Goal: Task Accomplishment & Management: Manage account settings

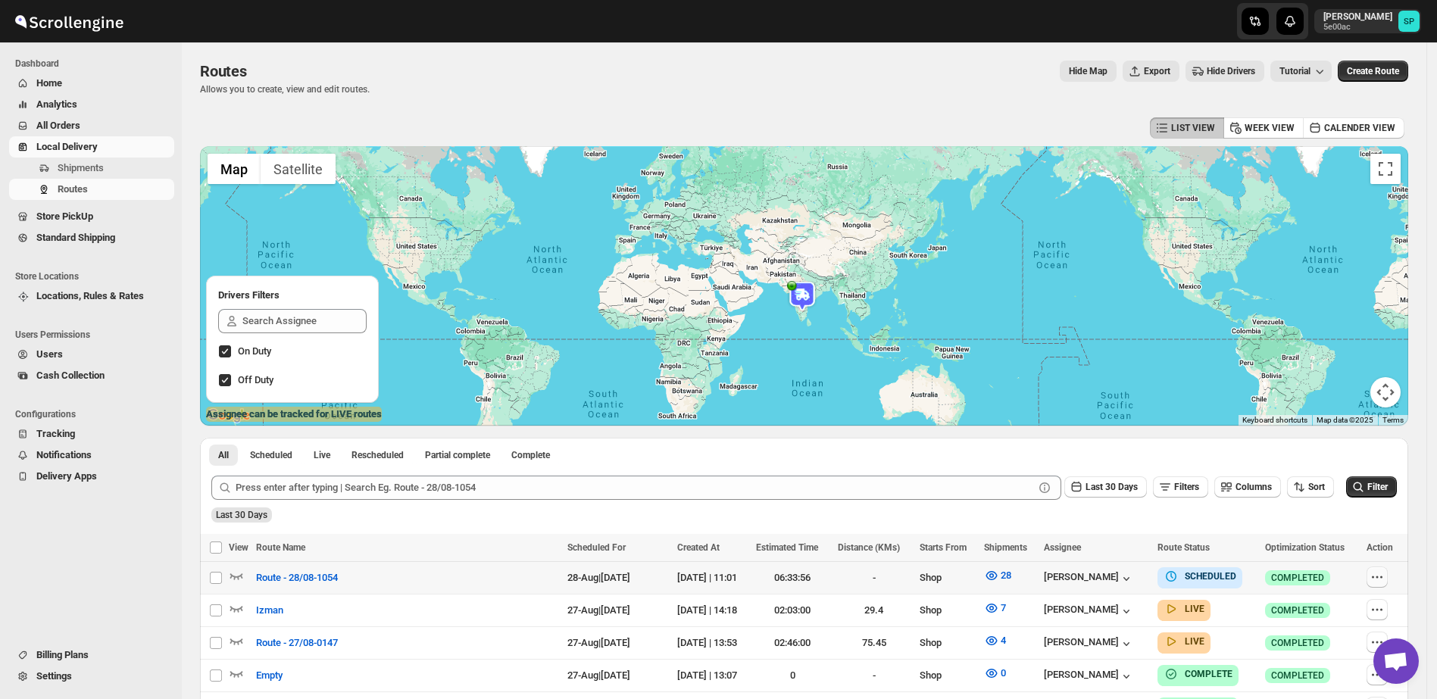
click at [1384, 579] on icon "button" at bounding box center [1376, 576] width 15 height 15
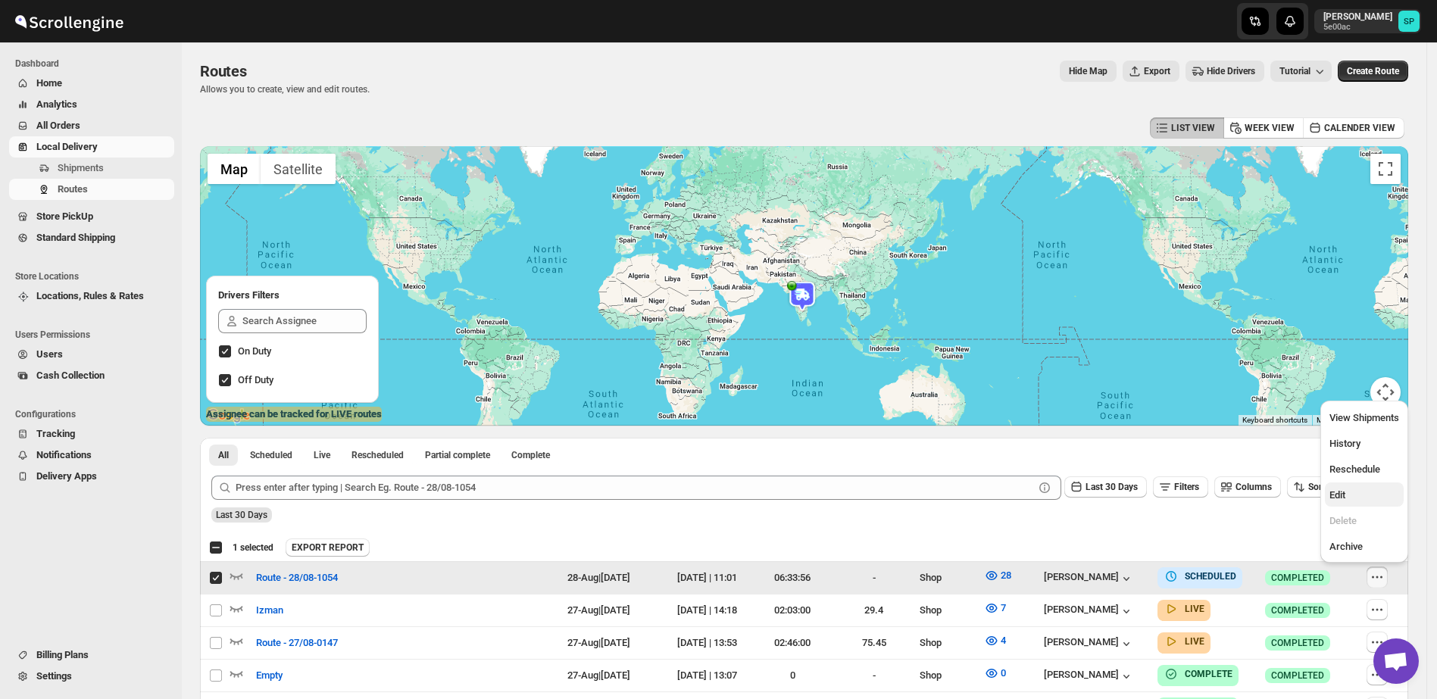
click at [1375, 494] on span "Edit" at bounding box center [1364, 495] width 70 height 15
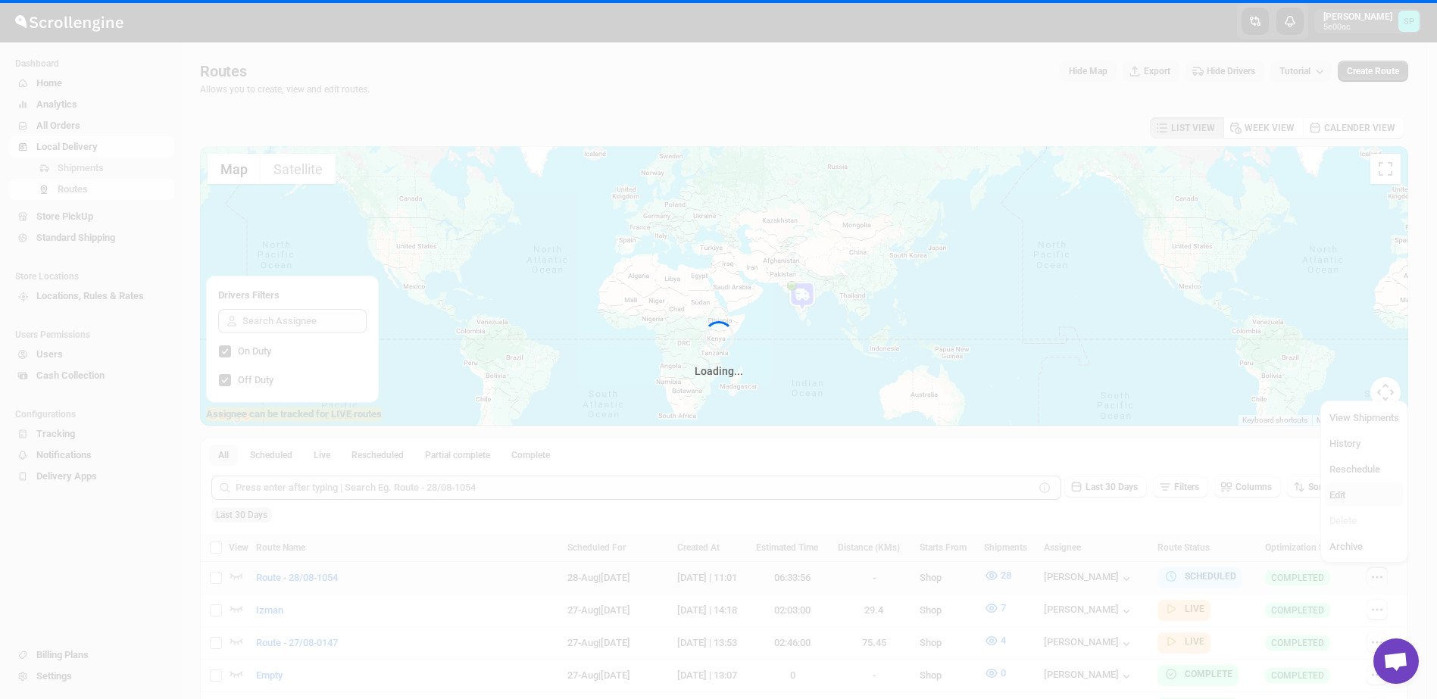
checkbox input "false"
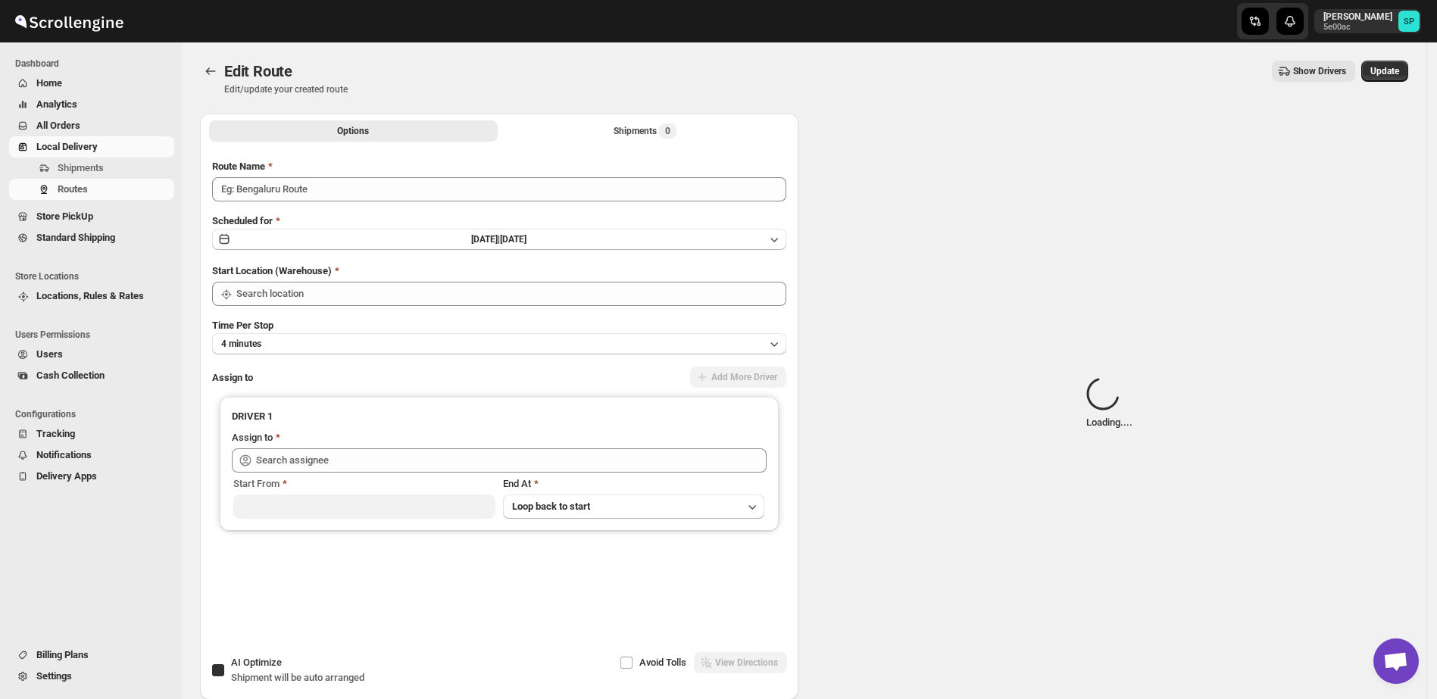
type input "Route - 28/08-1054"
checkbox input "true"
type input "Shop"
type input "[PERSON_NAME] ([EMAIL_ADDRESS][DOMAIN_NAME])"
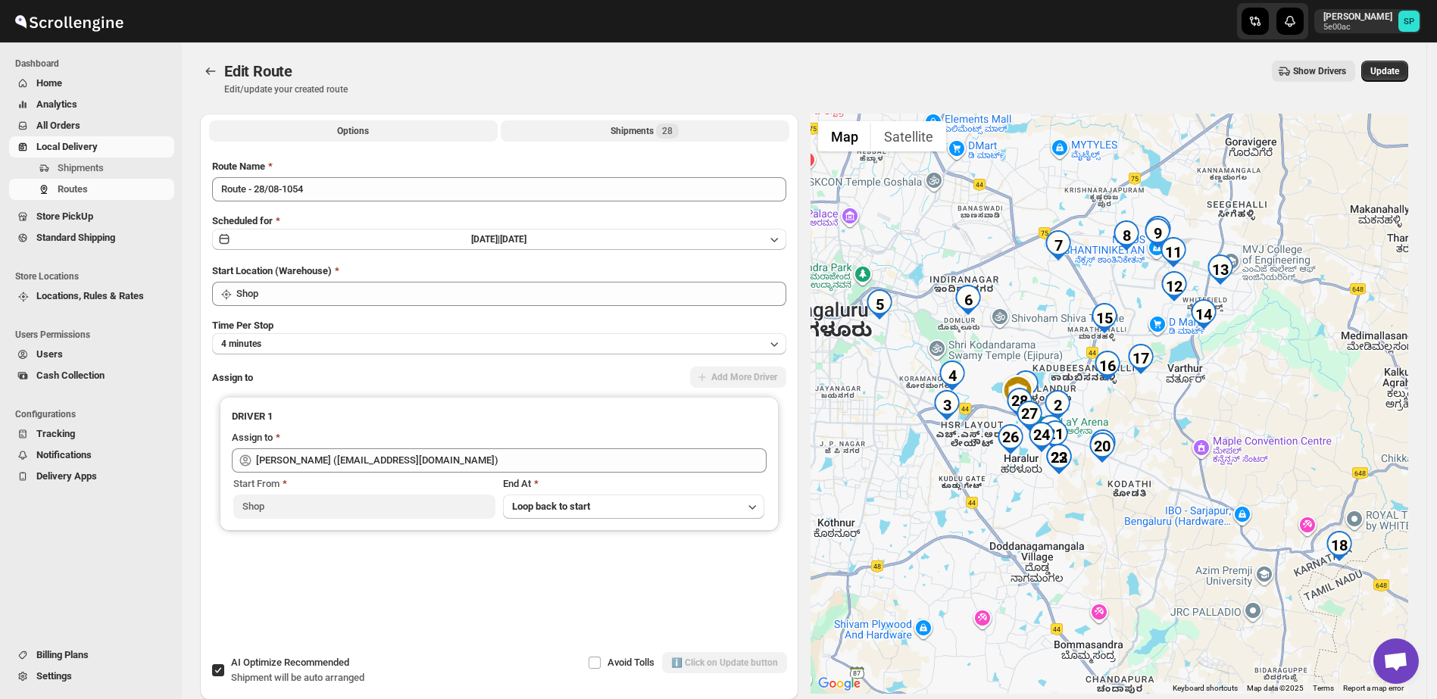
click at [621, 125] on div "Shipments 28" at bounding box center [644, 130] width 68 height 15
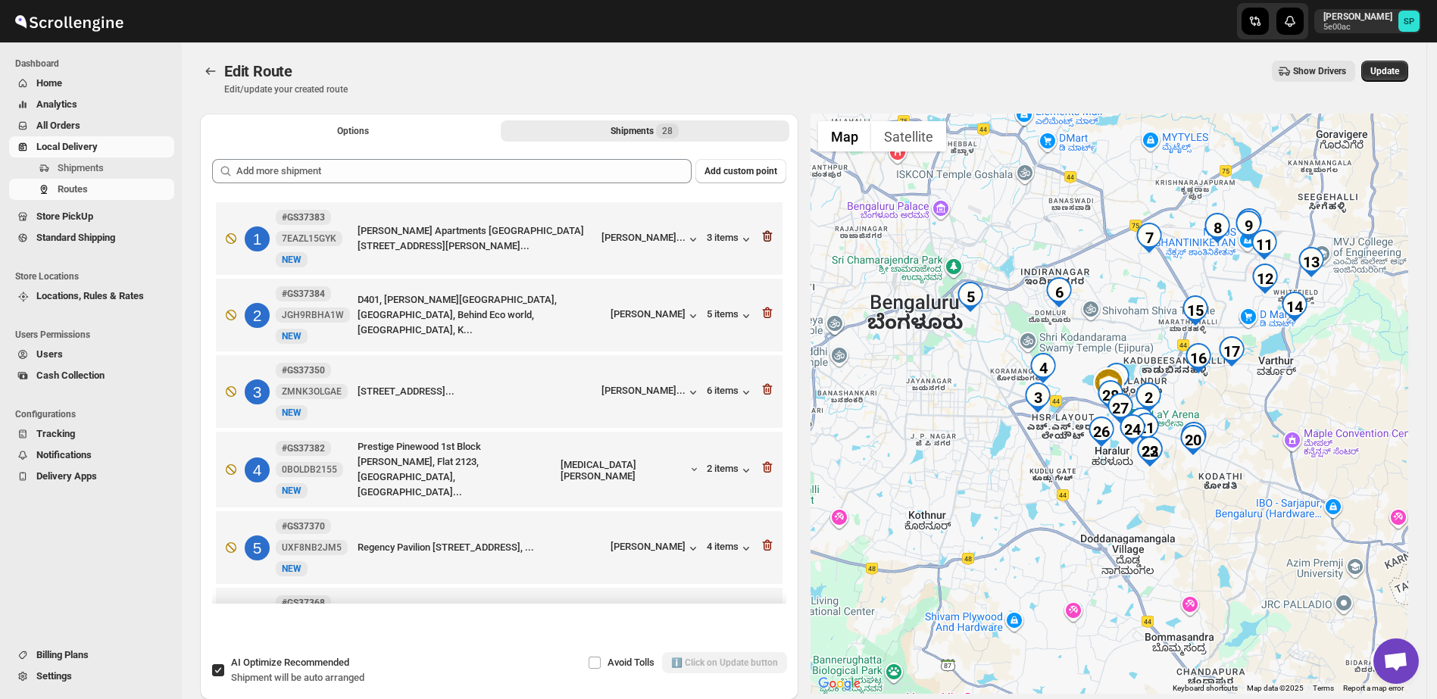
click at [765, 236] on icon "button" at bounding box center [766, 237] width 2 height 5
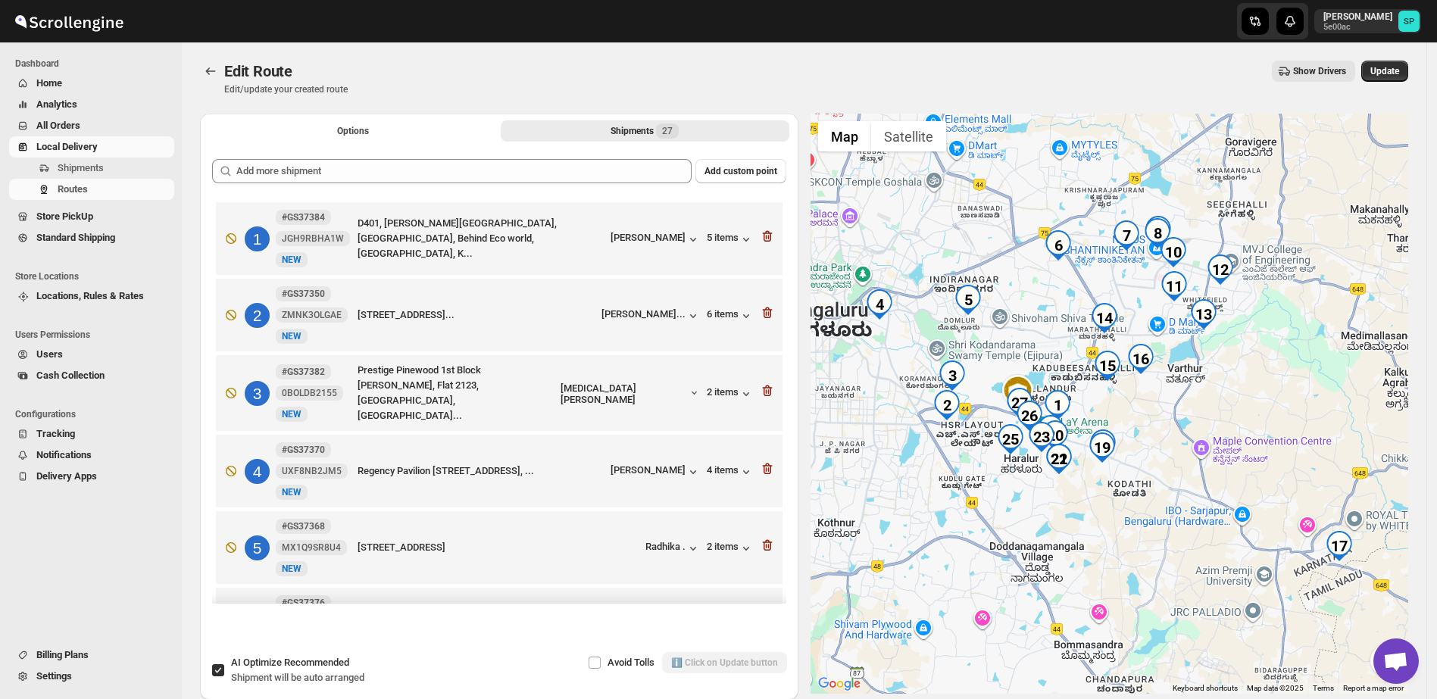
click at [765, 236] on icon "button" at bounding box center [766, 237] width 2 height 5
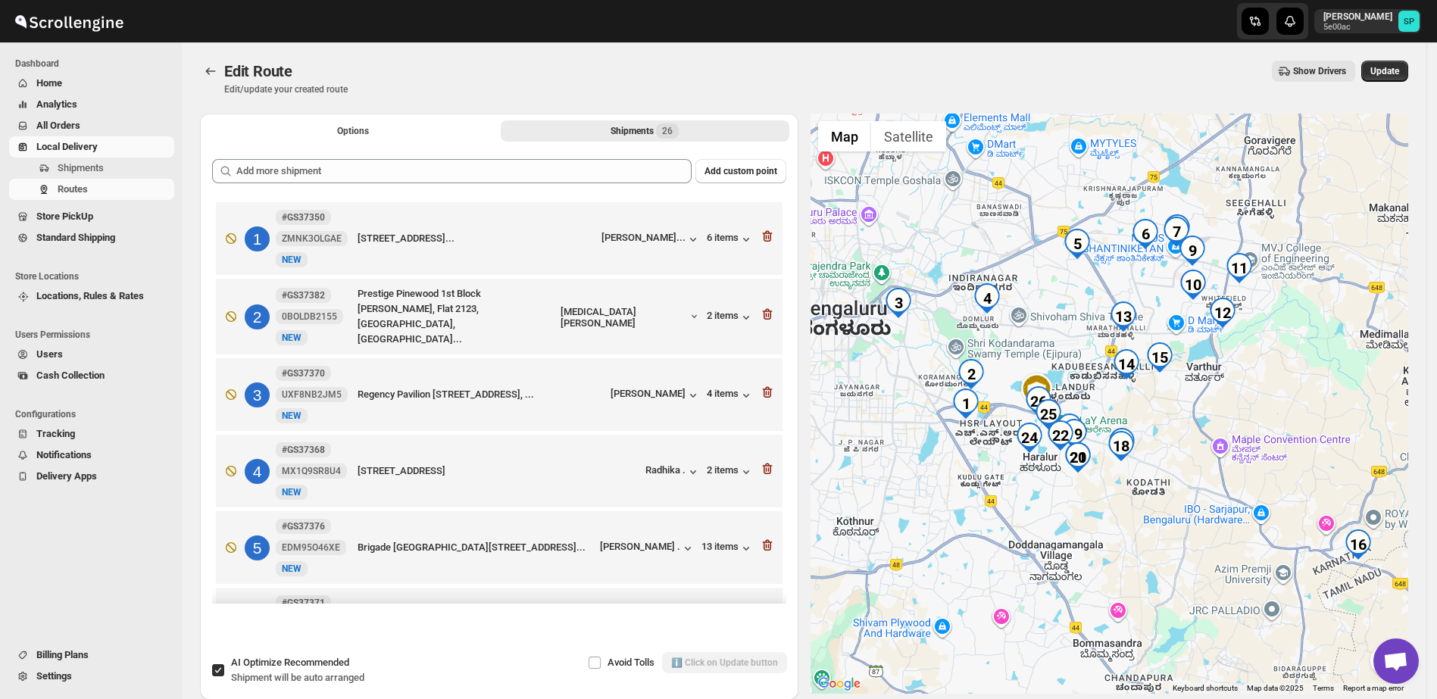
click at [765, 236] on icon "button" at bounding box center [766, 237] width 2 height 5
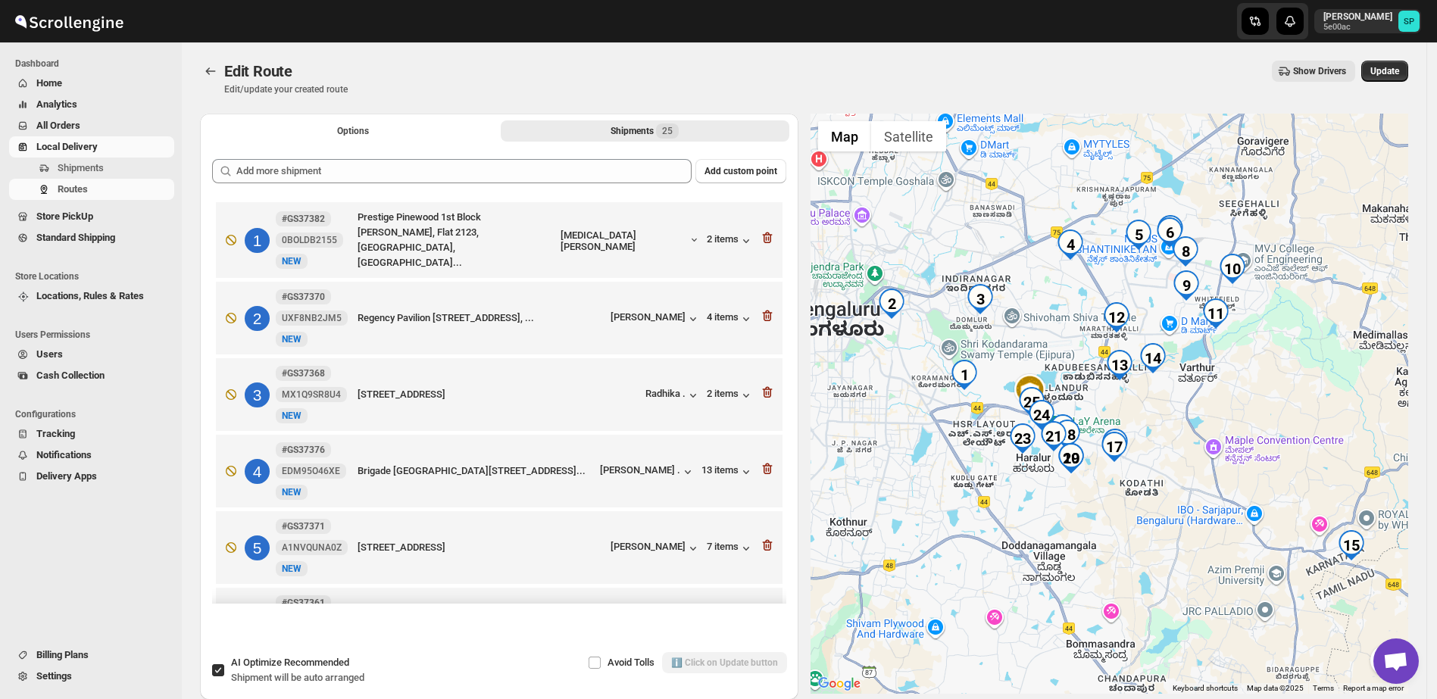
click at [765, 236] on icon "button" at bounding box center [766, 238] width 2 height 5
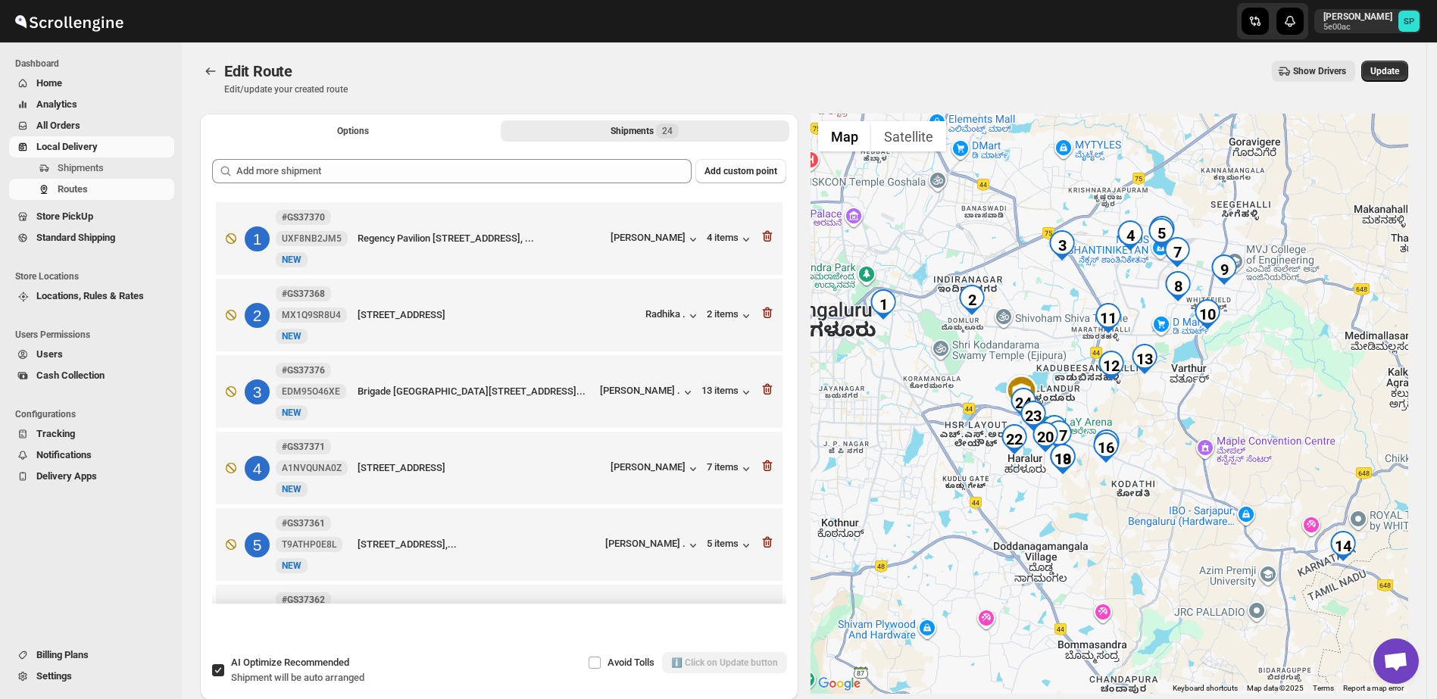
click at [765, 236] on icon "button" at bounding box center [766, 237] width 2 height 5
click at [765, 311] on icon "button" at bounding box center [766, 313] width 2 height 5
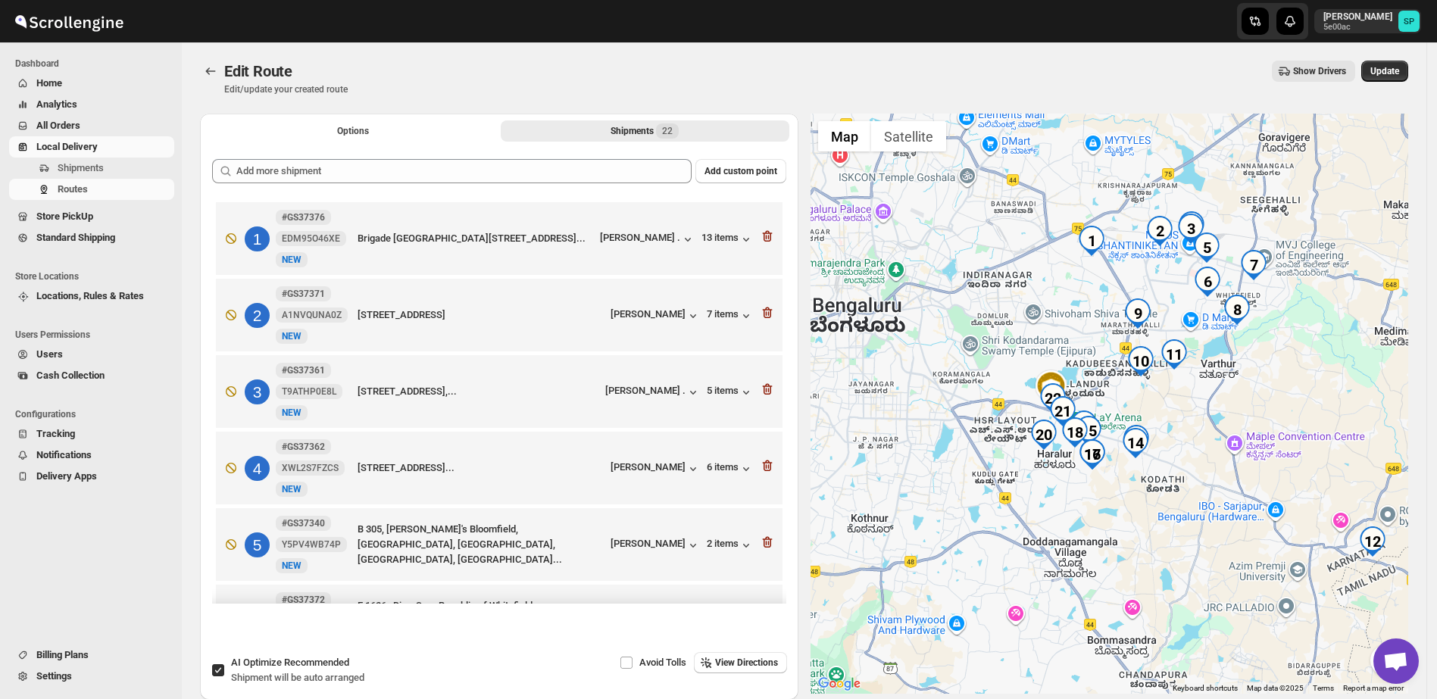
click at [765, 236] on icon "button" at bounding box center [766, 237] width 2 height 5
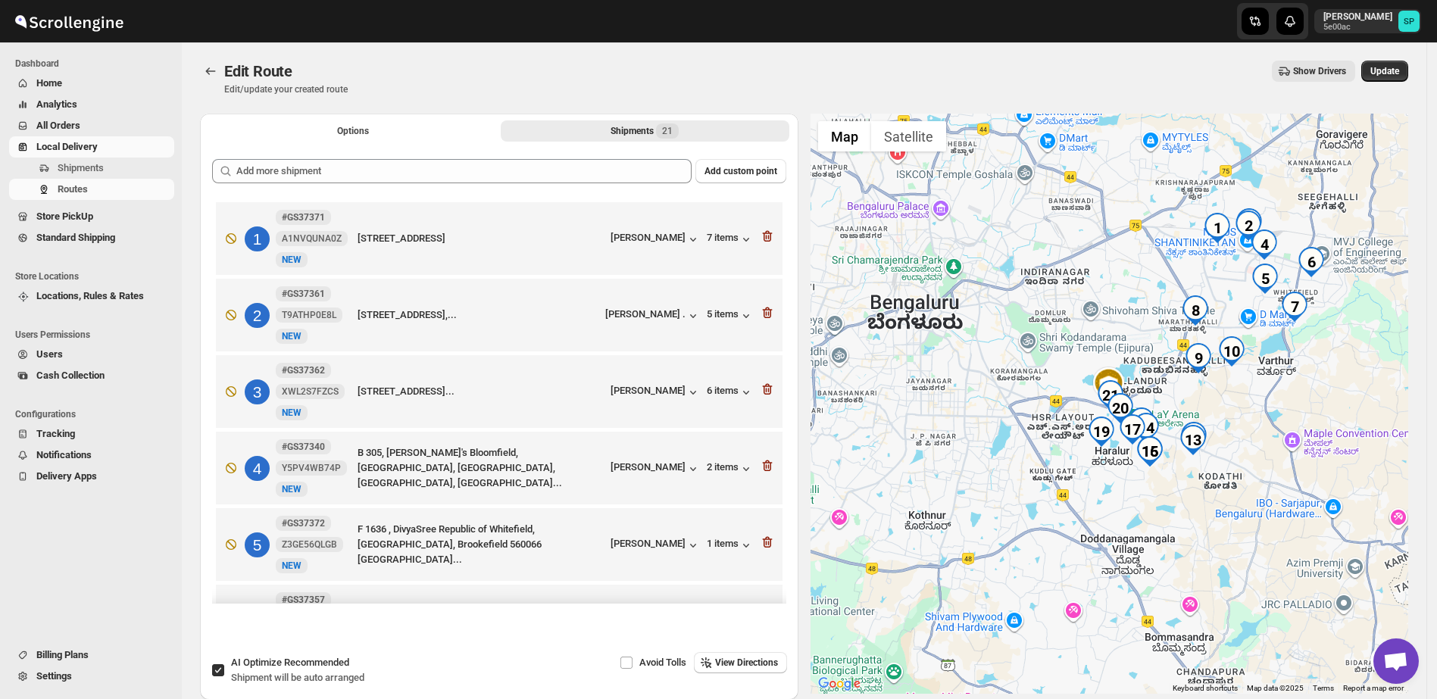
click at [765, 236] on icon "button" at bounding box center [766, 237] width 2 height 5
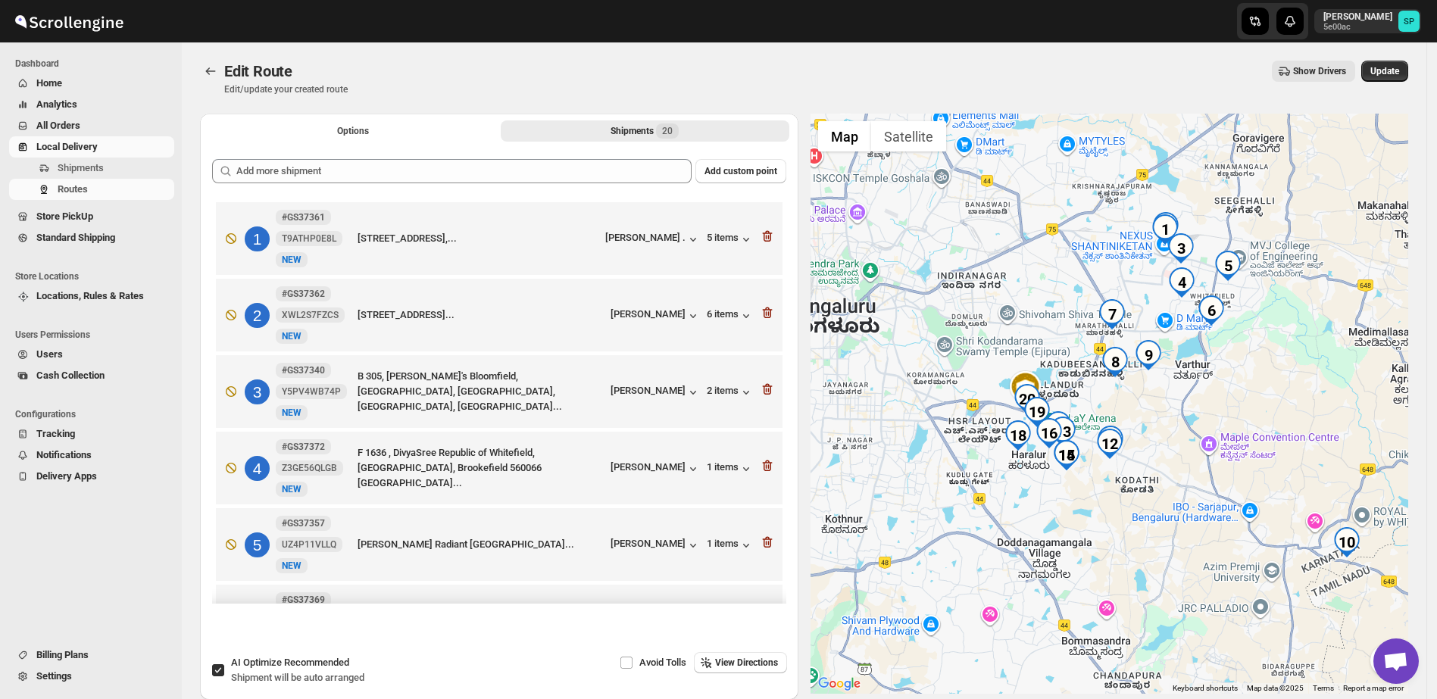
click at [765, 236] on icon "button" at bounding box center [766, 237] width 2 height 5
click at [765, 311] on icon "button" at bounding box center [766, 313] width 2 height 5
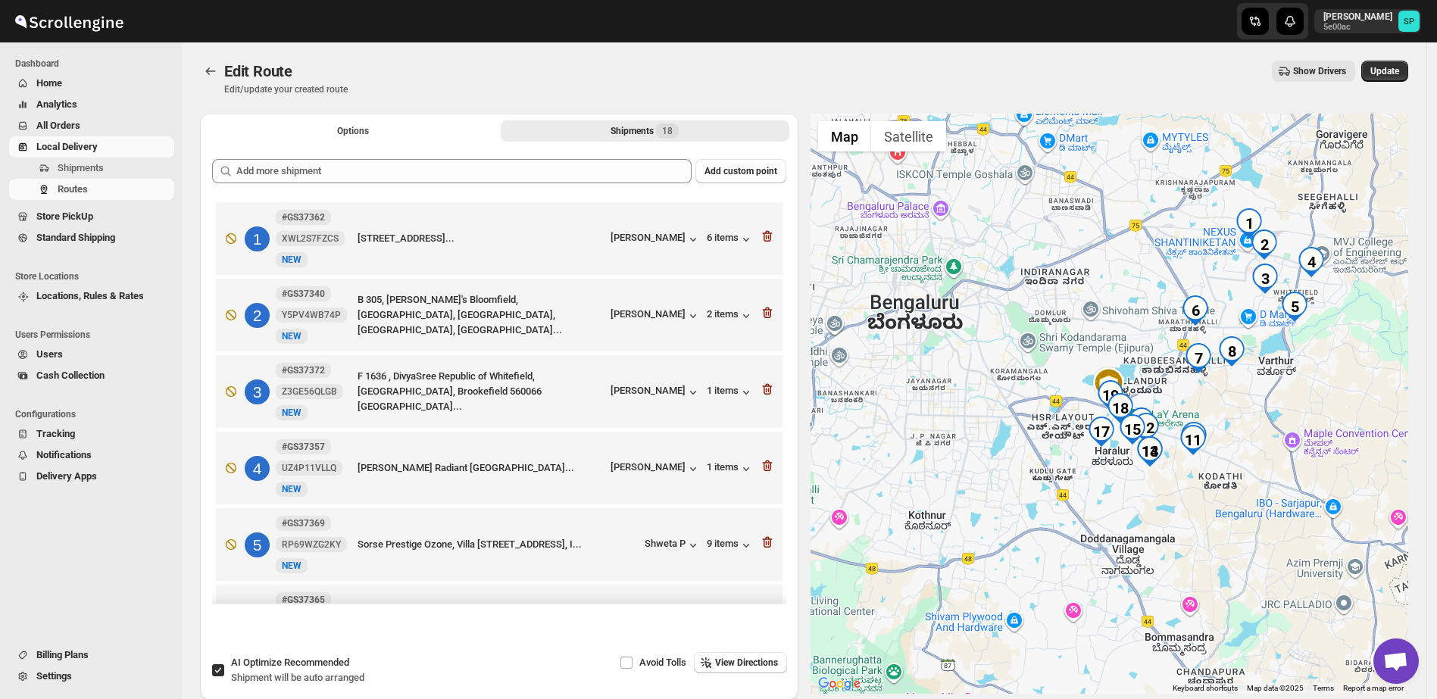
click at [765, 311] on icon "button" at bounding box center [766, 313] width 2 height 5
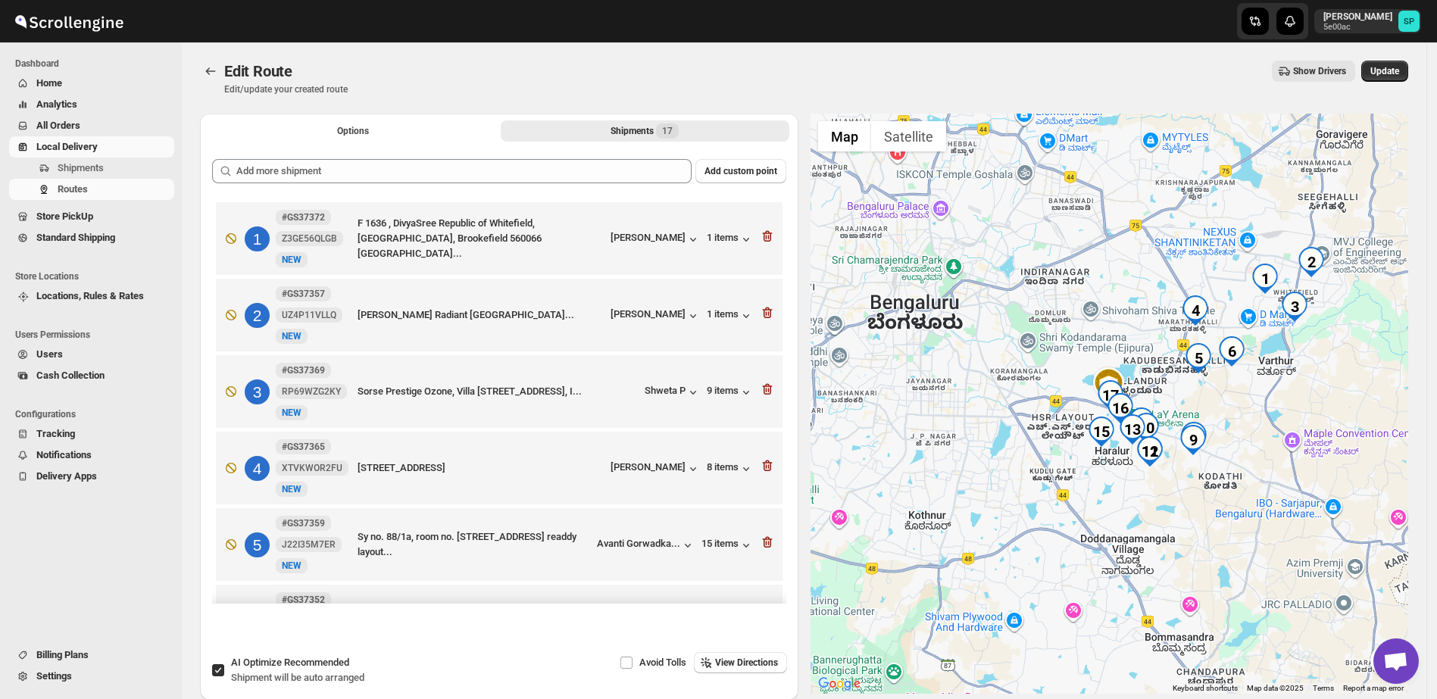
click at [765, 236] on icon "button" at bounding box center [766, 237] width 2 height 5
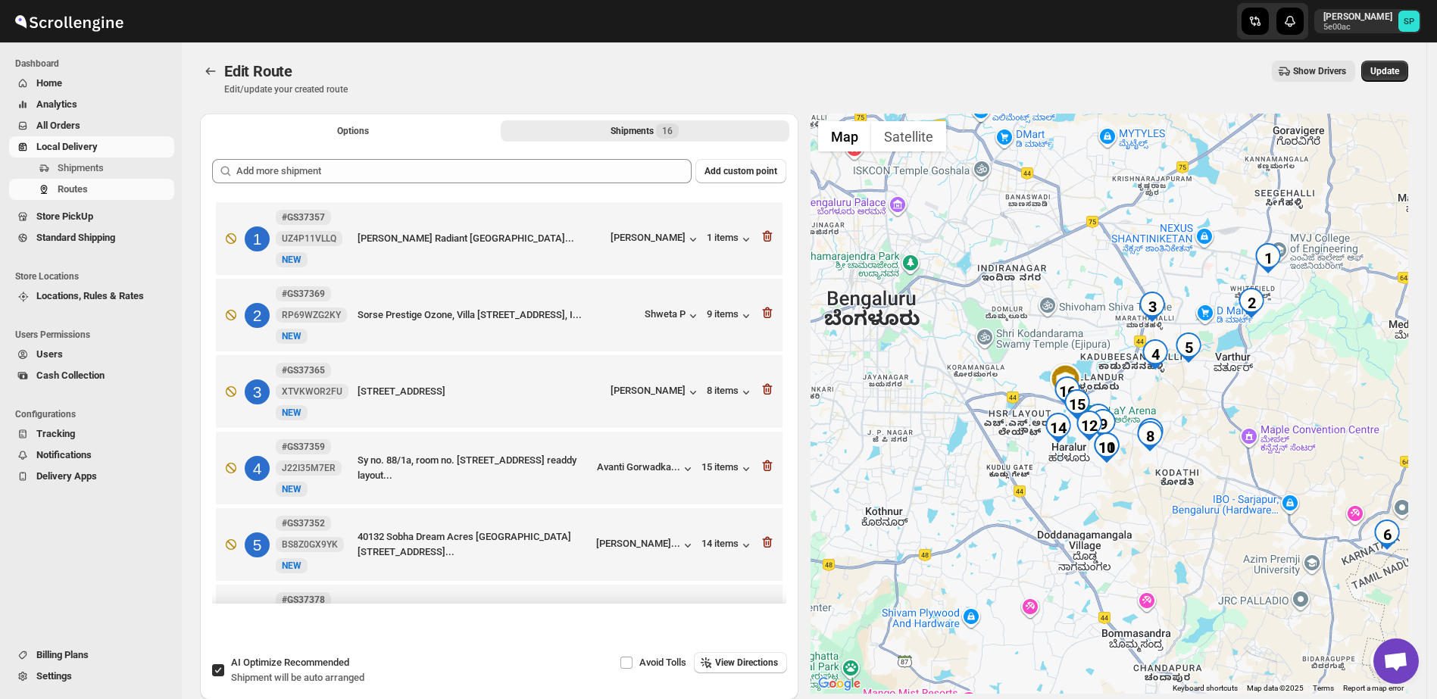
click at [765, 236] on icon "button" at bounding box center [766, 237] width 2 height 5
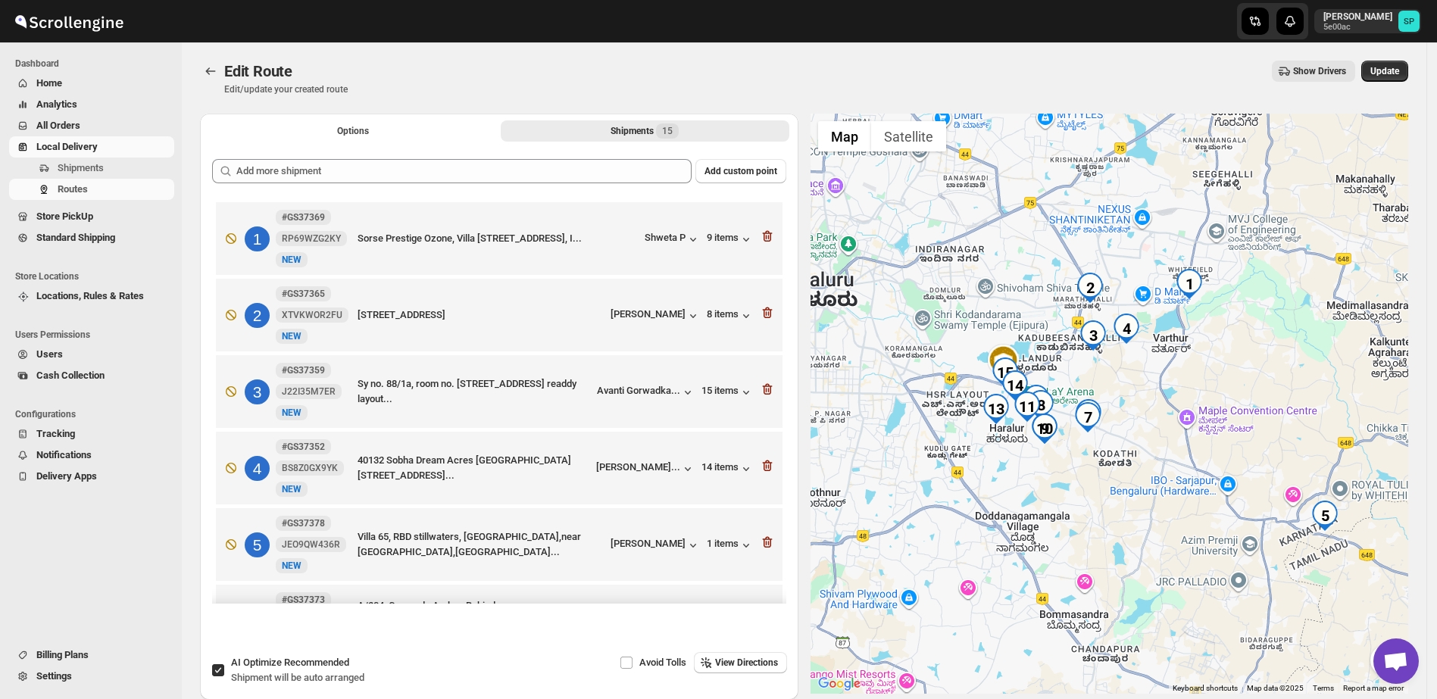
click at [765, 236] on icon "button" at bounding box center [766, 237] width 2 height 5
click at [765, 311] on icon "button" at bounding box center [766, 313] width 2 height 5
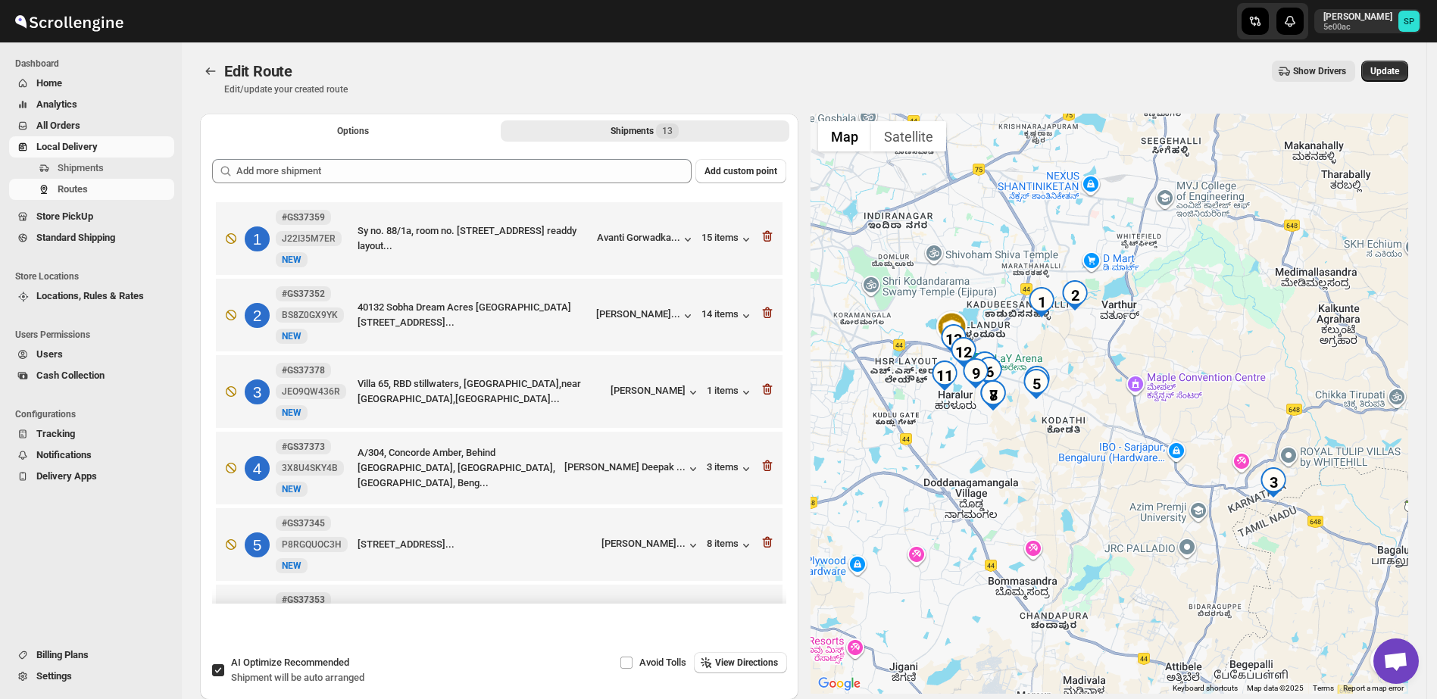
click at [765, 236] on icon "button" at bounding box center [766, 237] width 2 height 5
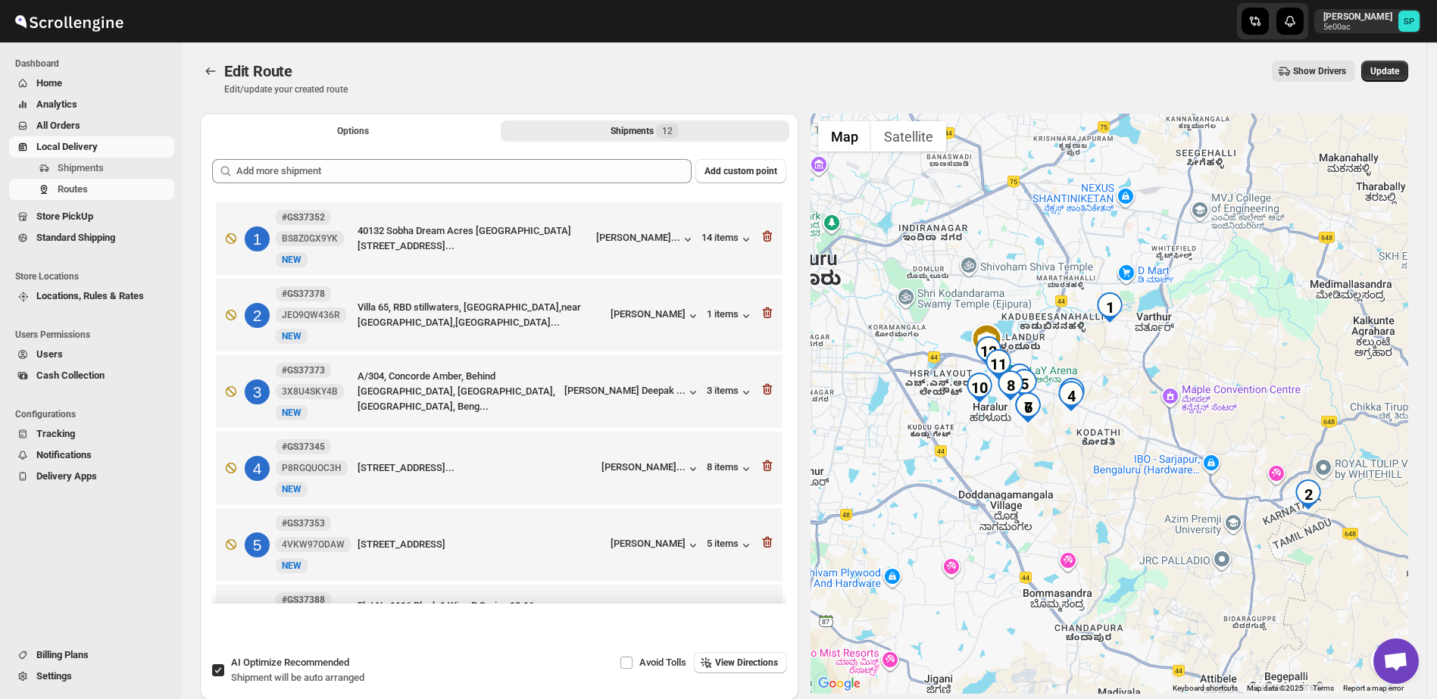
click at [765, 236] on icon "button" at bounding box center [766, 237] width 2 height 5
click at [765, 311] on icon "button" at bounding box center [766, 313] width 2 height 5
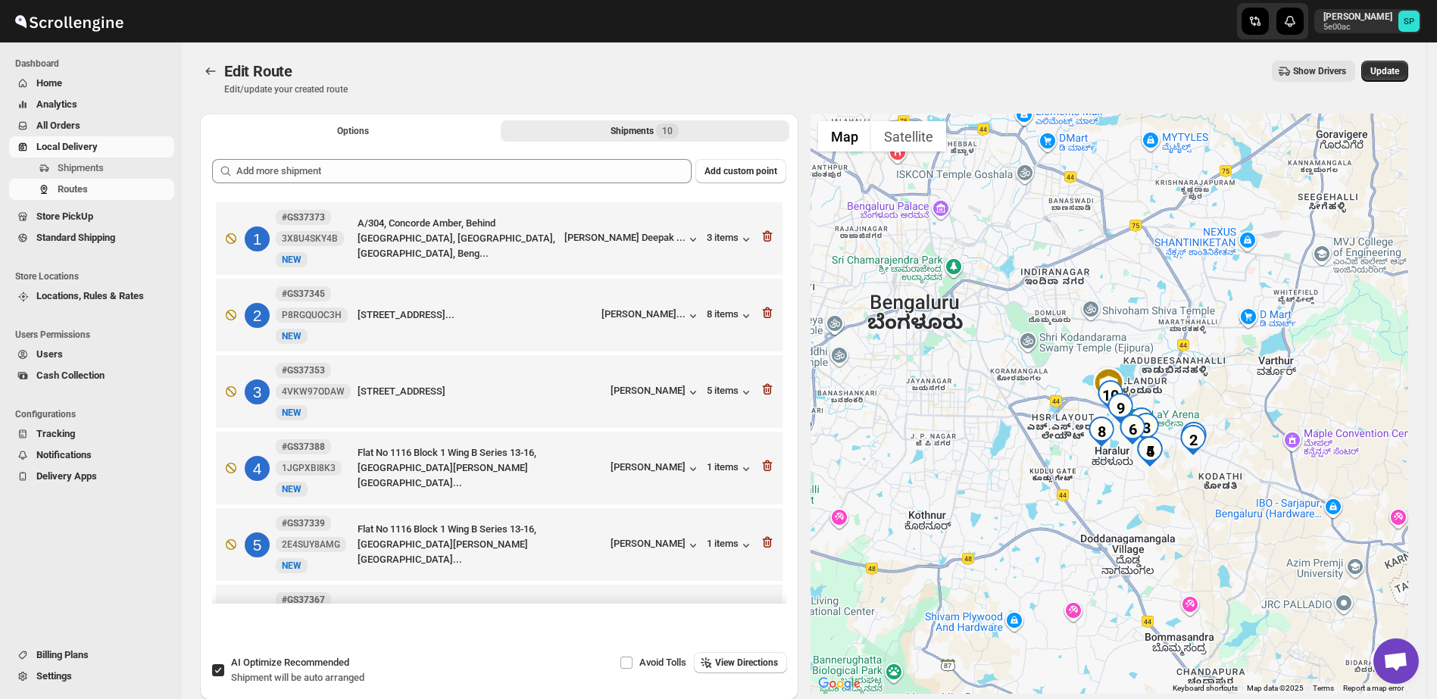
click at [765, 236] on icon "button" at bounding box center [766, 237] width 2 height 5
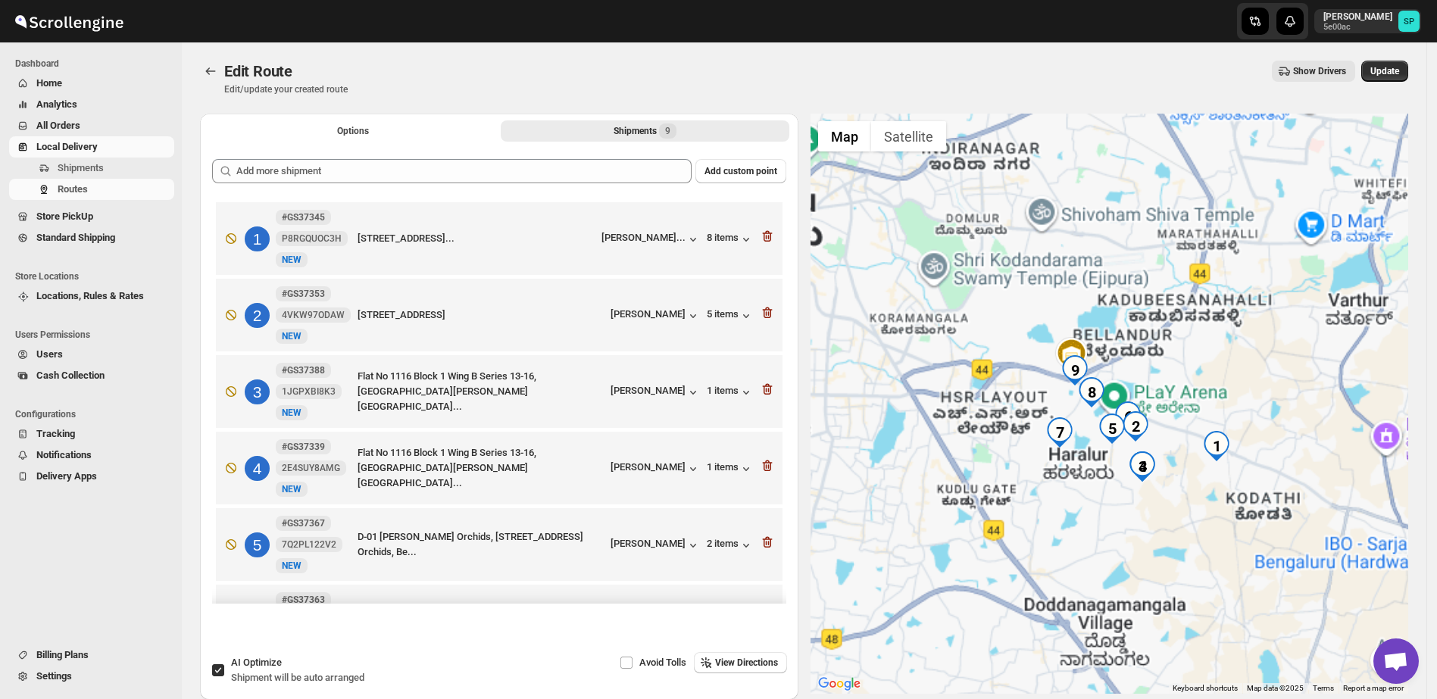
click at [765, 236] on icon "button" at bounding box center [766, 237] width 2 height 5
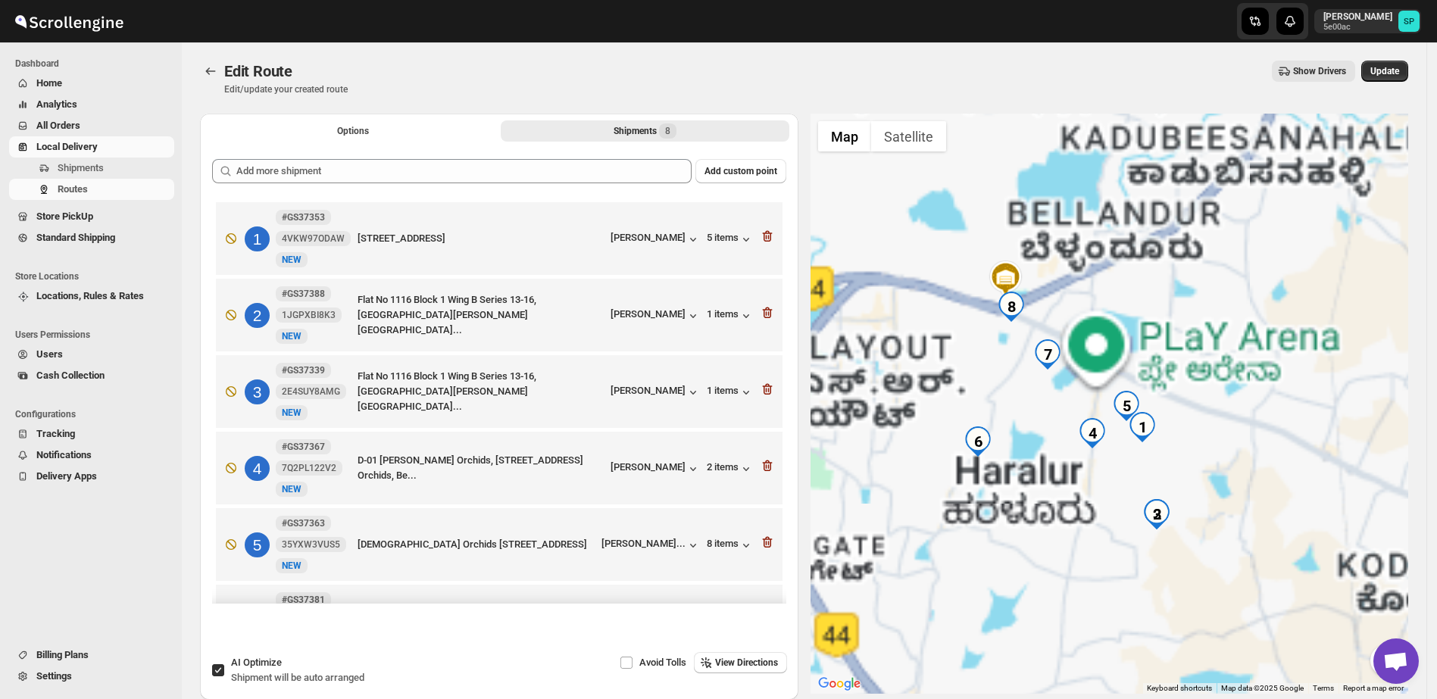
click at [765, 236] on icon "button" at bounding box center [766, 237] width 2 height 5
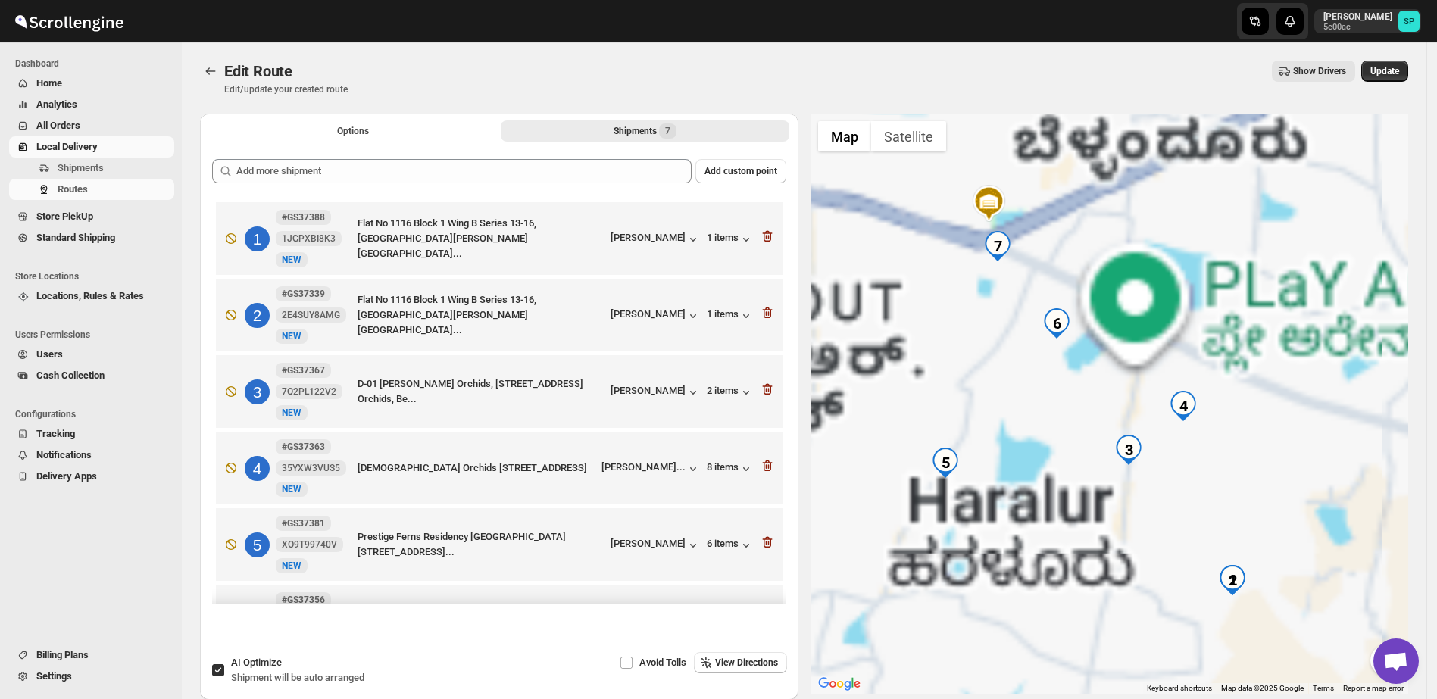
click at [765, 236] on icon "button" at bounding box center [766, 237] width 2 height 5
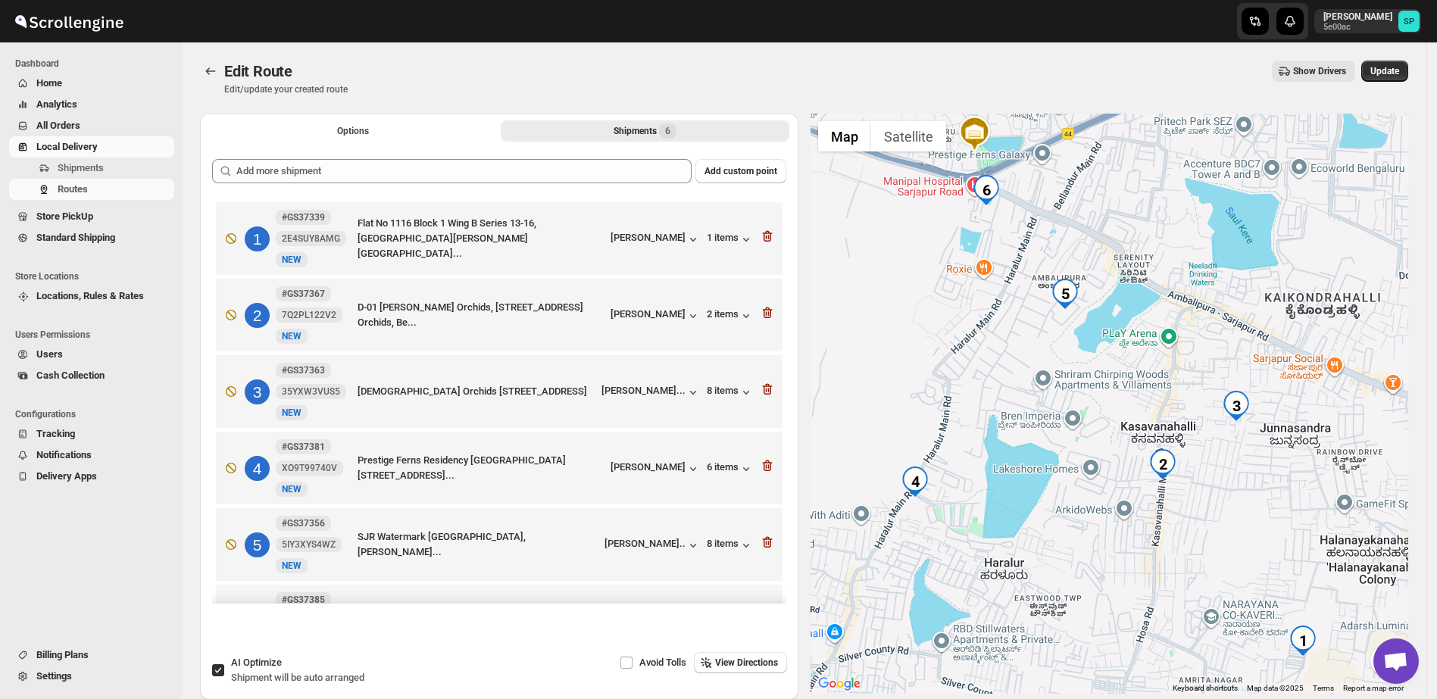
click at [765, 236] on icon "button" at bounding box center [766, 237] width 2 height 5
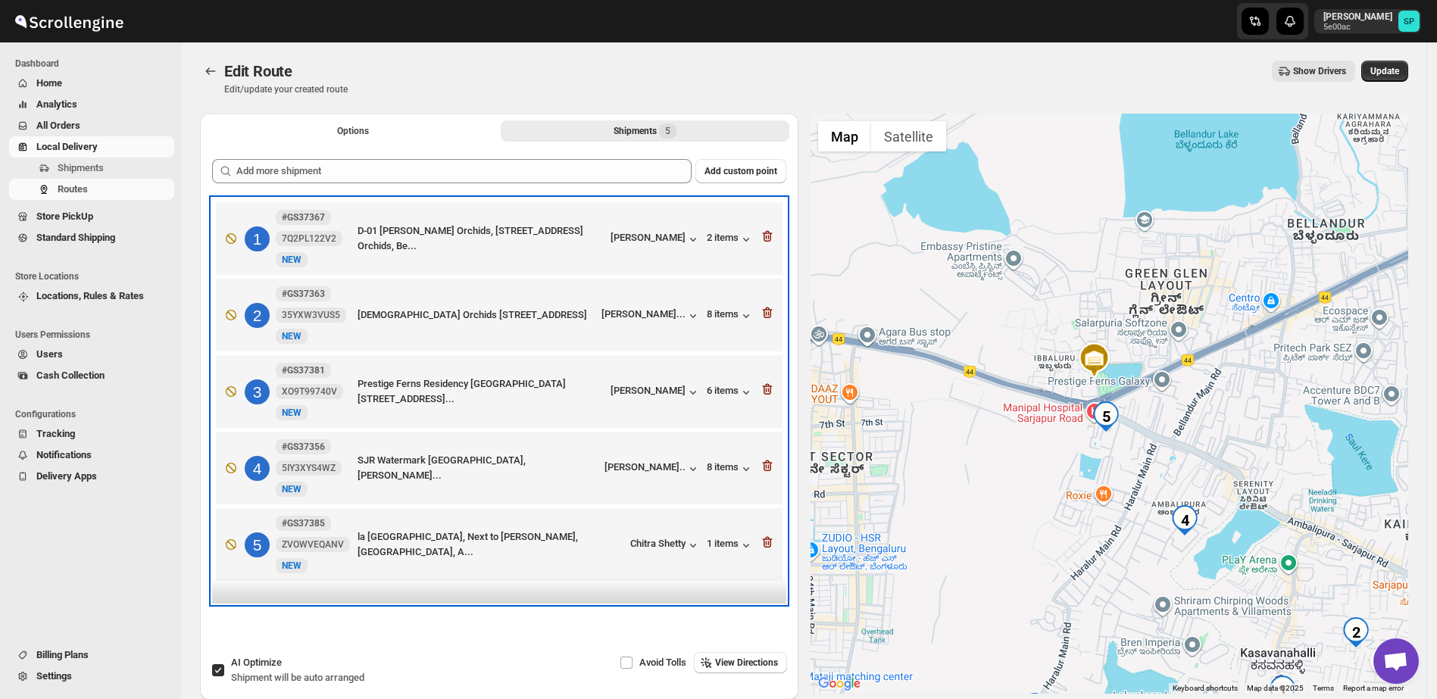
click at [761, 236] on div "1 #GS37367 7Q2PL122V2 New NEW D-01 [PERSON_NAME] Orchids, [STREET_ADDRESS][PERS…" at bounding box center [495, 236] width 557 height 64
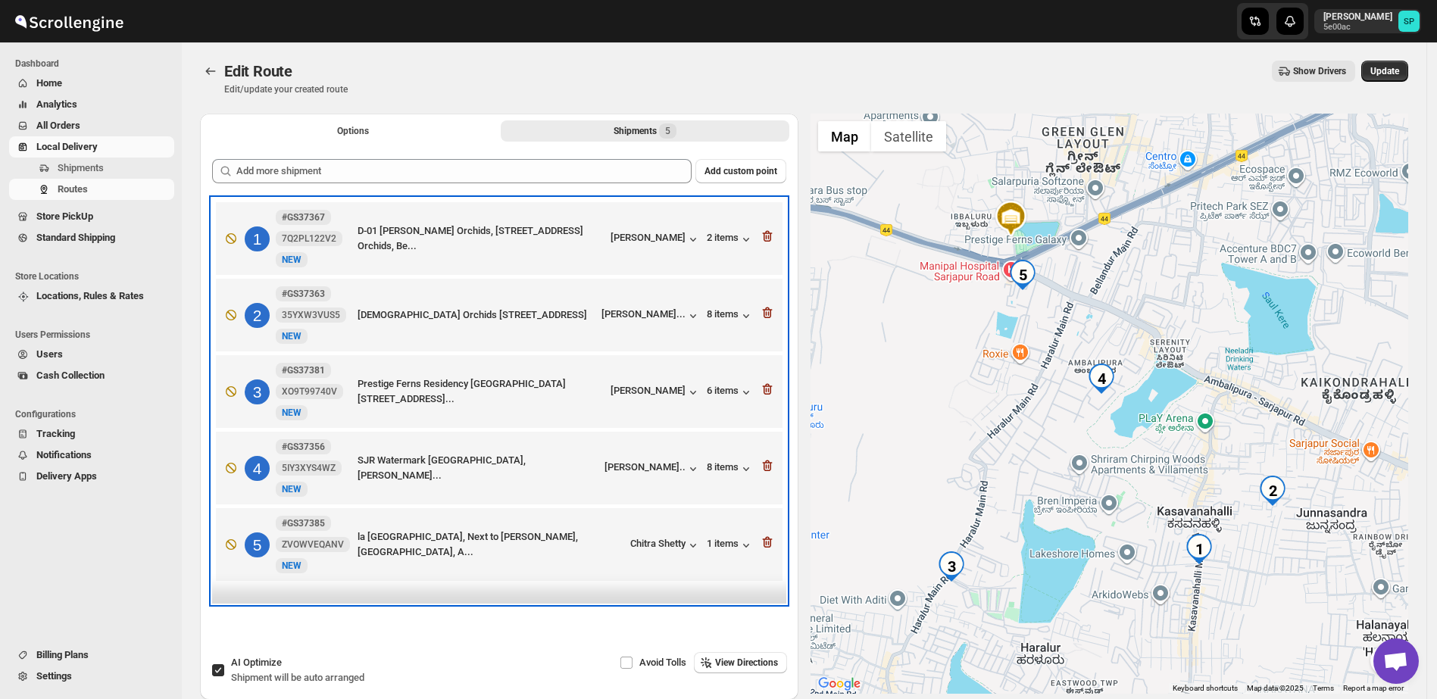
click at [760, 236] on div "1 #GS37367 7Q2PL122V2 New NEW D-01 [PERSON_NAME] Orchids, [STREET_ADDRESS][PERS…" at bounding box center [495, 236] width 557 height 64
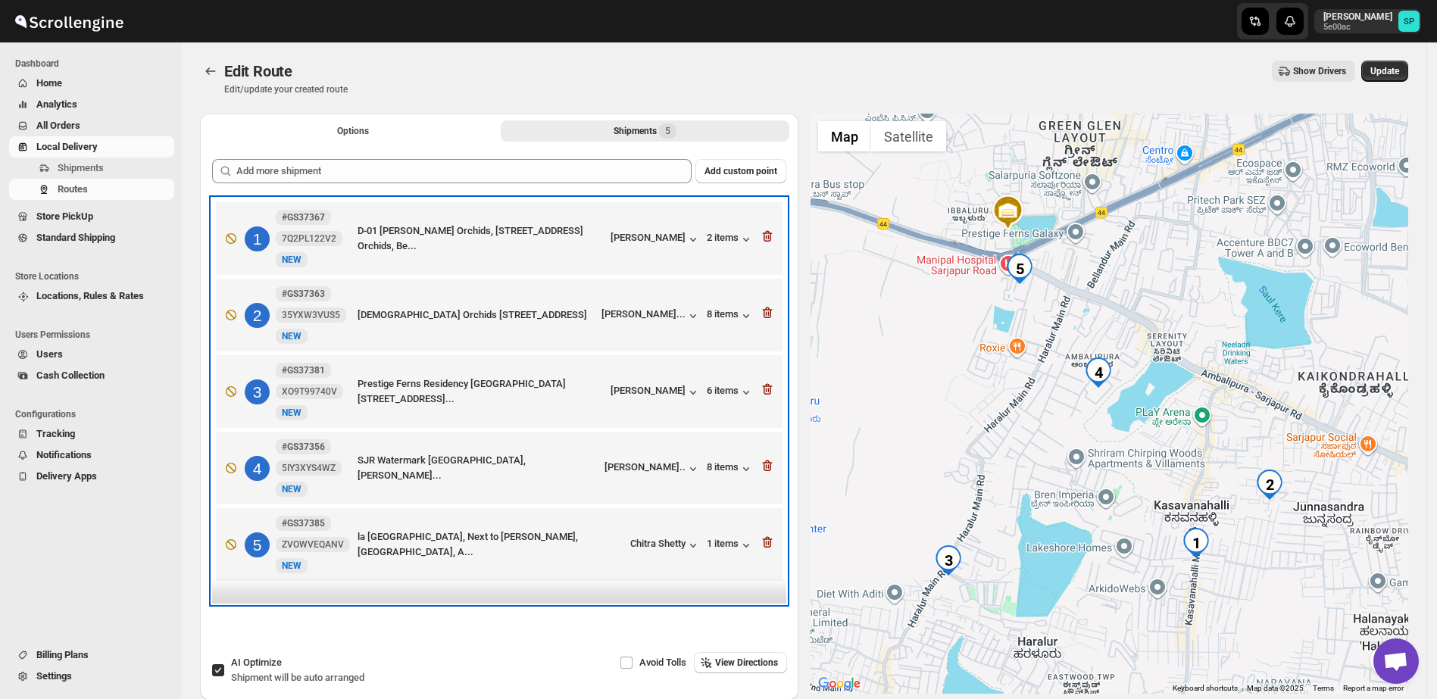
click at [760, 236] on div "1 #GS37367 7Q2PL122V2 New NEW D-01 [PERSON_NAME] Orchids, [STREET_ADDRESS][PERS…" at bounding box center [495, 236] width 557 height 64
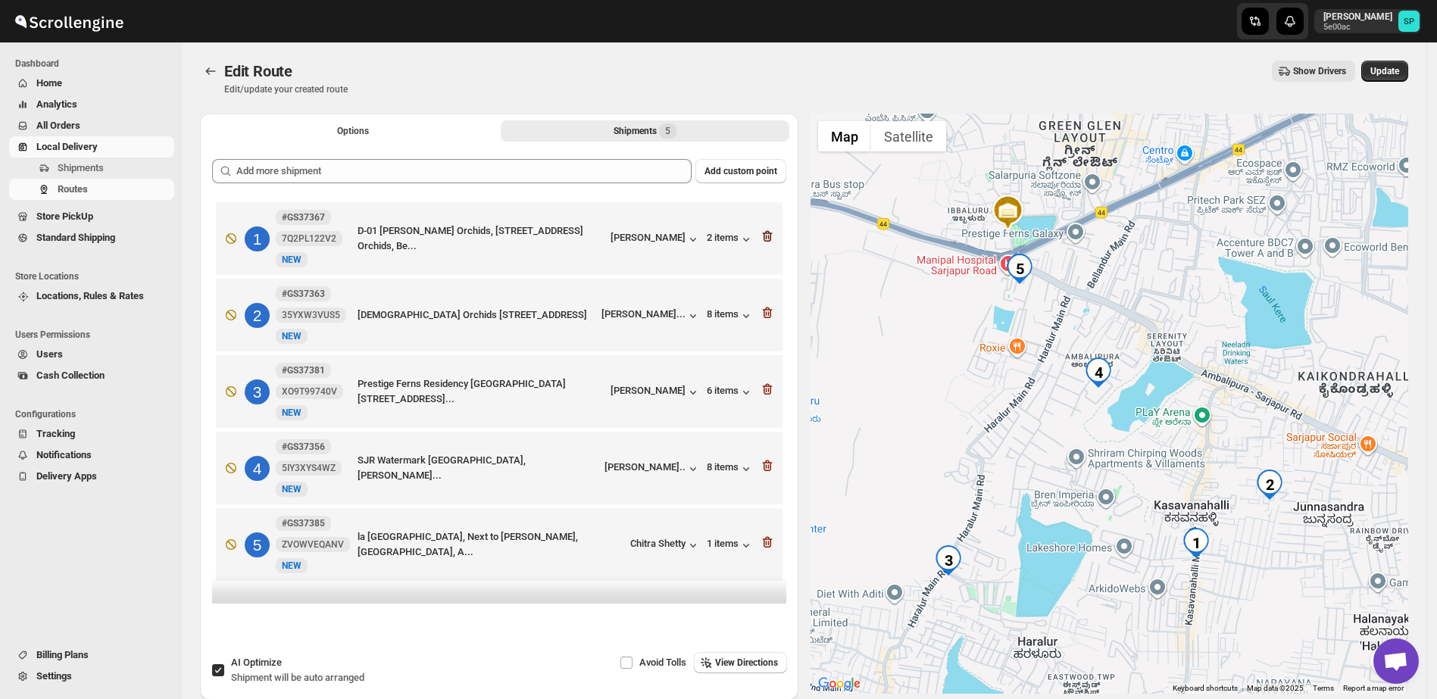
click at [769, 237] on icon "button" at bounding box center [768, 237] width 2 height 5
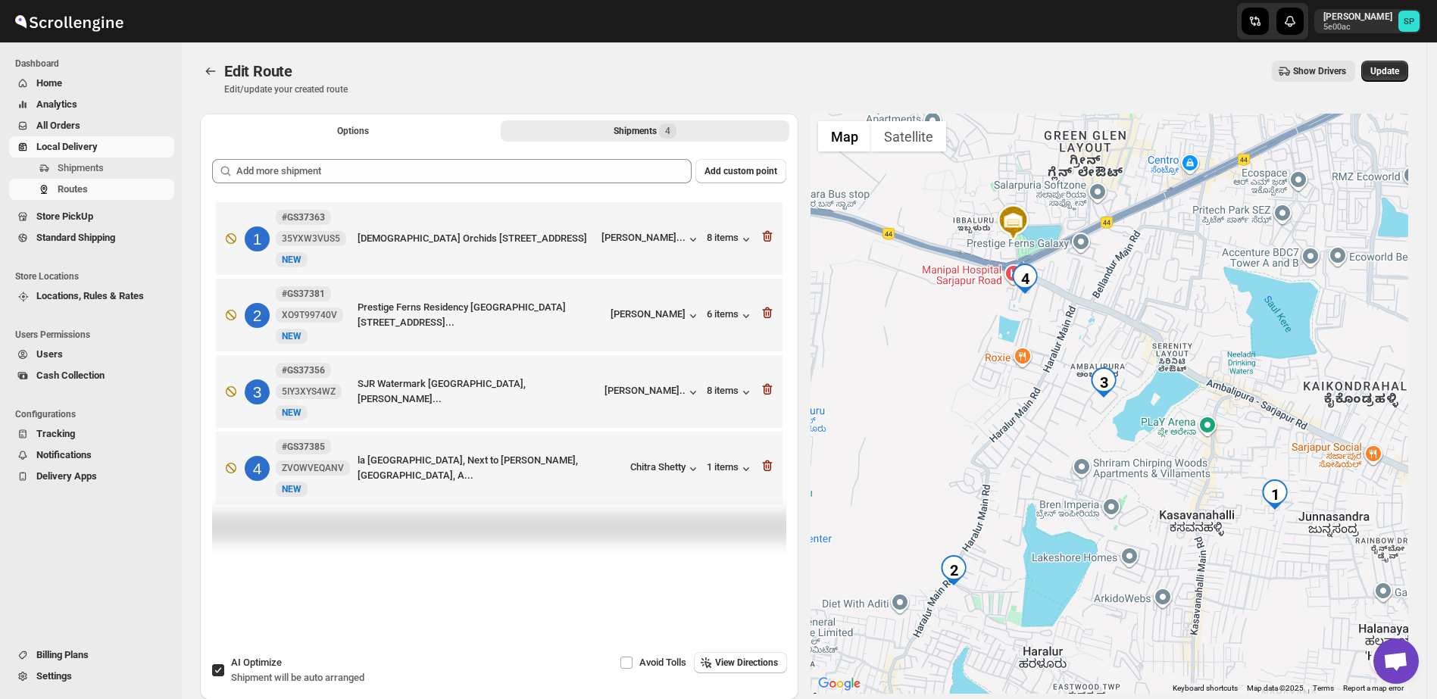
click at [769, 237] on icon "button" at bounding box center [768, 237] width 2 height 5
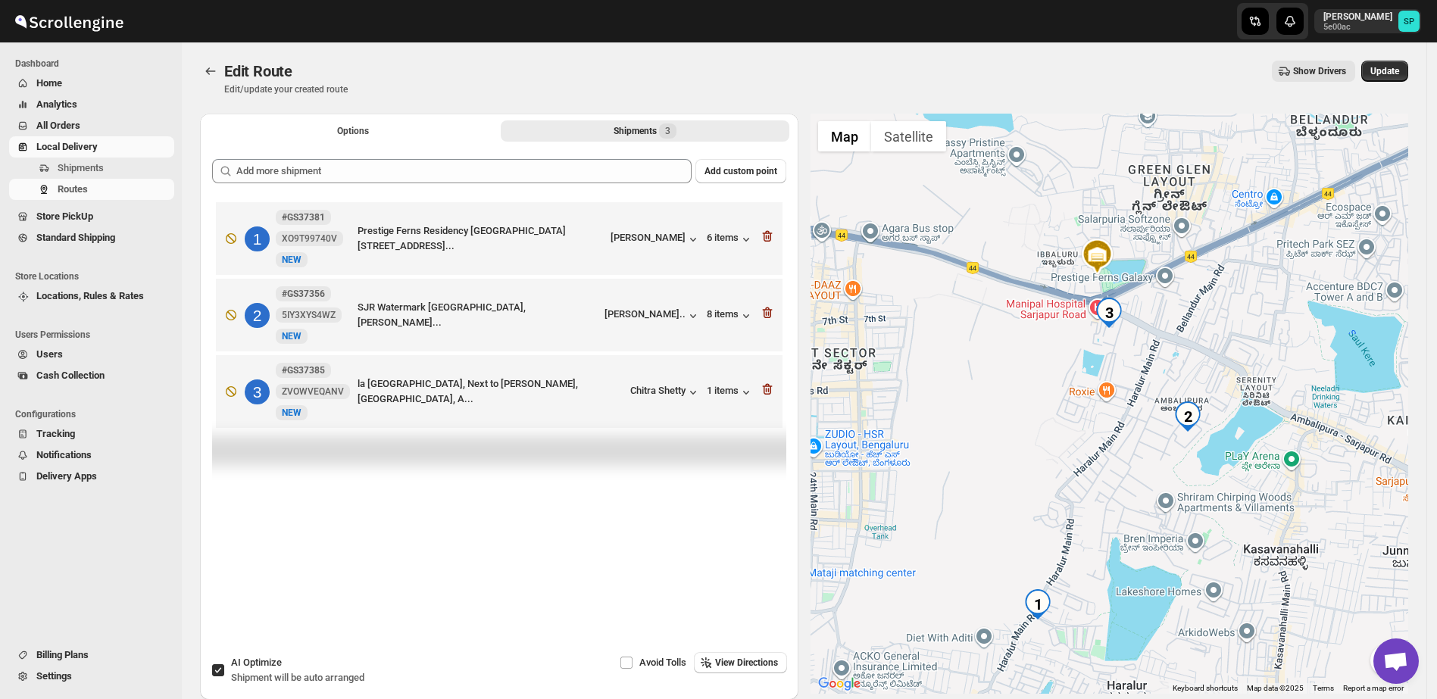
click at [769, 237] on icon "button" at bounding box center [768, 237] width 2 height 5
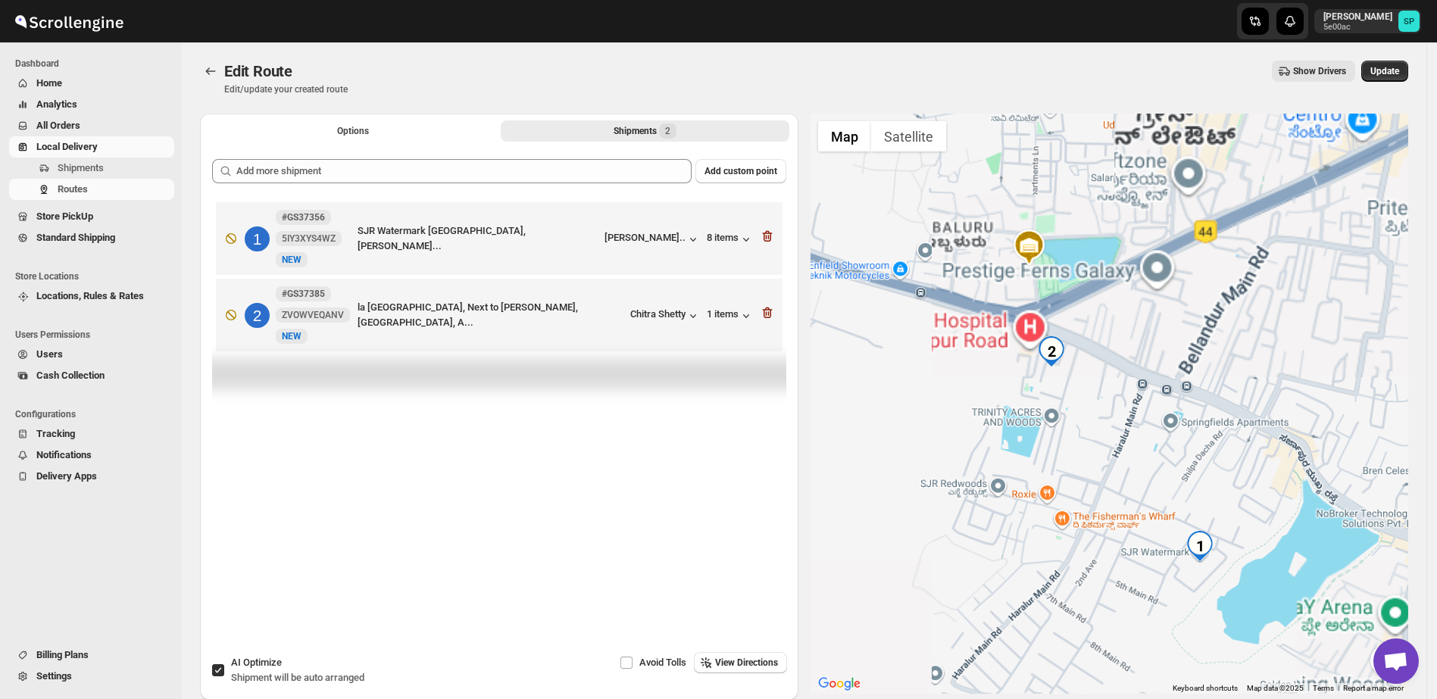
click at [769, 237] on icon "button" at bounding box center [768, 237] width 2 height 5
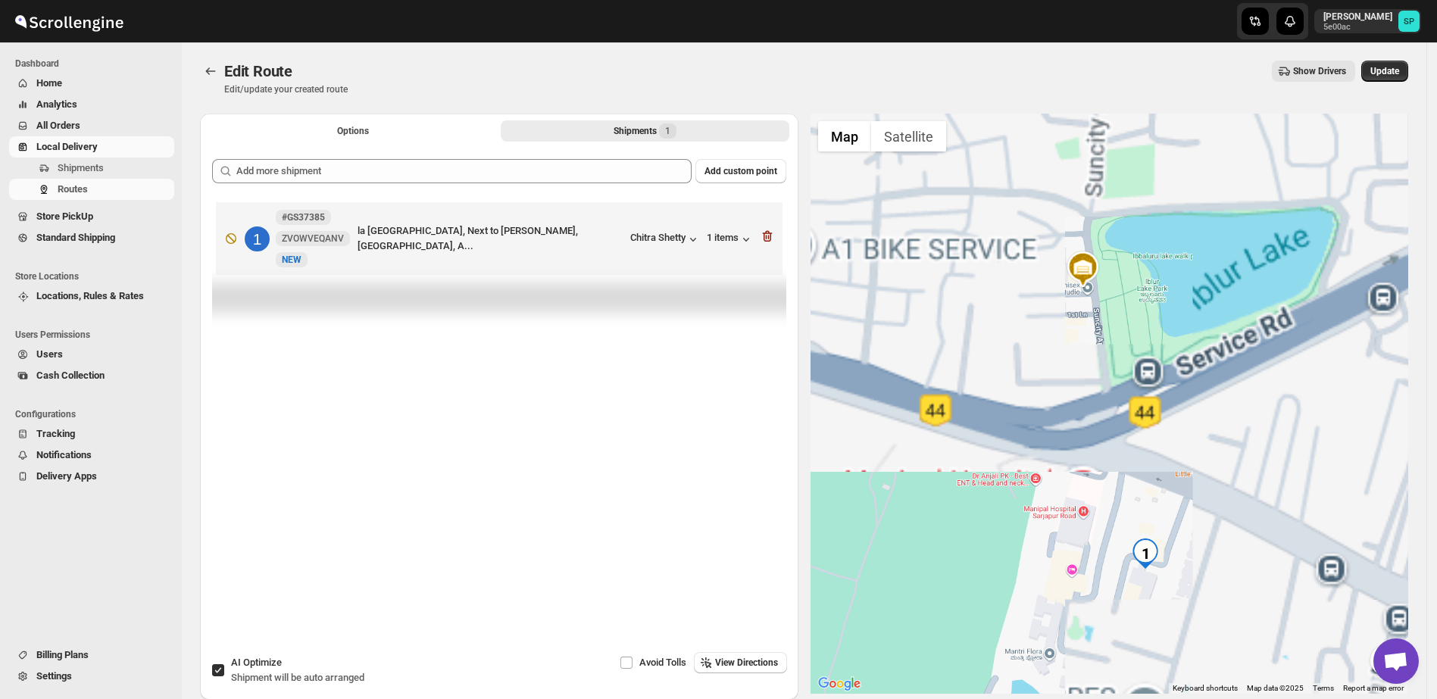
click at [769, 237] on icon "button" at bounding box center [768, 237] width 2 height 5
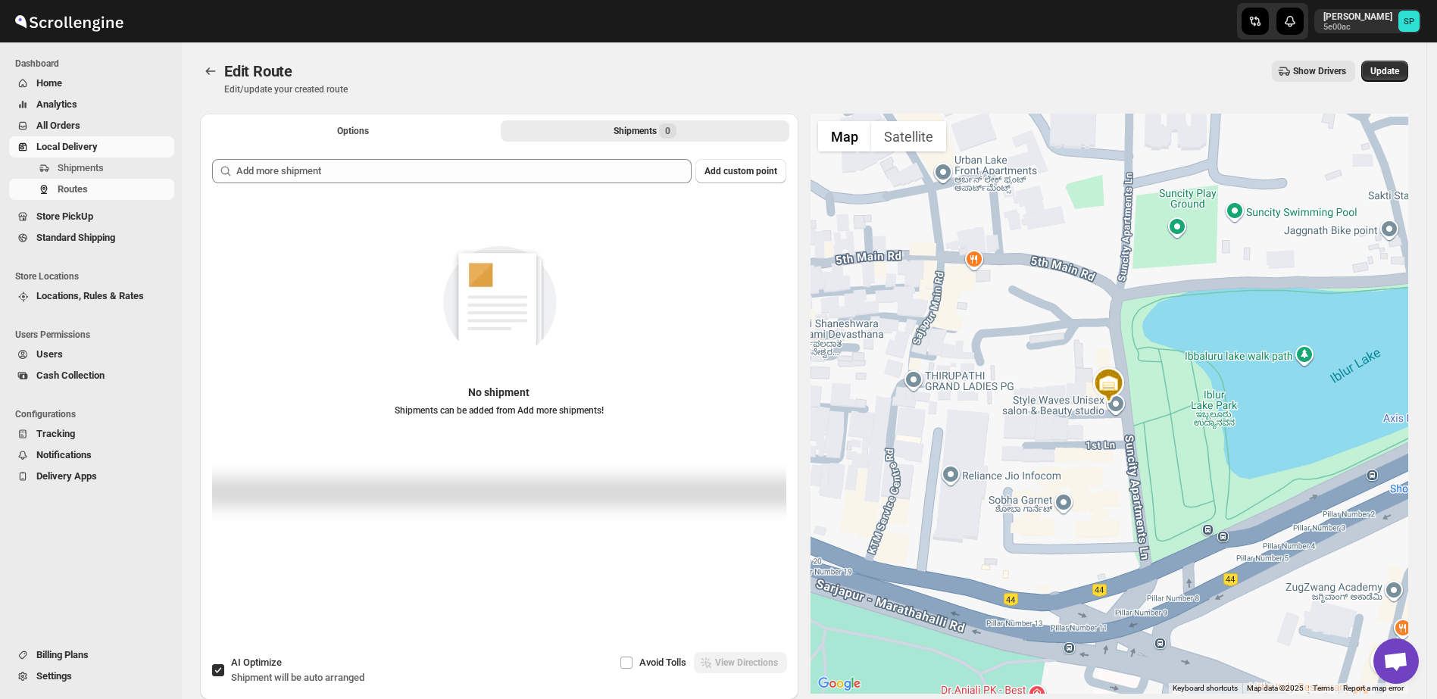
click at [528, 153] on div "Add custom point No shipment Shipments can be added from Add more shipments!" at bounding box center [499, 378] width 598 height 463
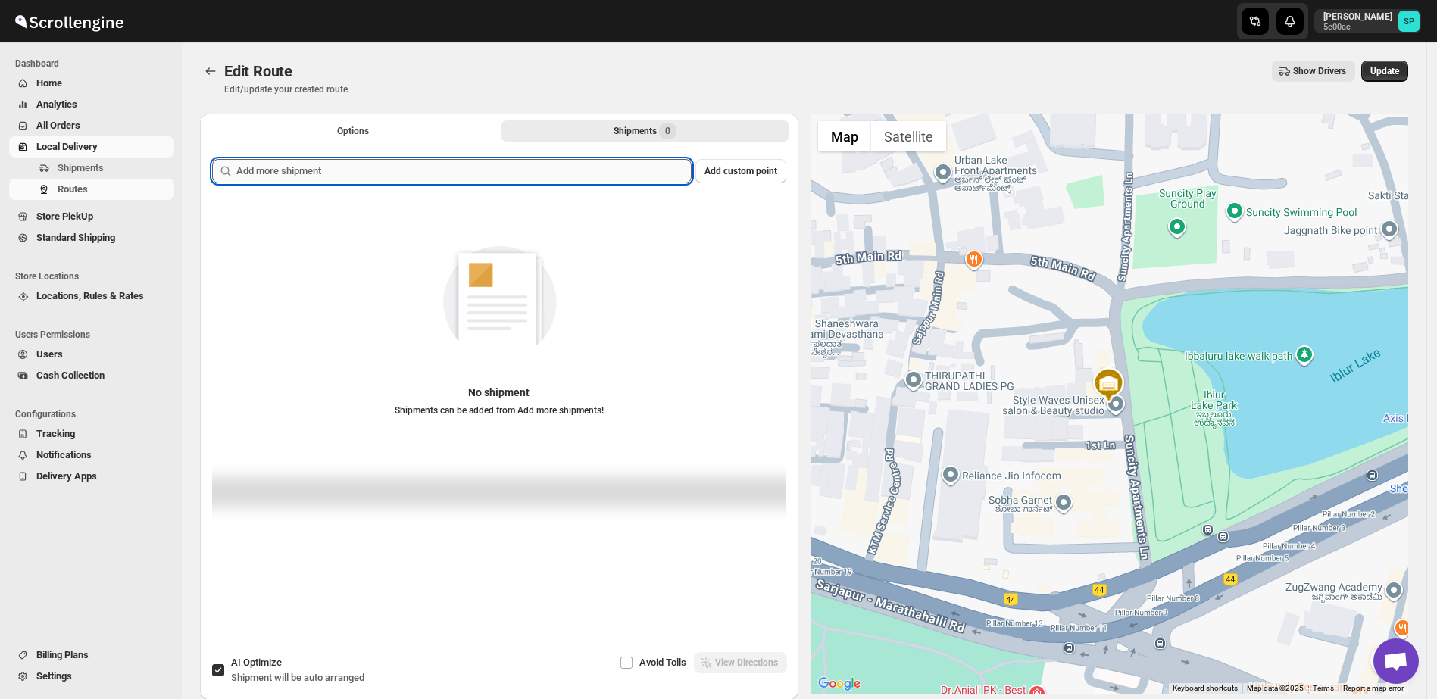
click at [551, 171] on input "text" at bounding box center [463, 171] width 455 height 24
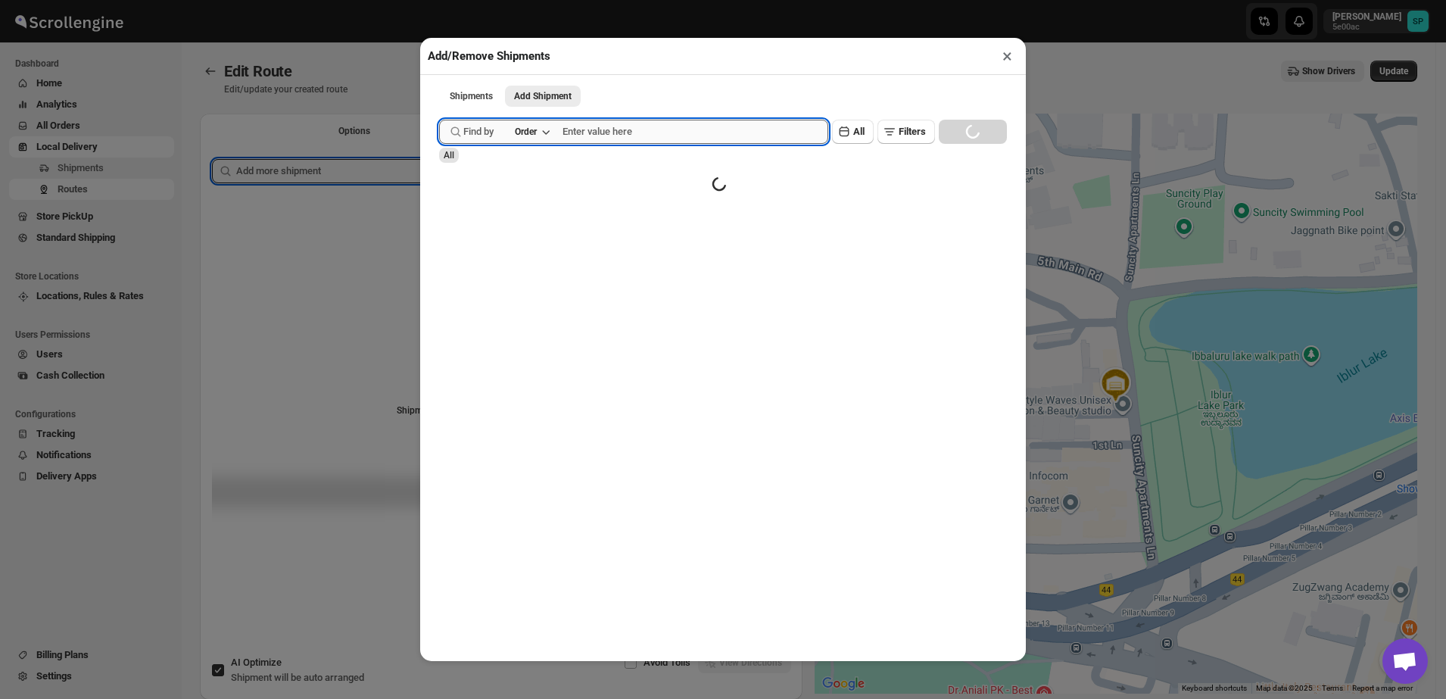
click at [619, 134] on input "text" at bounding box center [696, 132] width 266 height 24
paste input "GS37391"
type input "GS37391"
click at [964, 125] on div "Find by Order GS37391 Clear All Filters Loading SEARCH" at bounding box center [723, 132] width 568 height 24
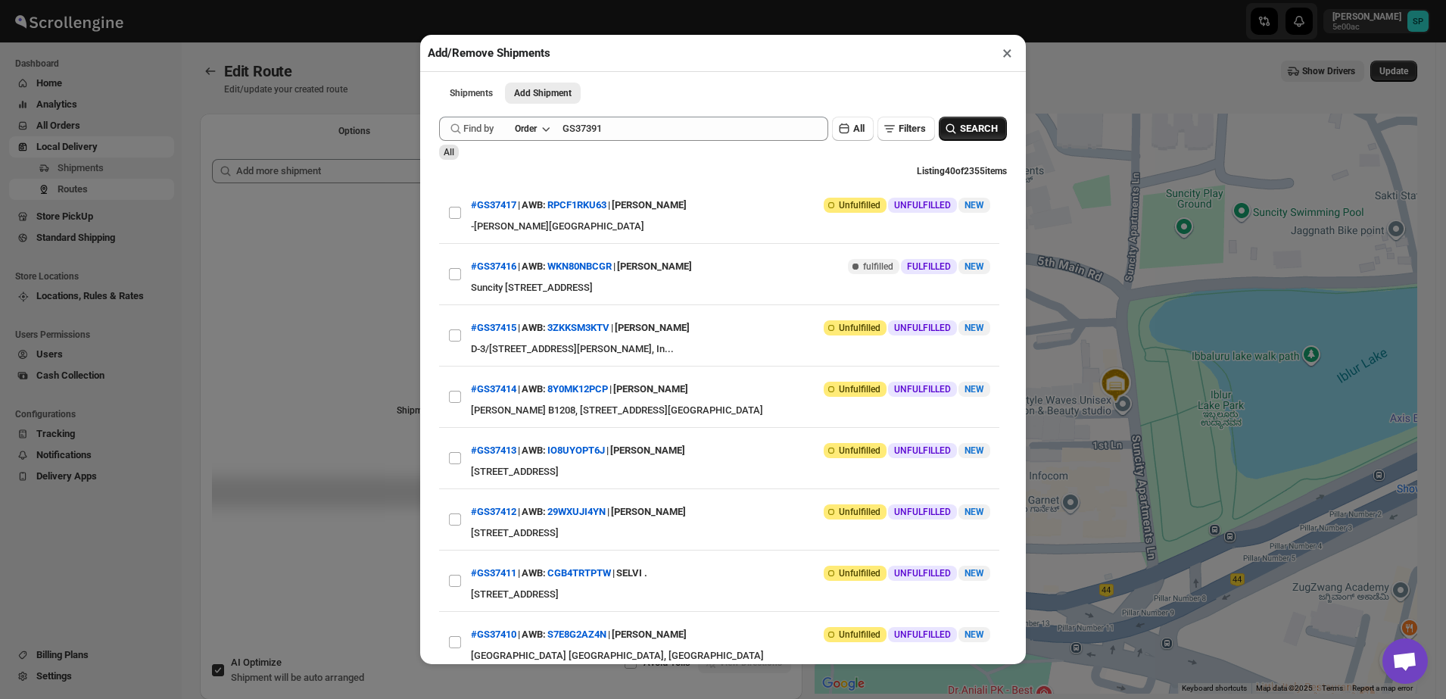
click at [967, 136] on span "SEARCH" at bounding box center [979, 128] width 38 height 15
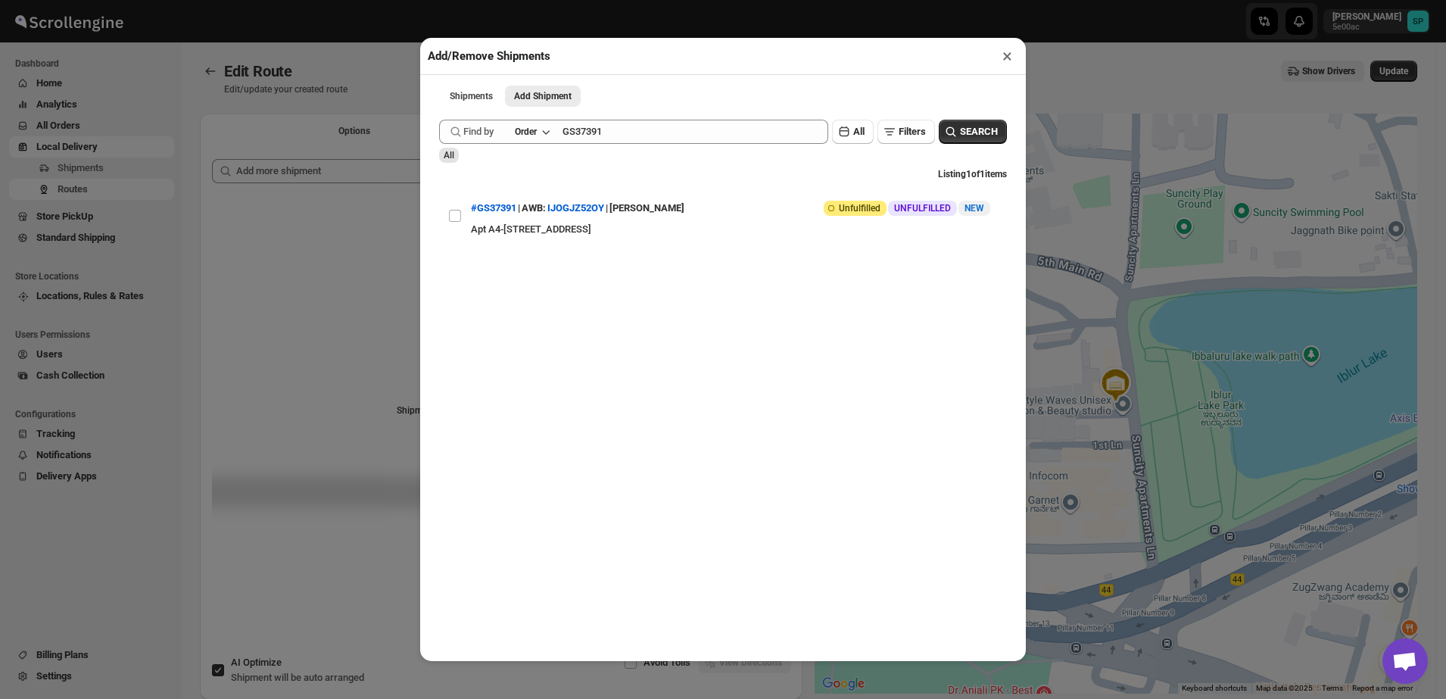
click at [458, 220] on input "View details for 68aef8e5c0fa9a00bc709e0a" at bounding box center [455, 216] width 12 height 12
checkbox input "true"
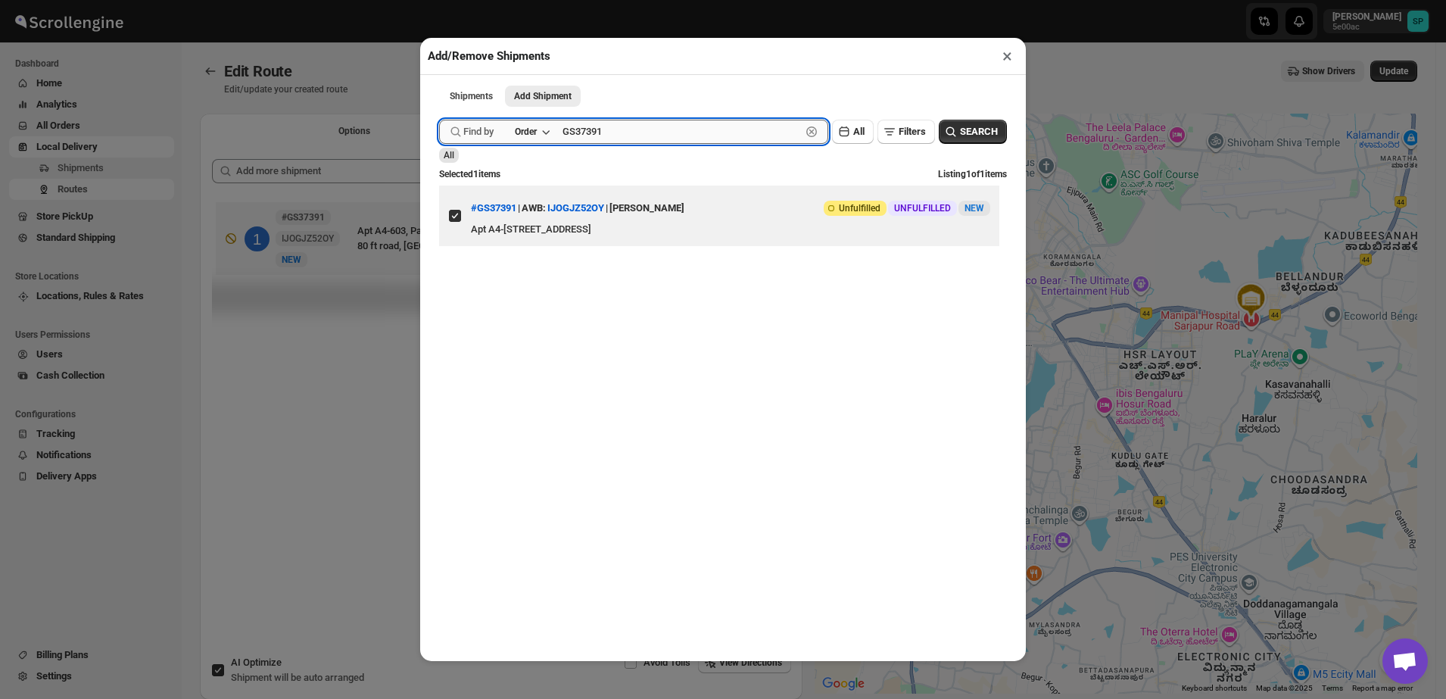
click at [609, 138] on input "GS37391" at bounding box center [682, 132] width 239 height 24
paste input "21"
click at [1000, 133] on button "SEARCH" at bounding box center [973, 132] width 68 height 24
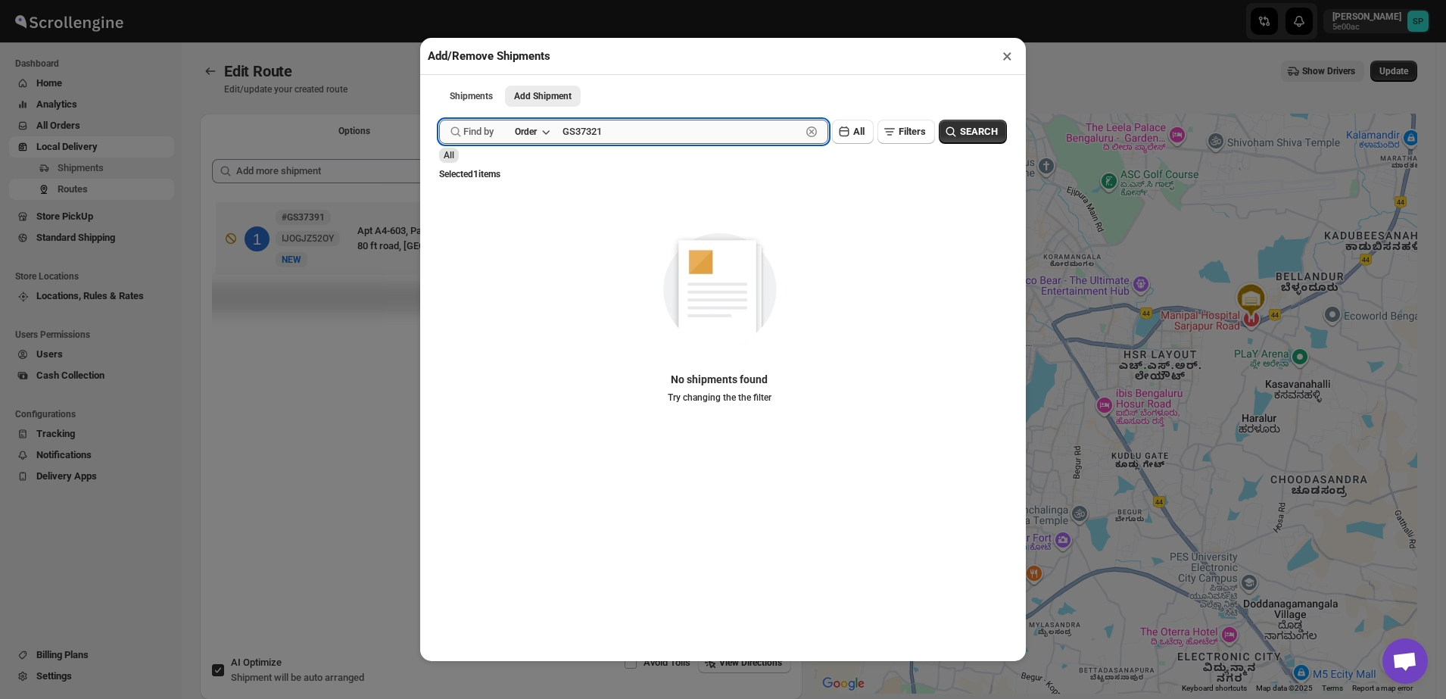
click at [646, 141] on input "GS37321" at bounding box center [682, 132] width 239 height 24
type input "GS37321"
click at [976, 133] on span "SEARCH" at bounding box center [979, 131] width 38 height 15
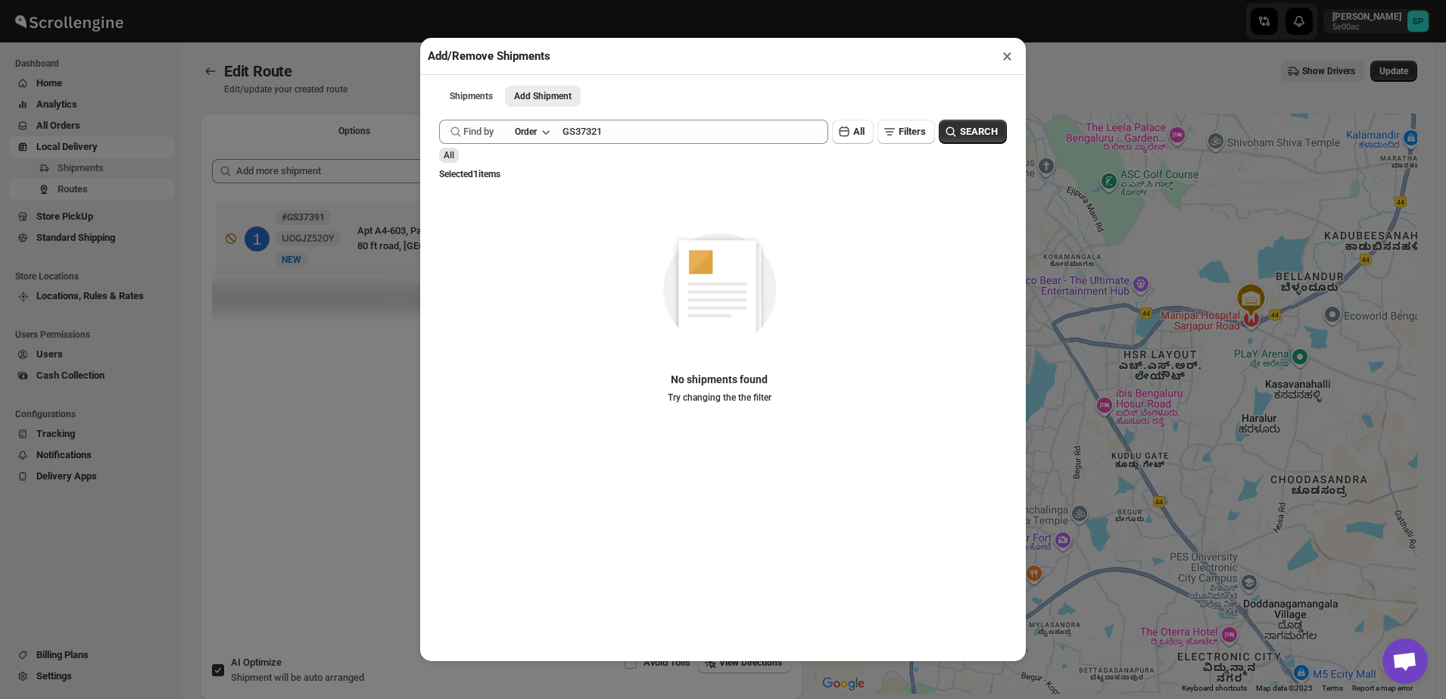
click at [1004, 55] on button "×" at bounding box center [1008, 55] width 22 height 21
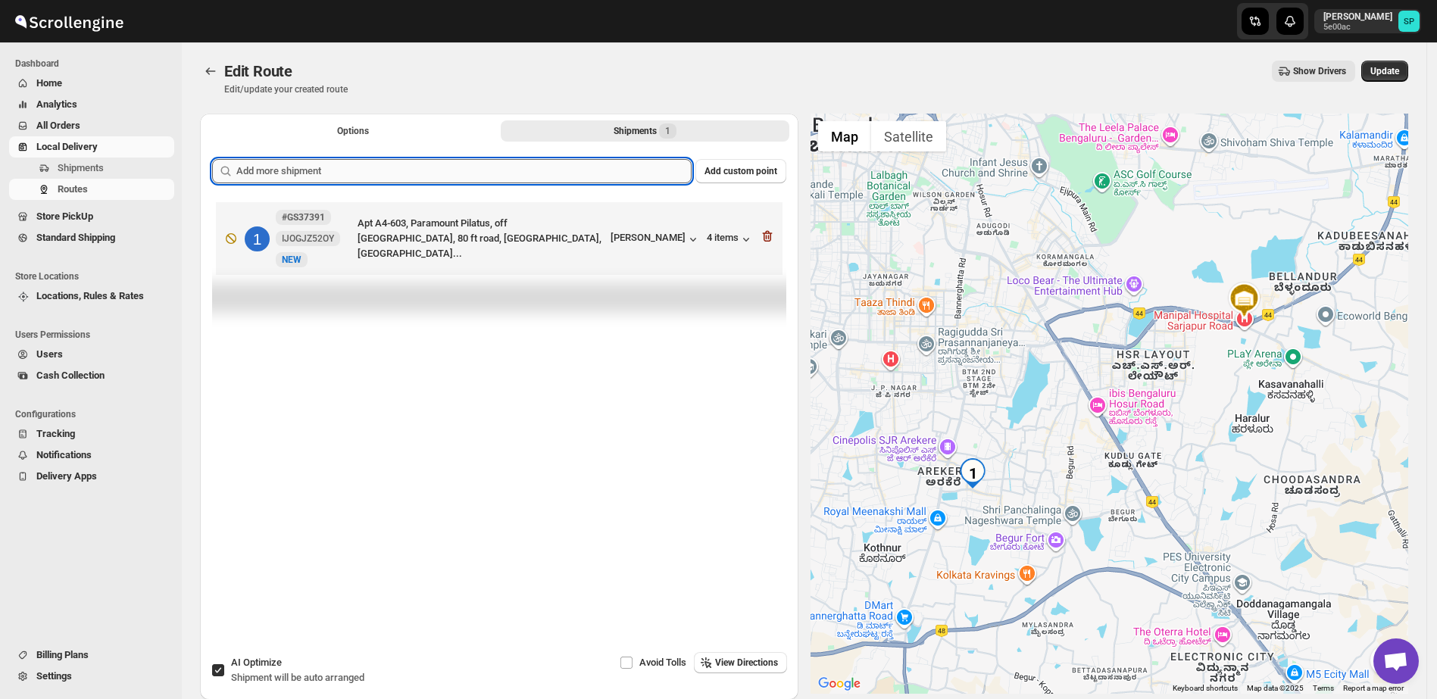
click at [566, 178] on input "text" at bounding box center [463, 171] width 455 height 24
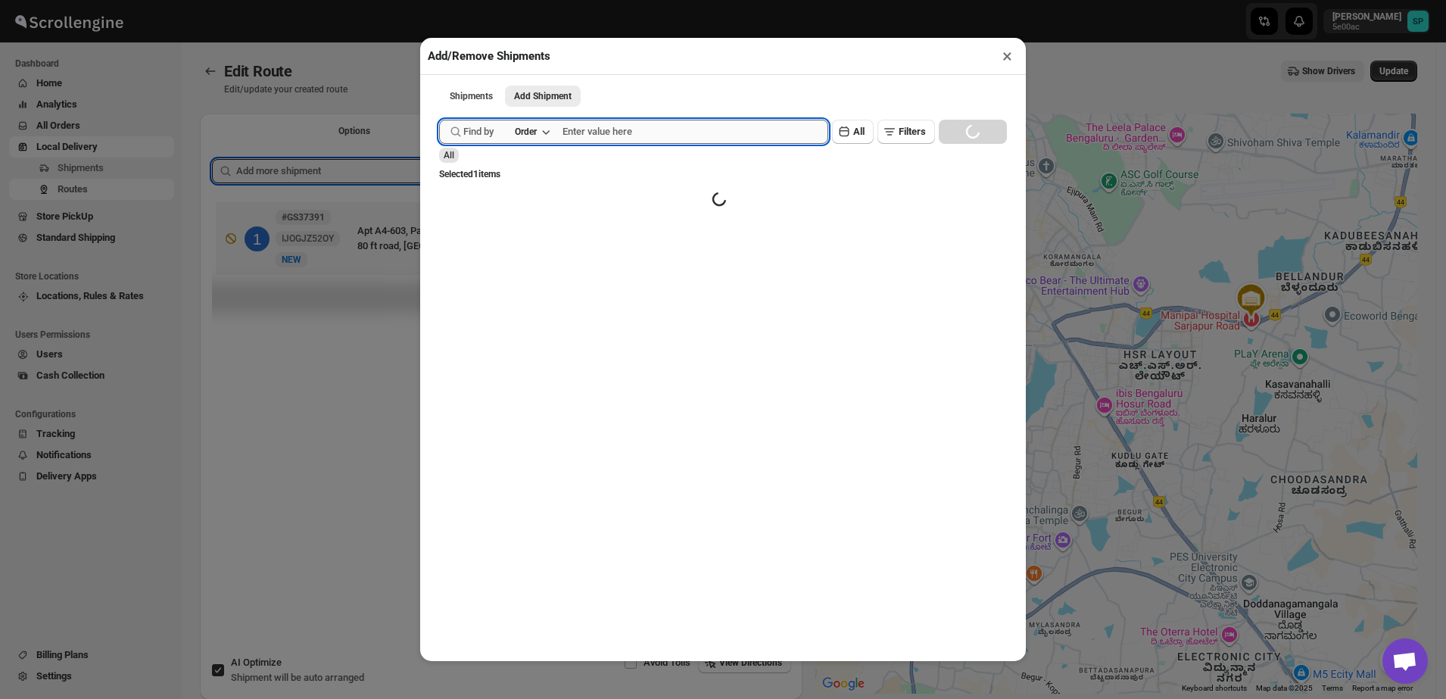
click at [632, 140] on input "text" at bounding box center [696, 132] width 266 height 24
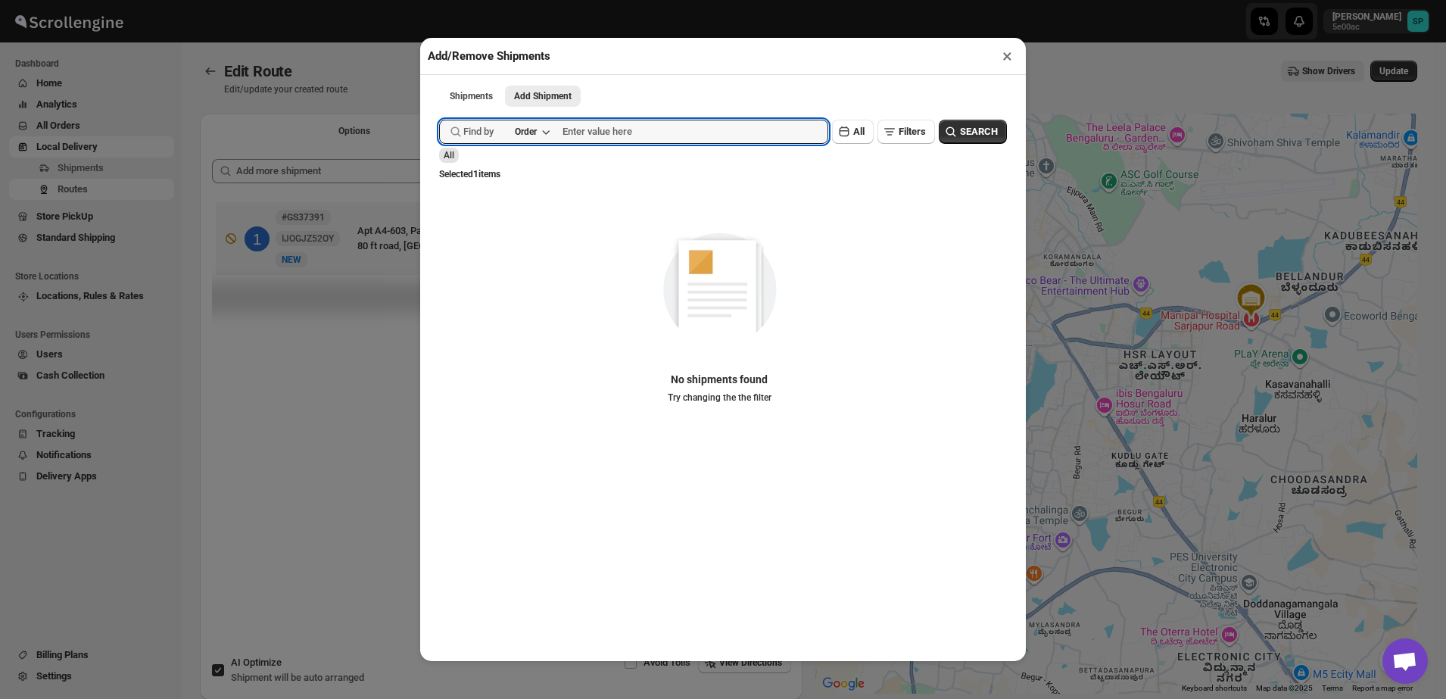
paste input "GS37350"
type input "GS37350"
click at [990, 121] on button "SEARCH" at bounding box center [973, 132] width 68 height 24
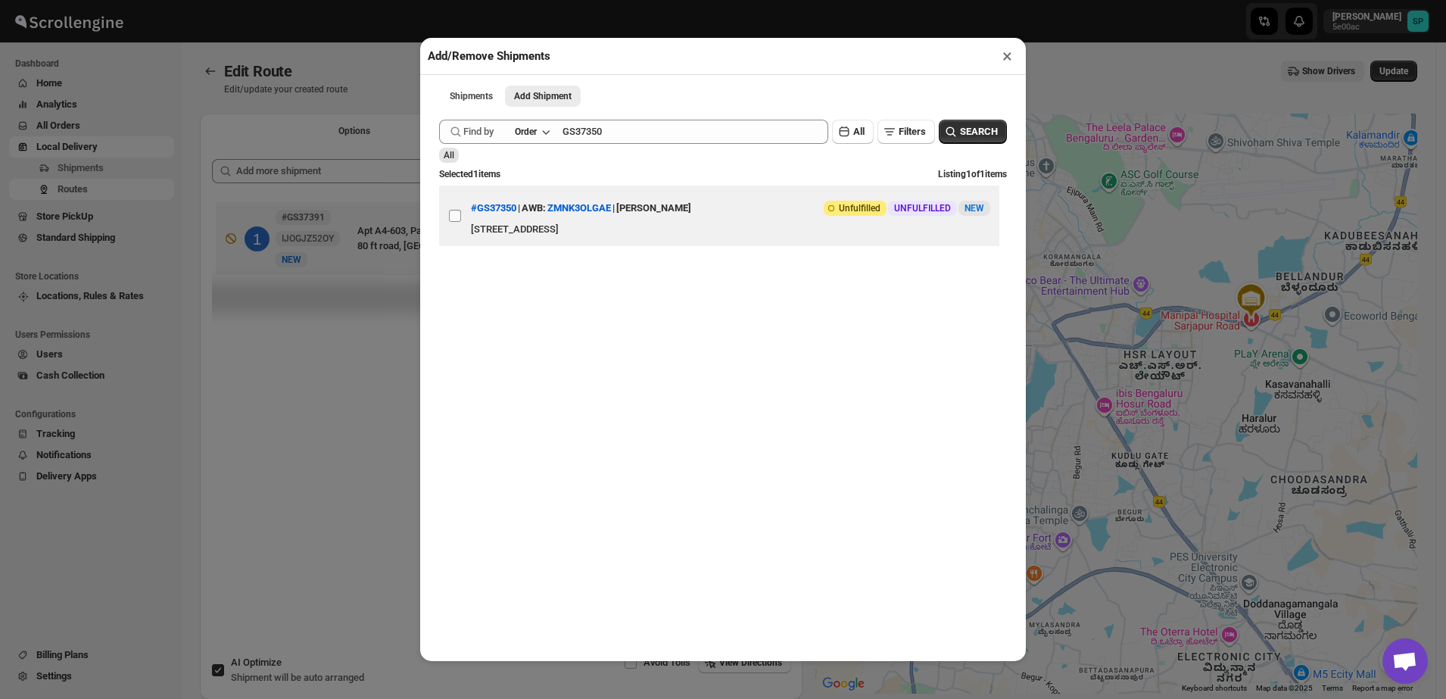
click at [451, 218] on input "View details for 68ac7a44fc41024ff29d4699" at bounding box center [455, 216] width 12 height 12
checkbox input "true"
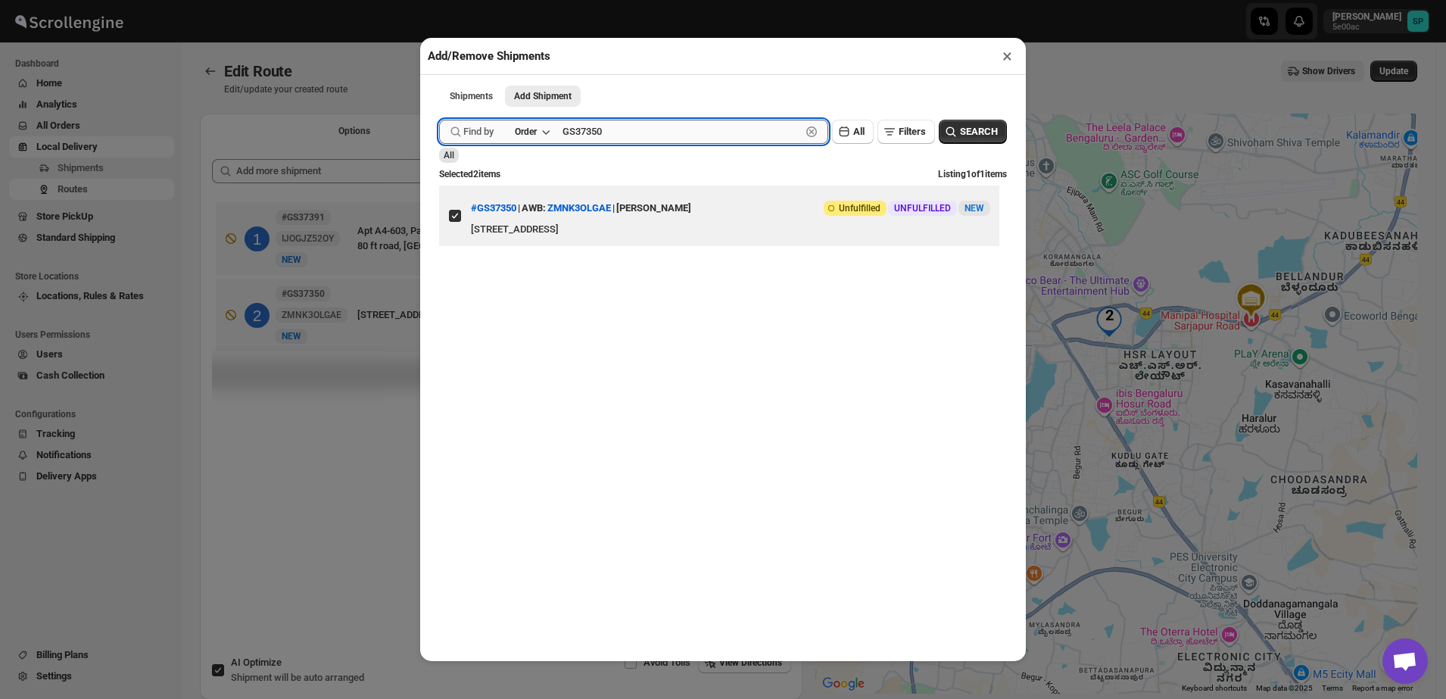
click at [581, 138] on input "GS37350" at bounding box center [682, 132] width 239 height 24
paste input "82"
type input "GS37382"
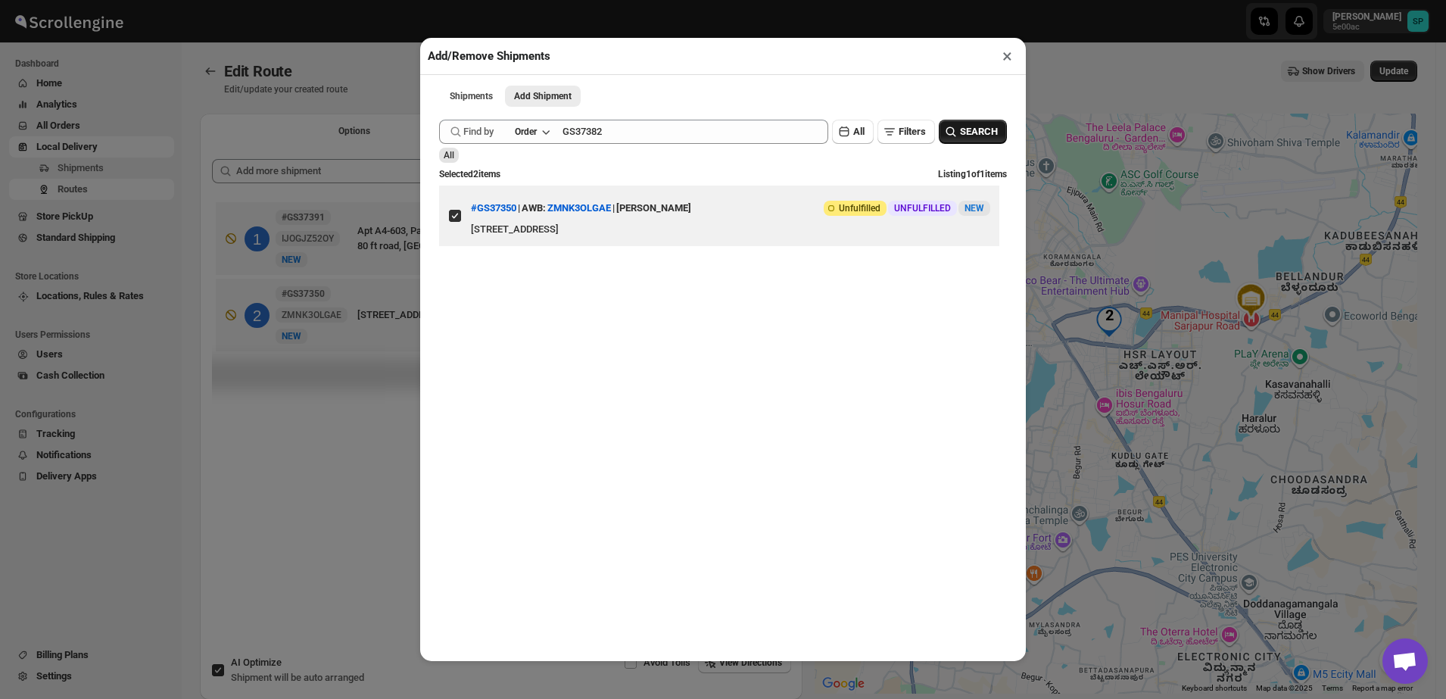
click at [977, 130] on span "SEARCH" at bounding box center [979, 131] width 38 height 15
click at [455, 220] on input "View details for 68ae703bc0fa9a00bc7095ce" at bounding box center [455, 216] width 12 height 12
checkbox input "true"
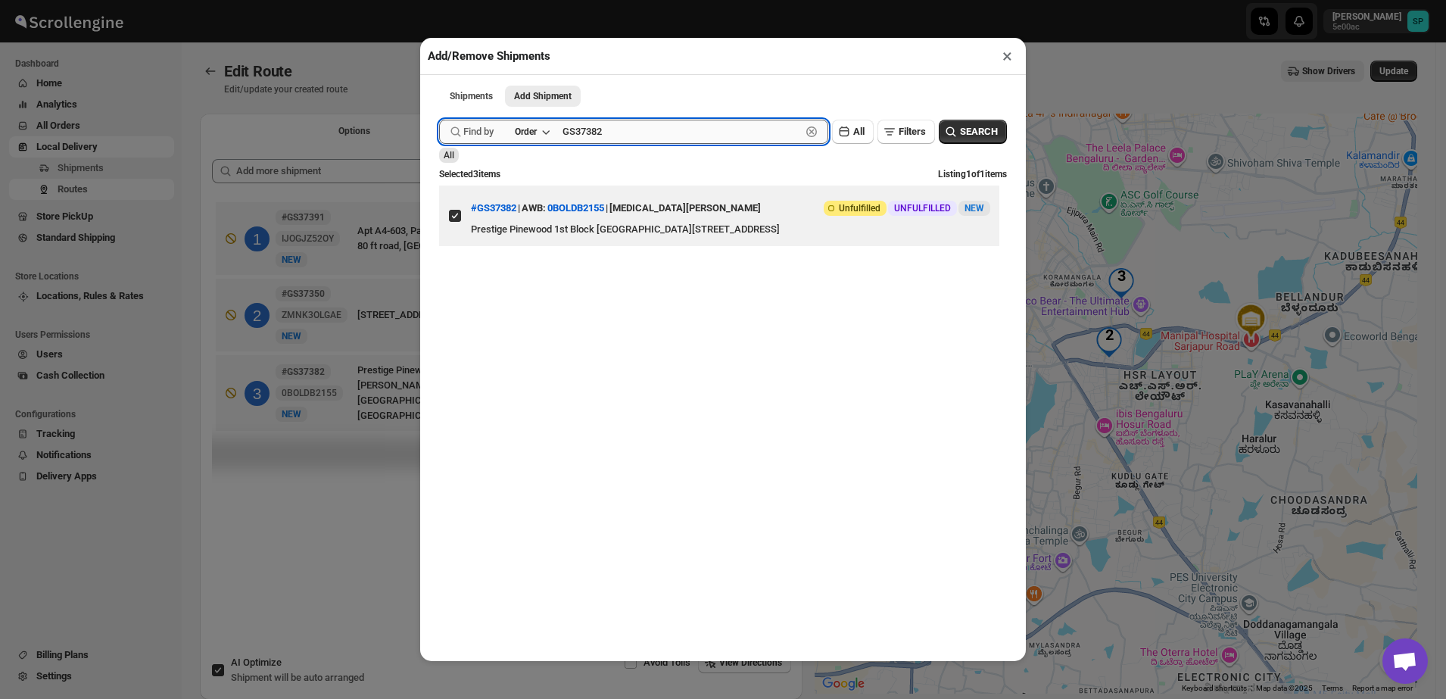
click at [594, 136] on input "GS37382" at bounding box center [682, 132] width 239 height 24
paste input "405"
type input "GS37405"
click at [978, 143] on button "SEARCH" at bounding box center [973, 132] width 68 height 24
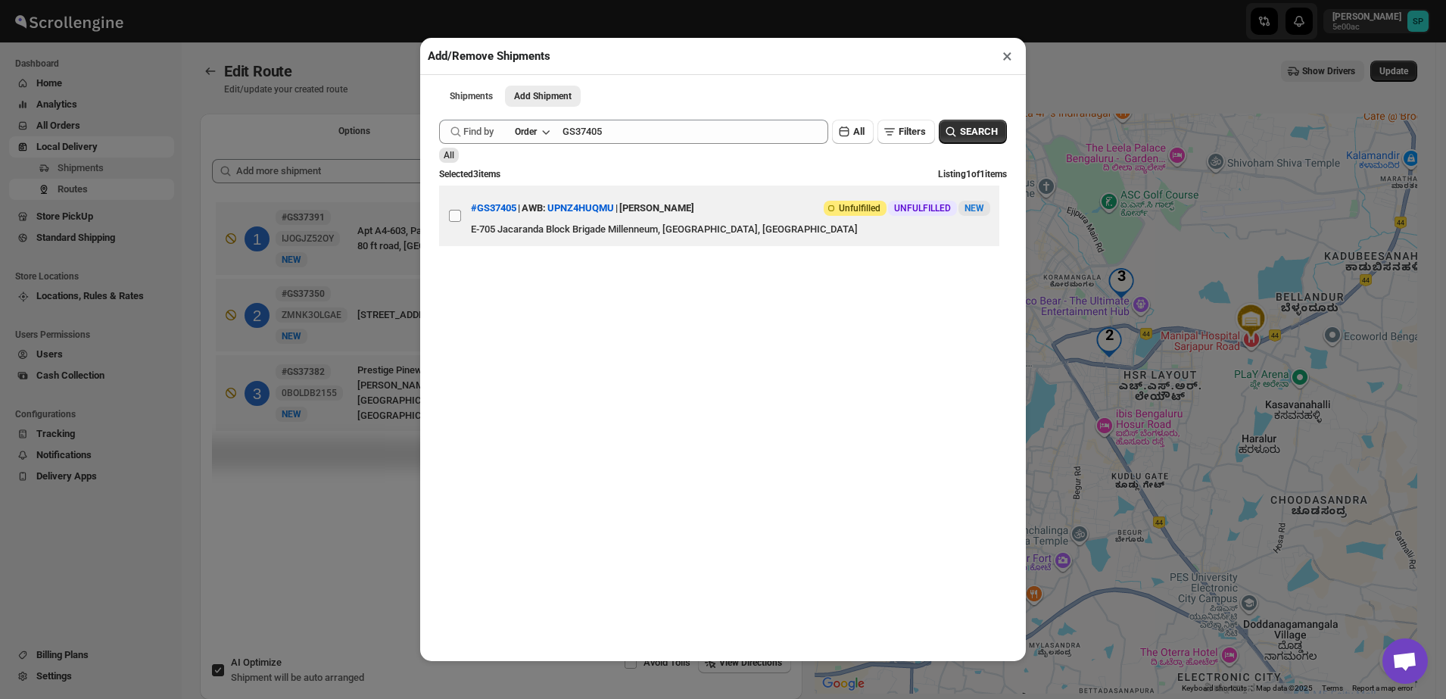
click at [451, 214] on input "View details for 68af3831c0fa9a00bc70a32d" at bounding box center [455, 216] width 12 height 12
checkbox input "true"
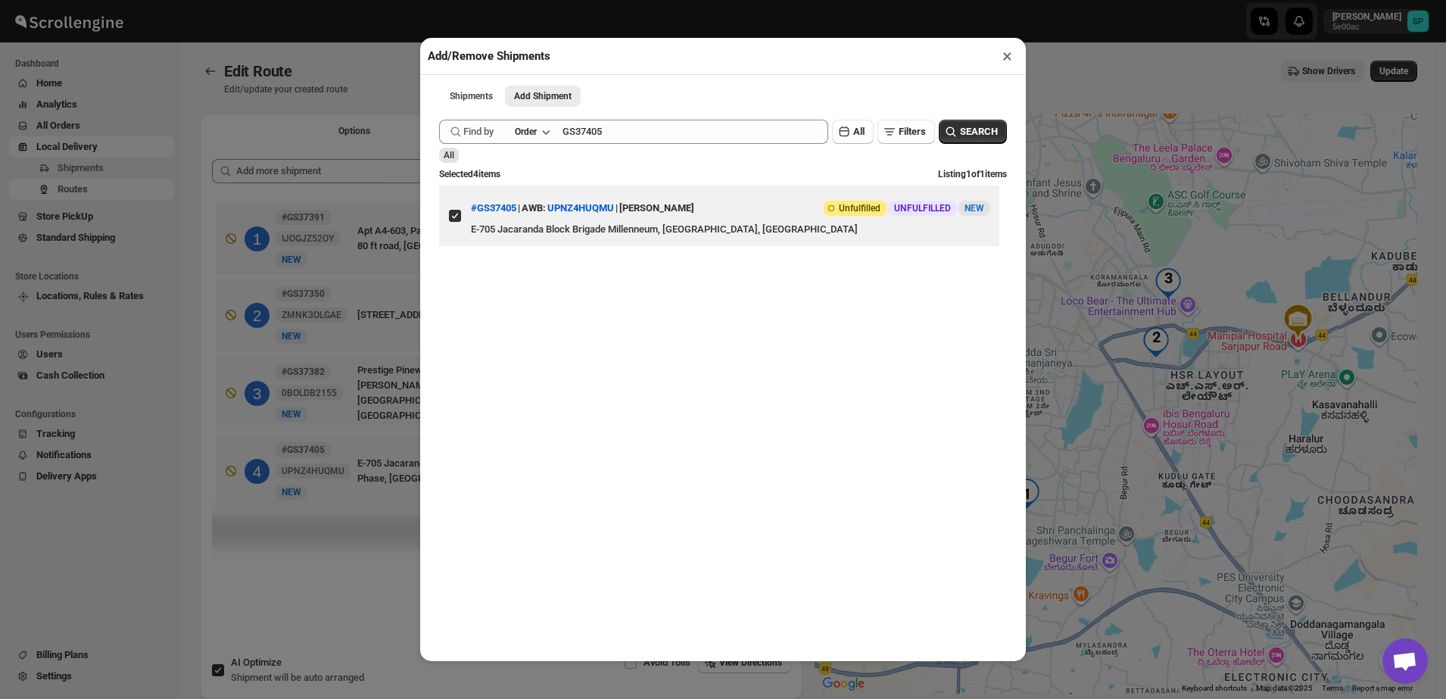
click at [1009, 61] on button "×" at bounding box center [1008, 55] width 22 height 21
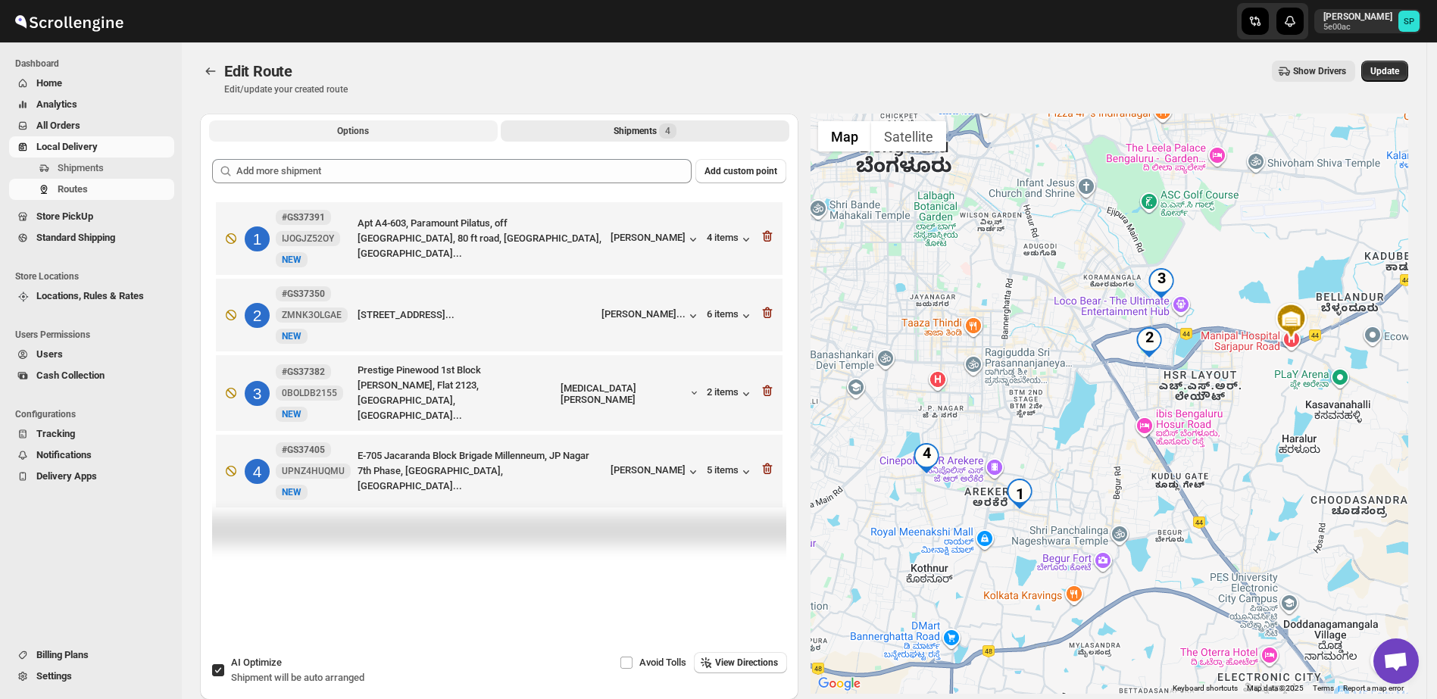
click at [359, 137] on button "Options" at bounding box center [353, 130] width 289 height 21
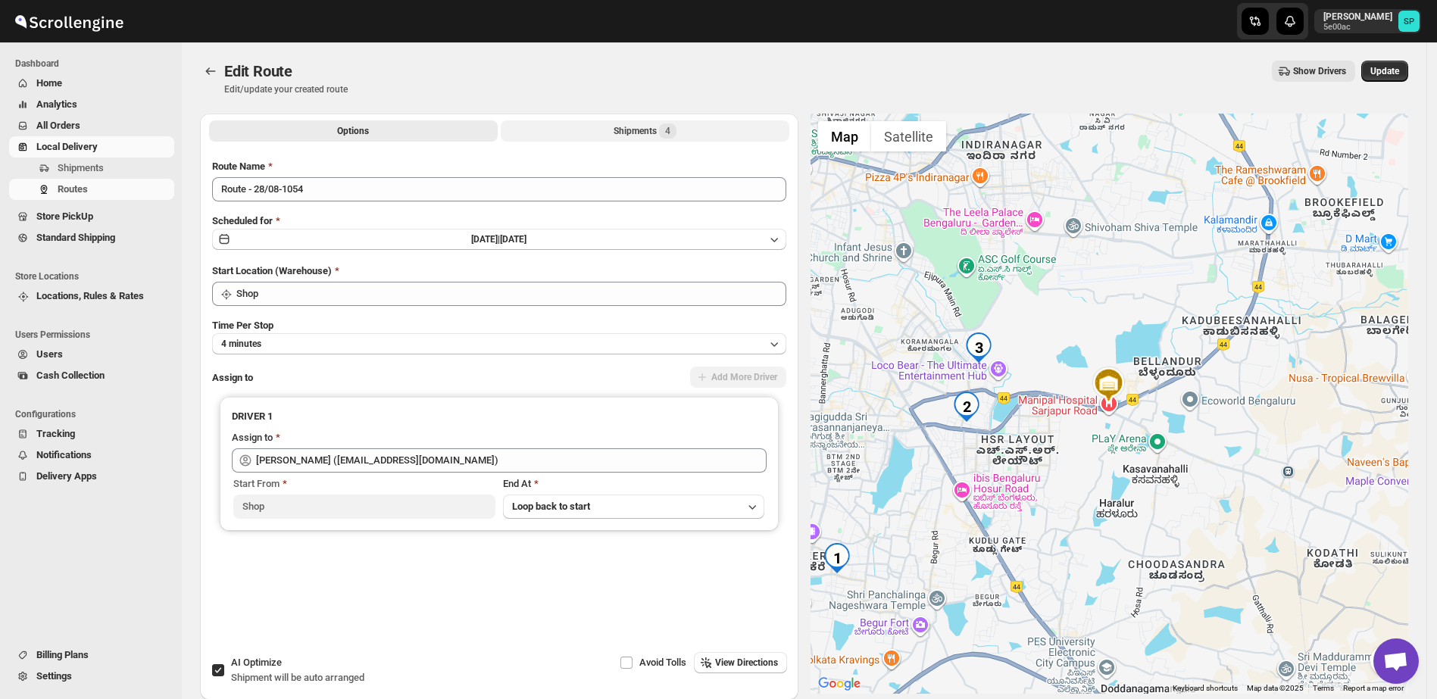
click at [756, 128] on button "Shipments 4" at bounding box center [645, 130] width 289 height 21
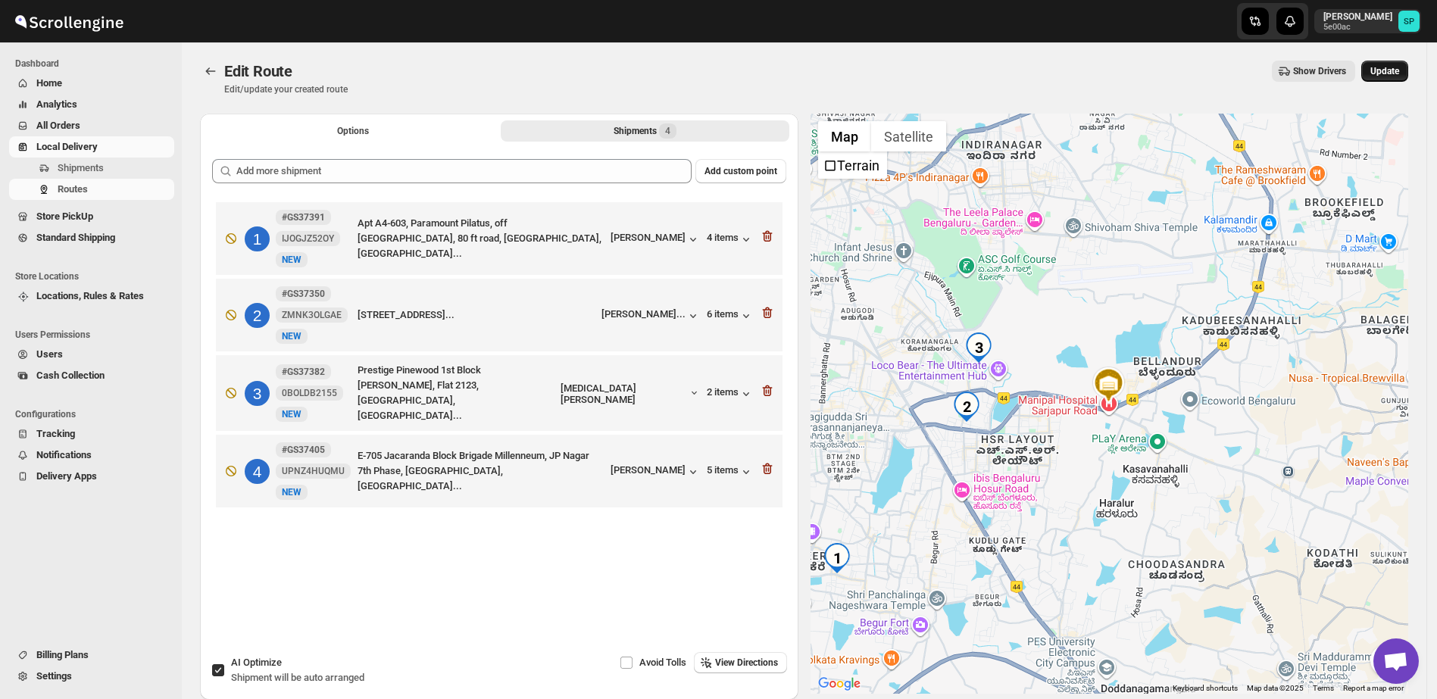
click at [1393, 78] on button "Update" at bounding box center [1384, 71] width 47 height 21
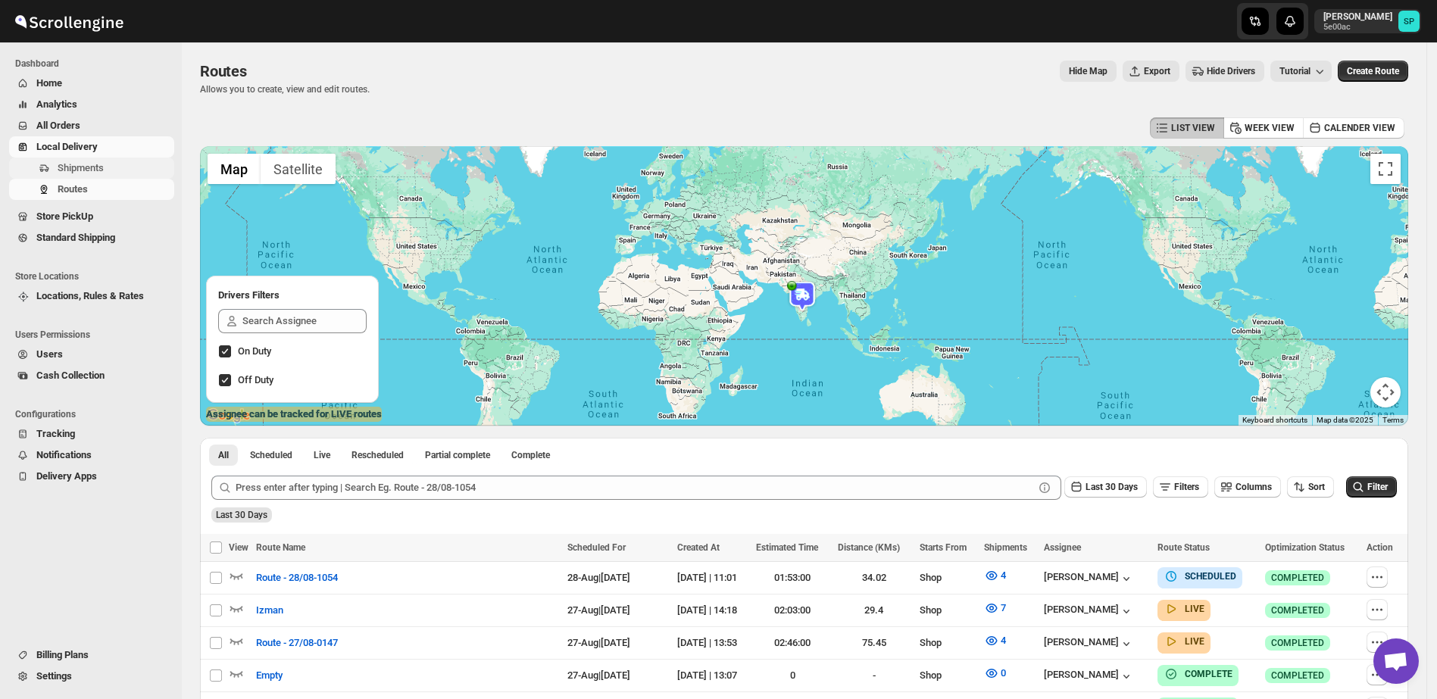
click at [67, 166] on span "Shipments" at bounding box center [81, 167] width 46 height 11
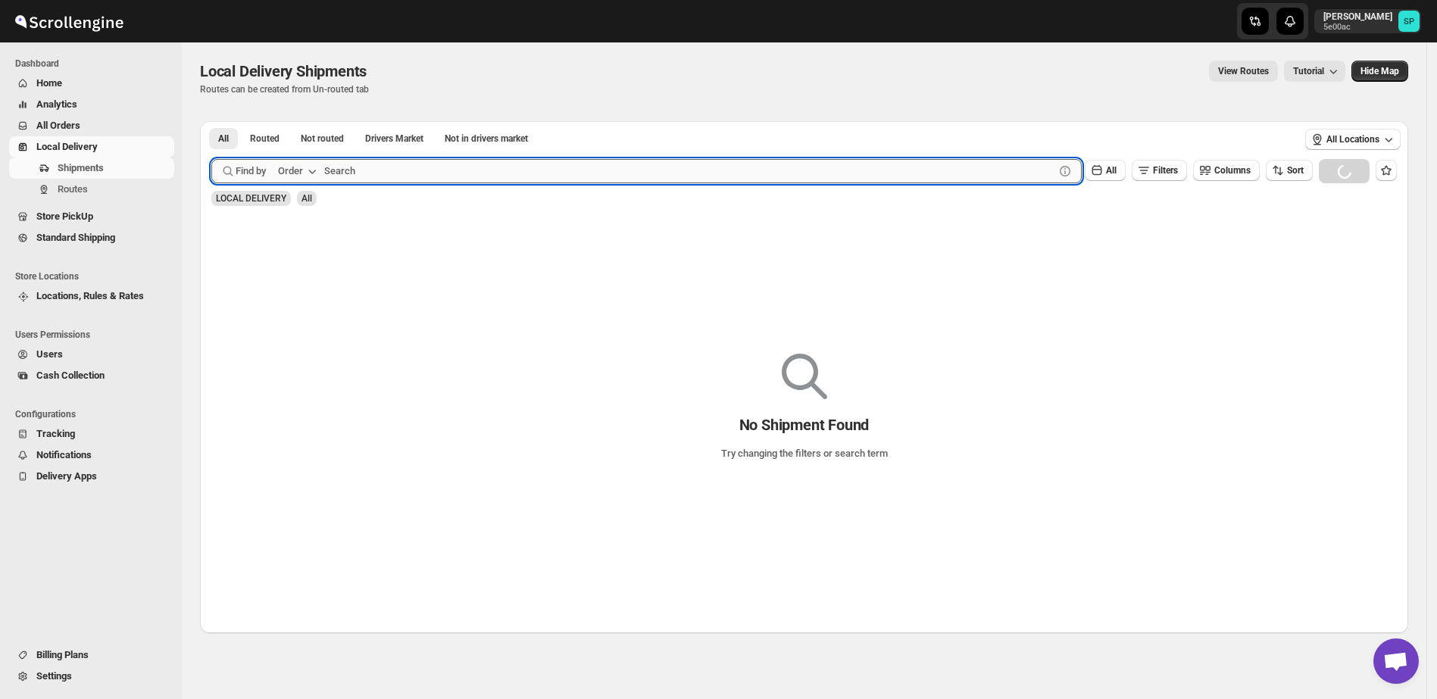
click at [444, 167] on input "text" at bounding box center [689, 171] width 730 height 24
paste input "GS37321"
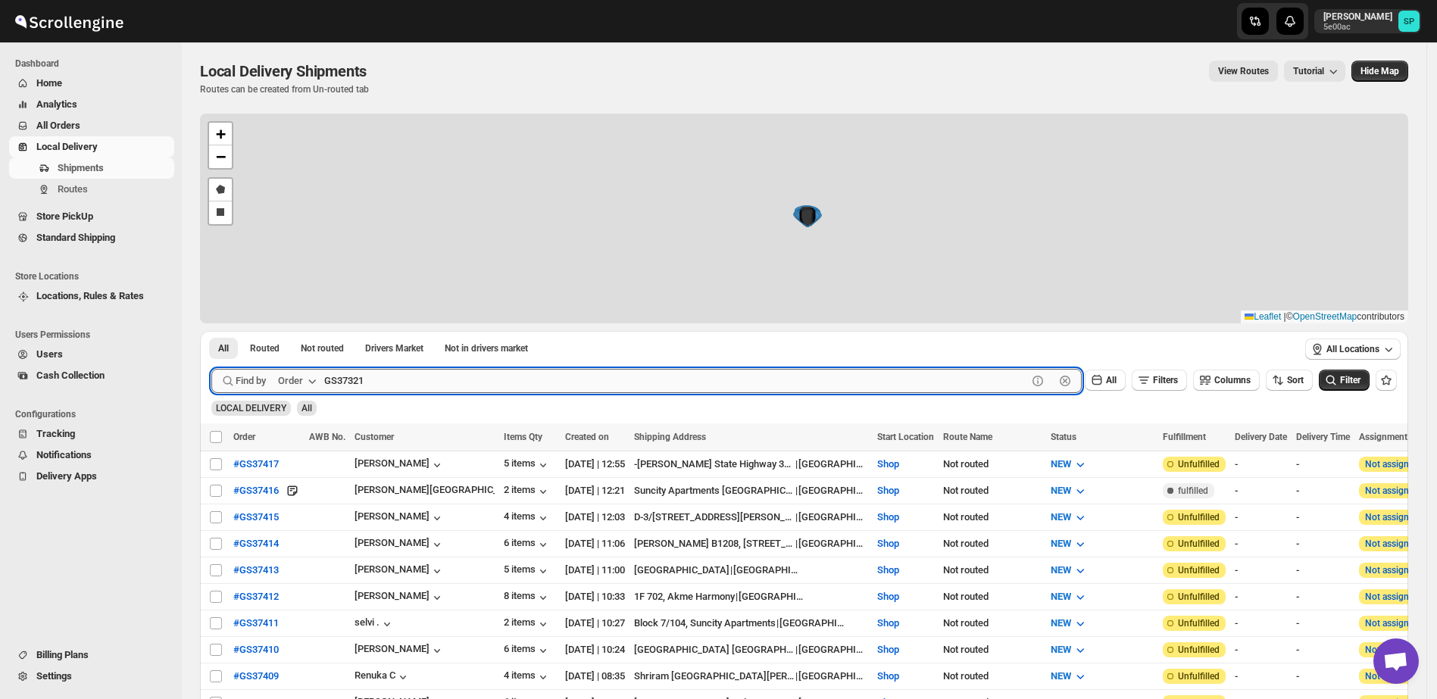
type input "GS37321"
click at [211, 331] on button "Submit" at bounding box center [232, 339] width 43 height 16
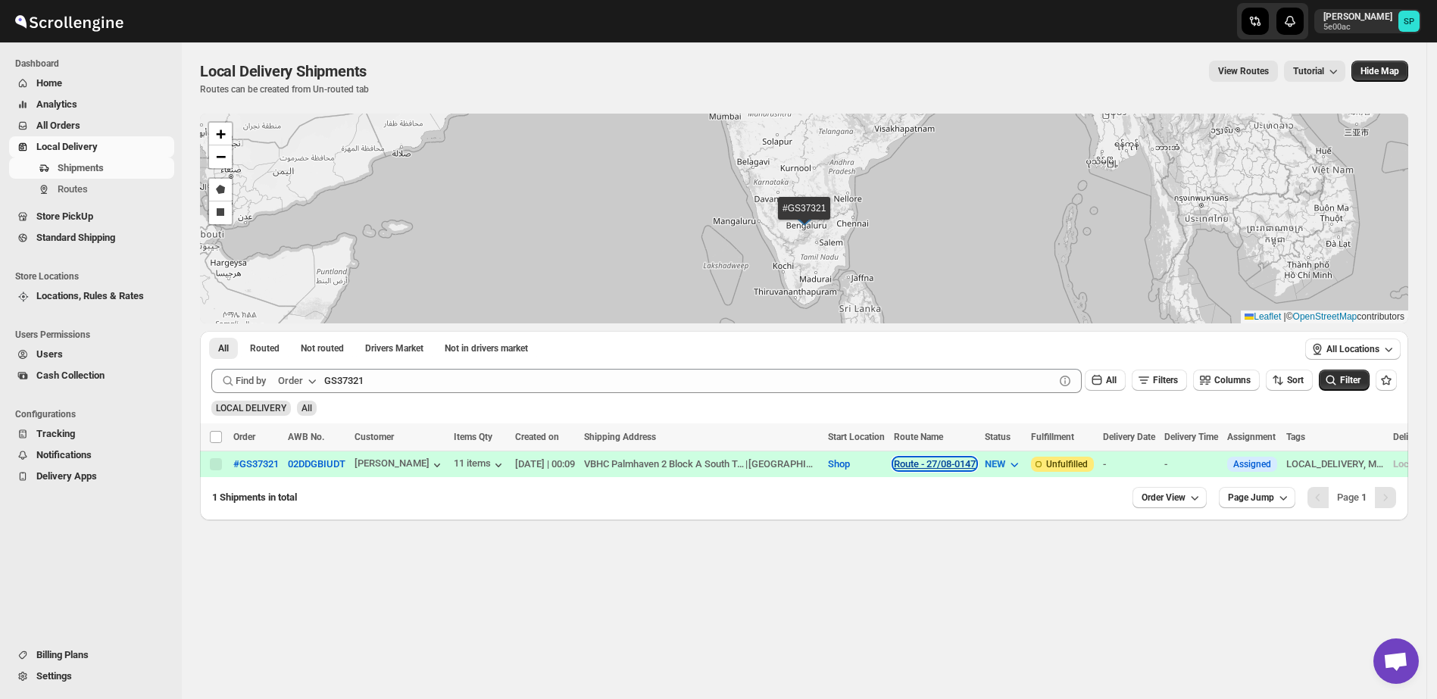
click at [946, 463] on button "Route - 27/08-0147" at bounding box center [935, 463] width 82 height 11
click at [938, 511] on span "View Route" at bounding box center [914, 515] width 48 height 11
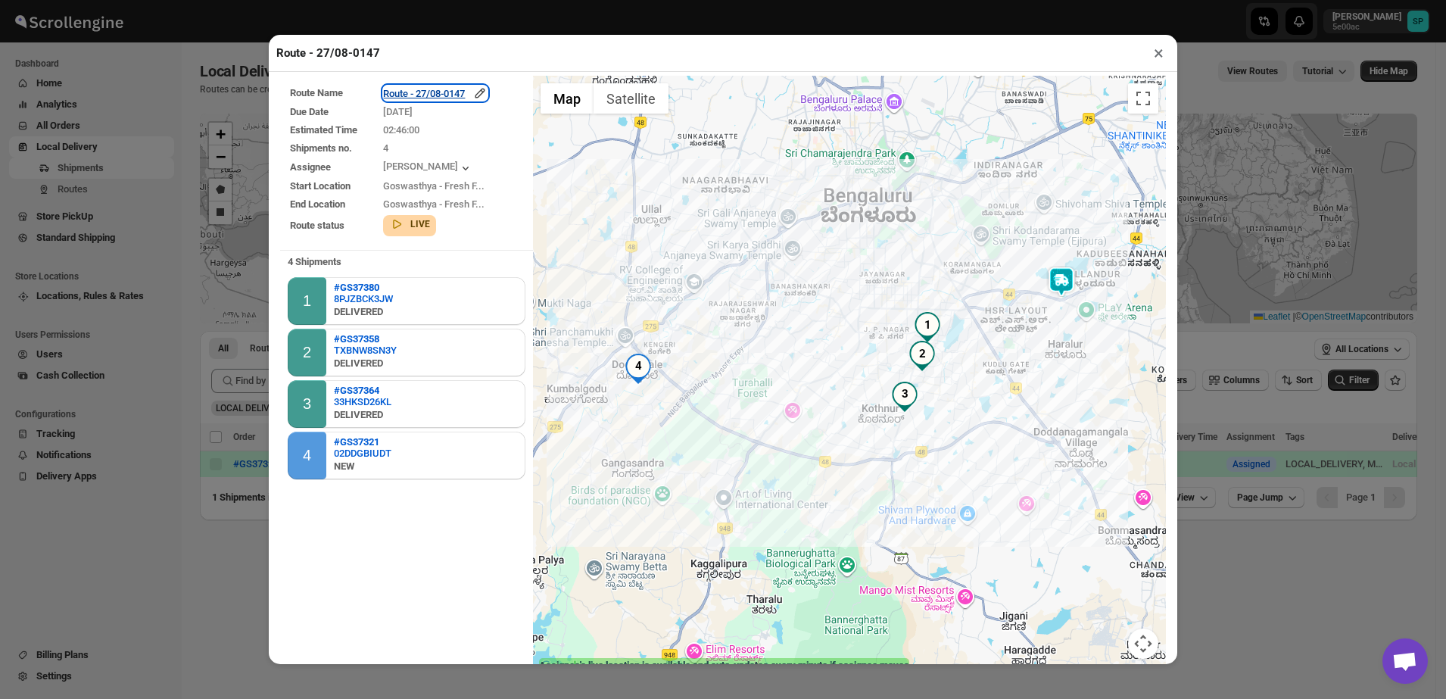
click at [488, 92] on icon "button" at bounding box center [480, 93] width 15 height 15
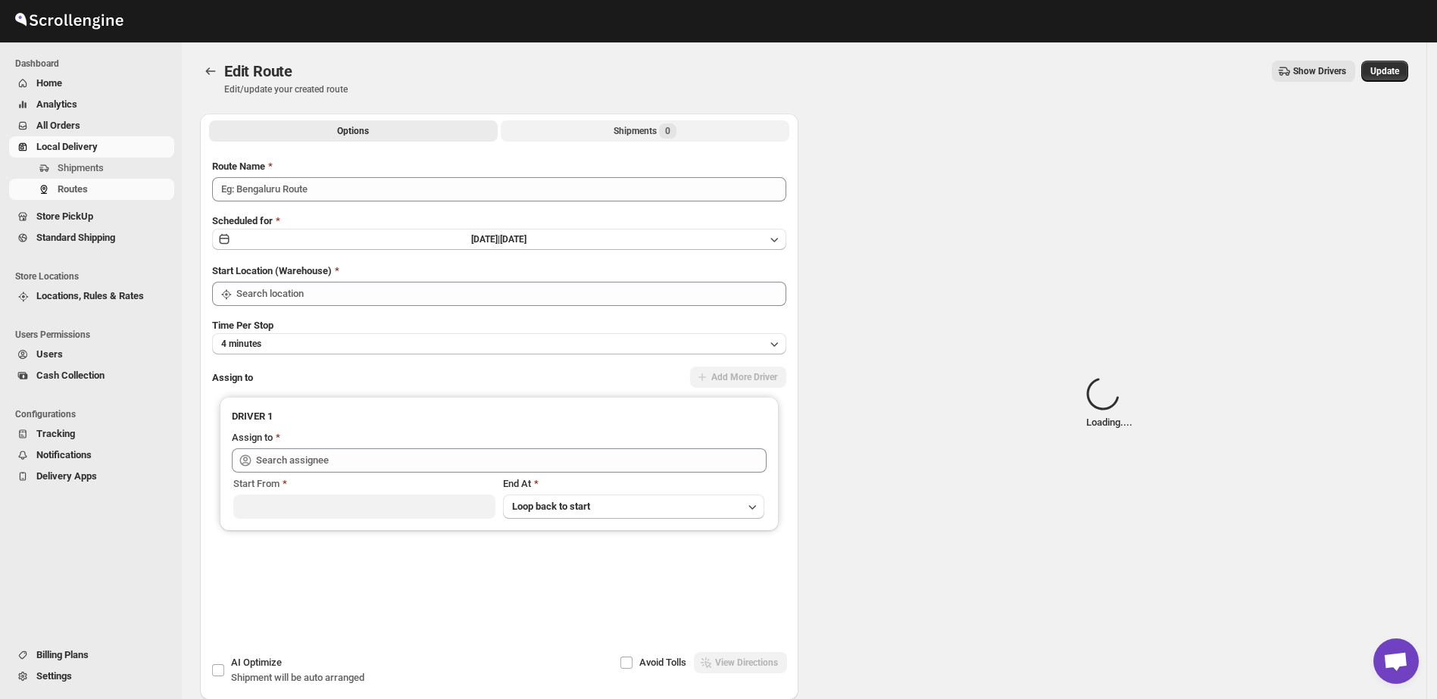
type input "Route - 27/08-0147"
type input "Shop"
click at [645, 122] on button "Shipments Loading..." at bounding box center [645, 130] width 289 height 21
type input "[PERSON_NAME] ([EMAIL_ADDRESS][DOMAIN_NAME])"
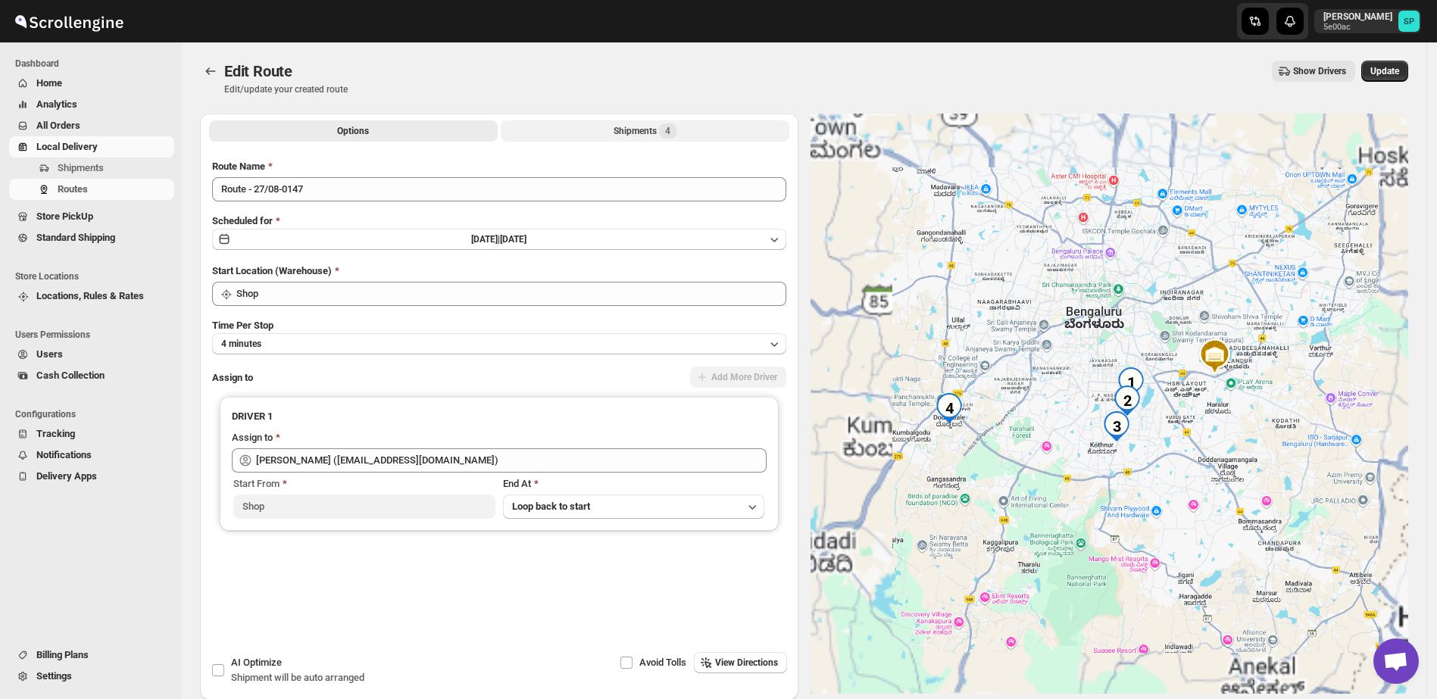
click at [643, 129] on div "Shipments 4" at bounding box center [644, 130] width 63 height 15
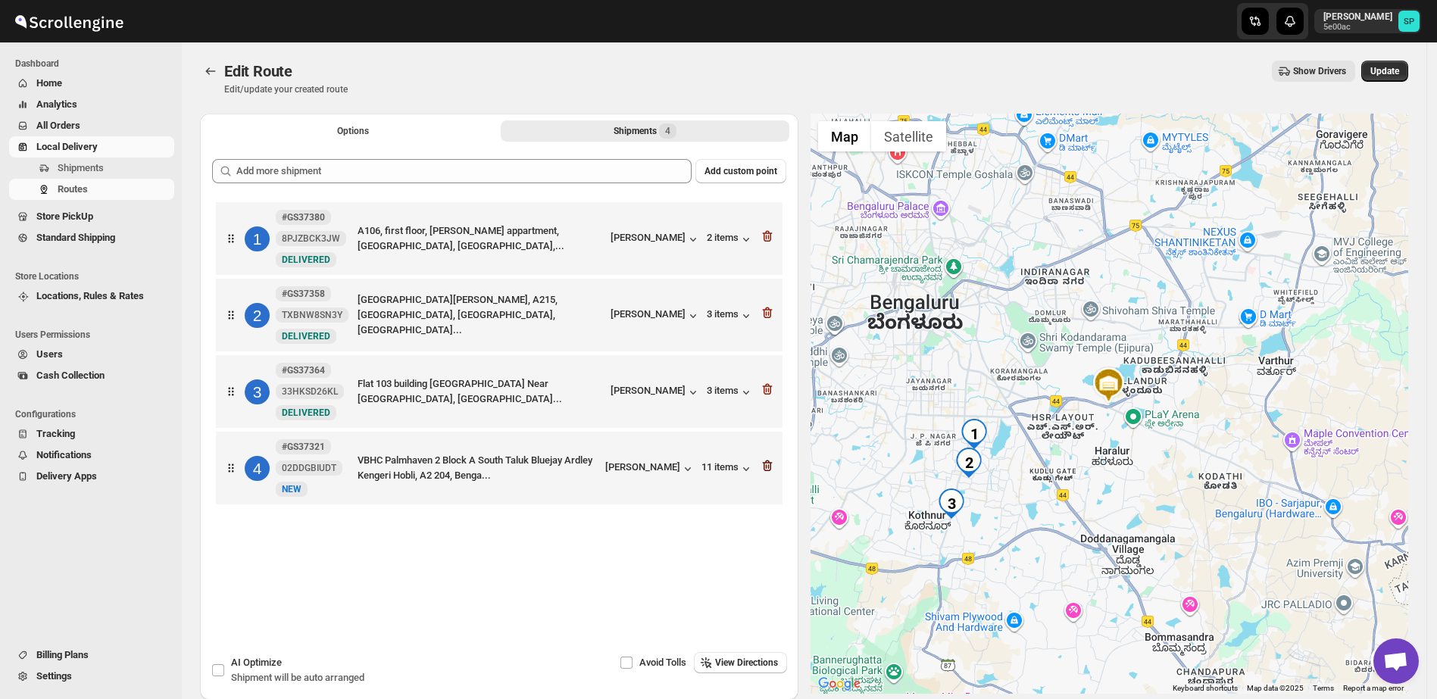
click at [771, 470] on icon "button" at bounding box center [767, 465] width 10 height 11
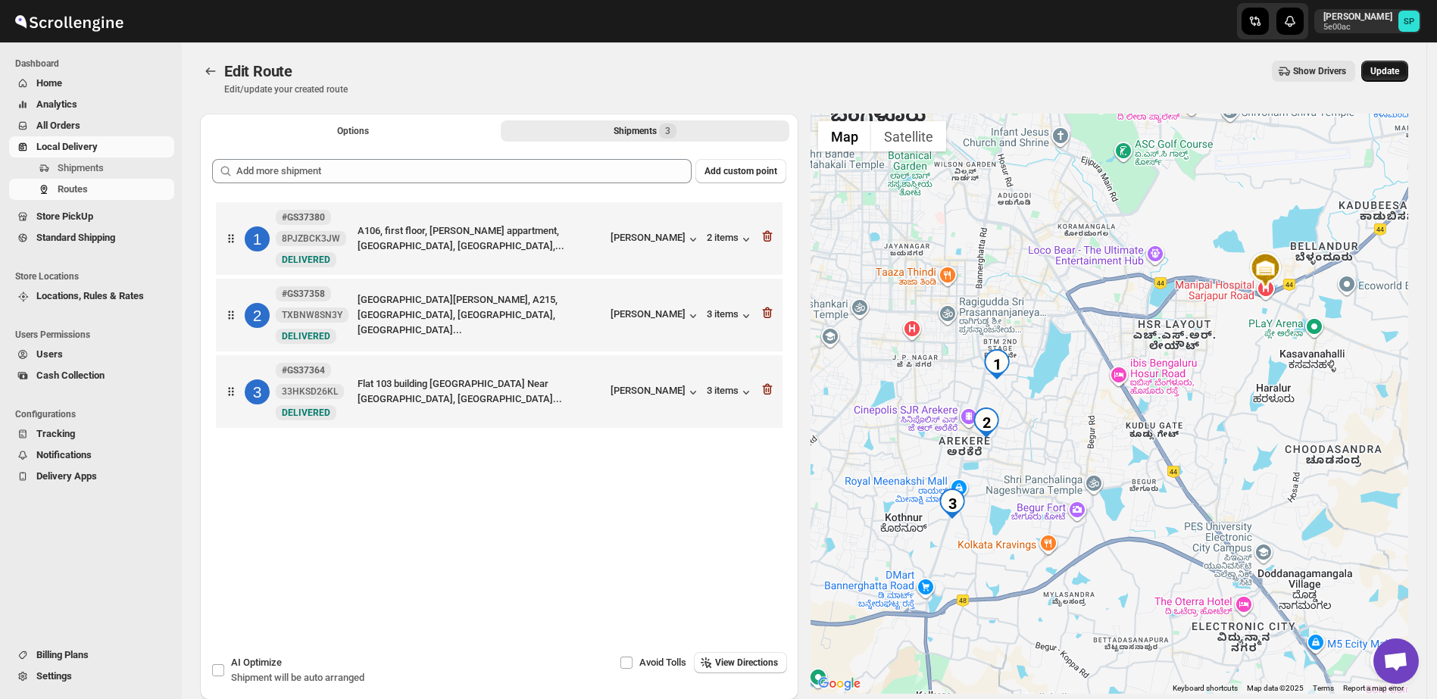
click at [1399, 69] on span "Update" at bounding box center [1384, 71] width 29 height 12
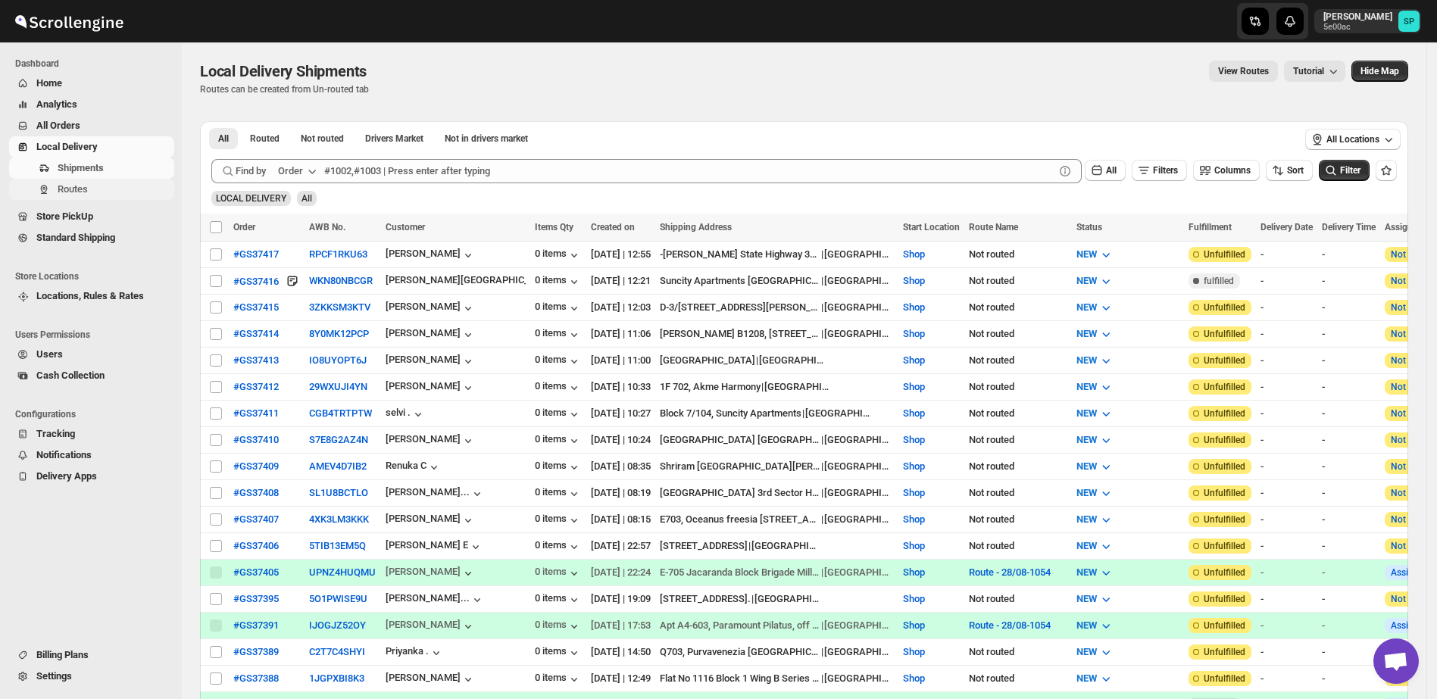
click at [75, 193] on span "Routes" at bounding box center [73, 188] width 30 height 11
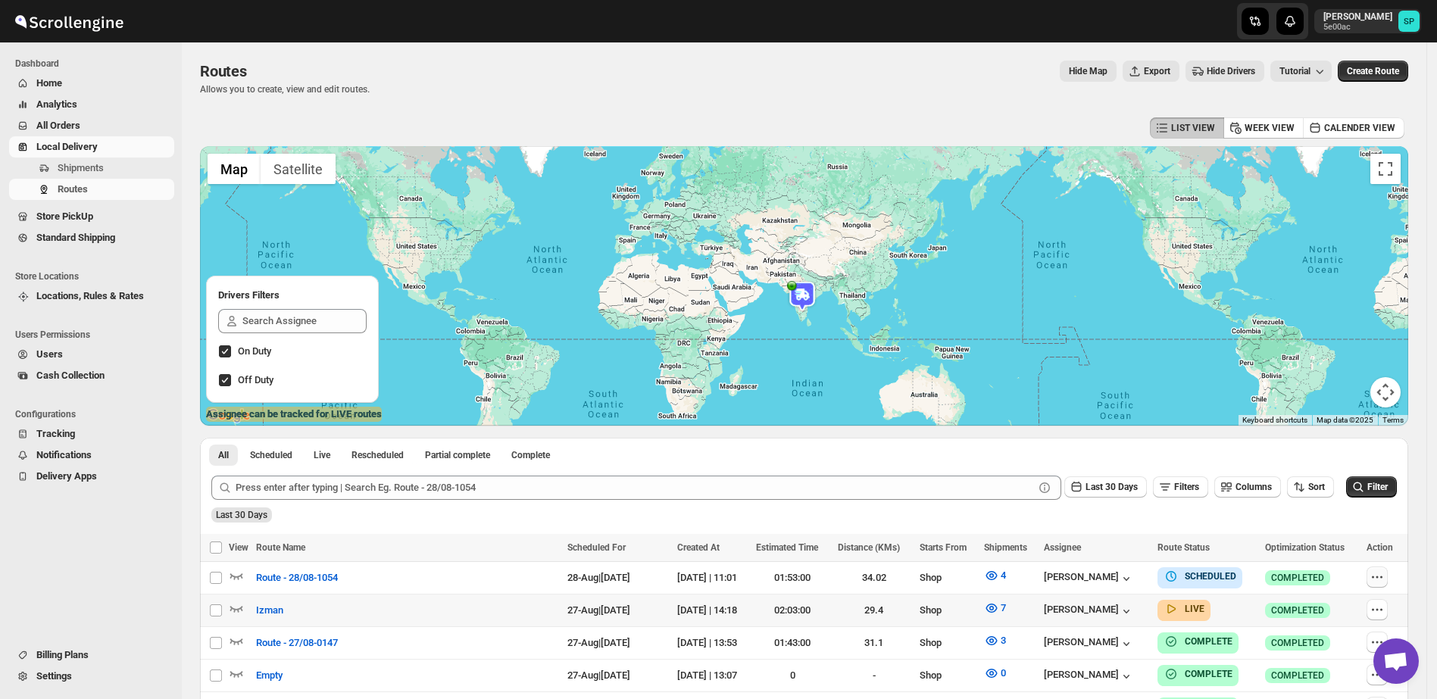
click at [1384, 578] on icon "button" at bounding box center [1376, 576] width 15 height 15
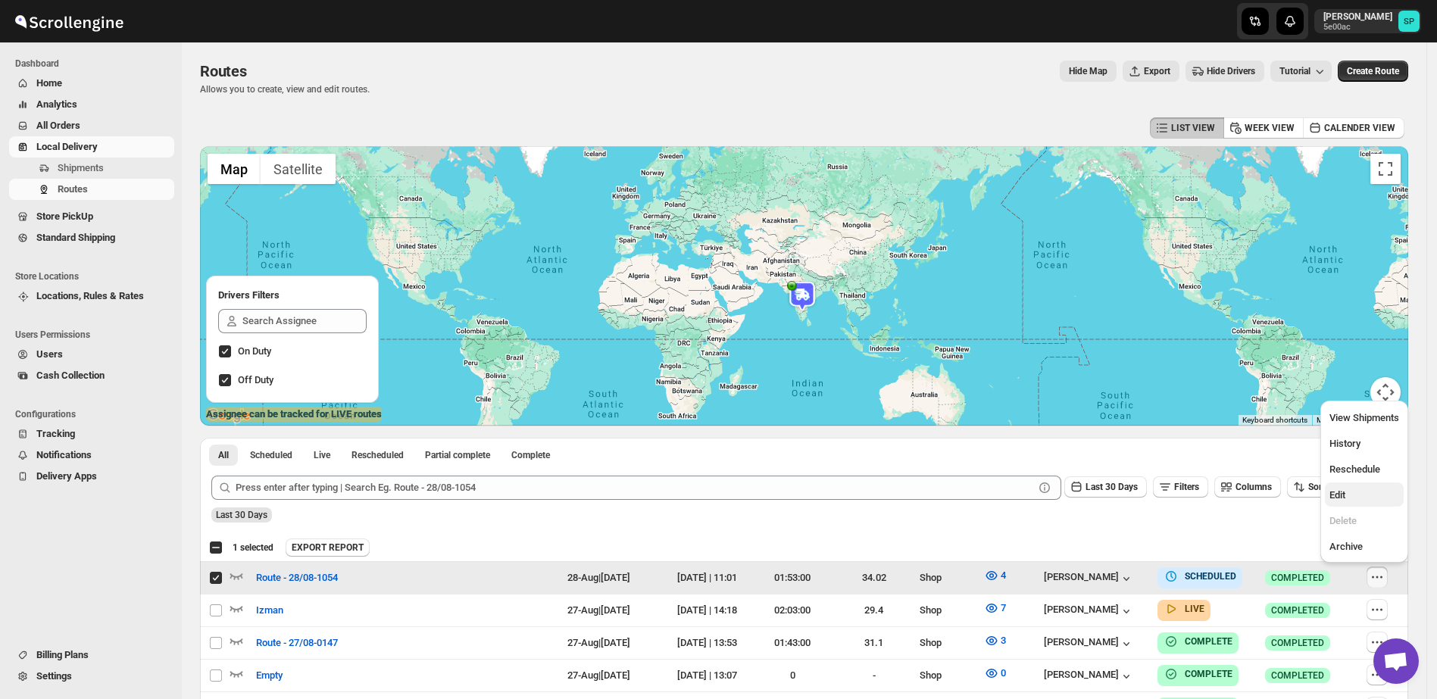
click at [1365, 497] on span "Edit" at bounding box center [1364, 495] width 70 height 15
checkbox input "false"
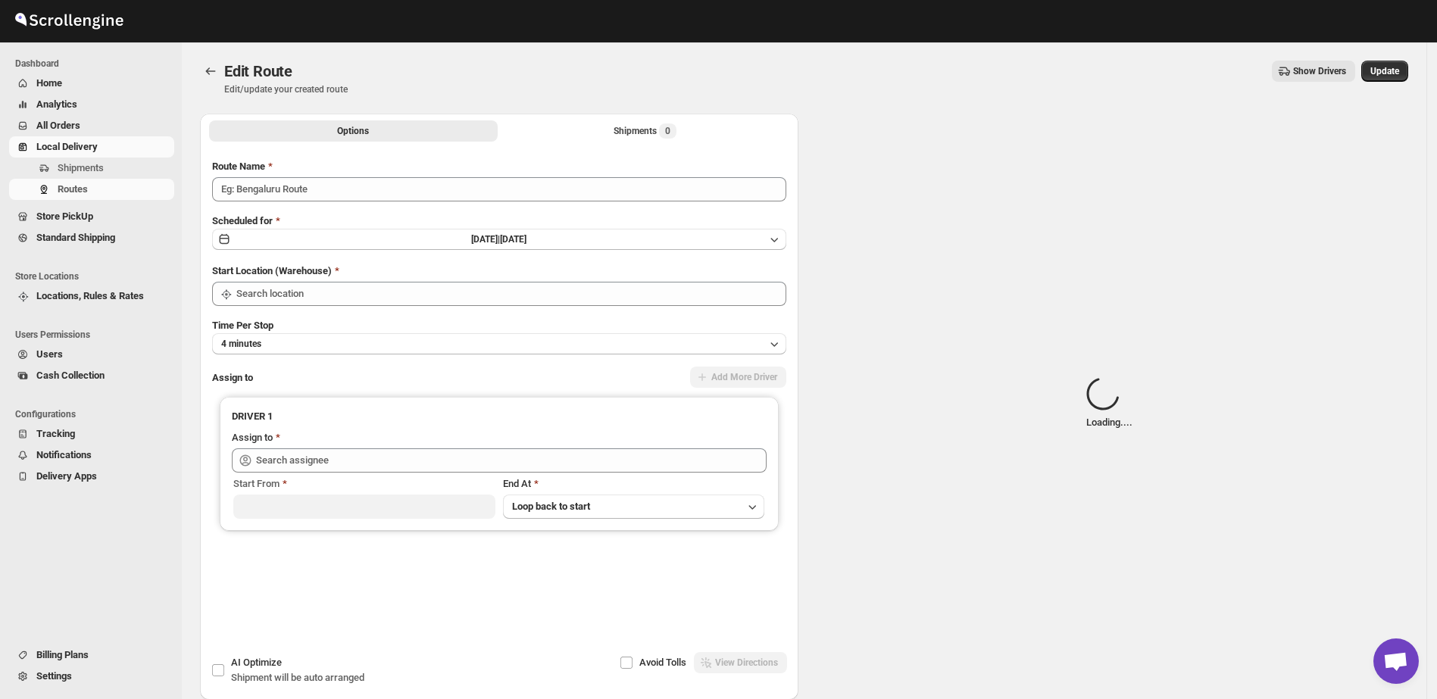
type input "Route - 28/08-1054"
type input "Shop"
type input "[PERSON_NAME] ([EMAIL_ADDRESS][DOMAIN_NAME])"
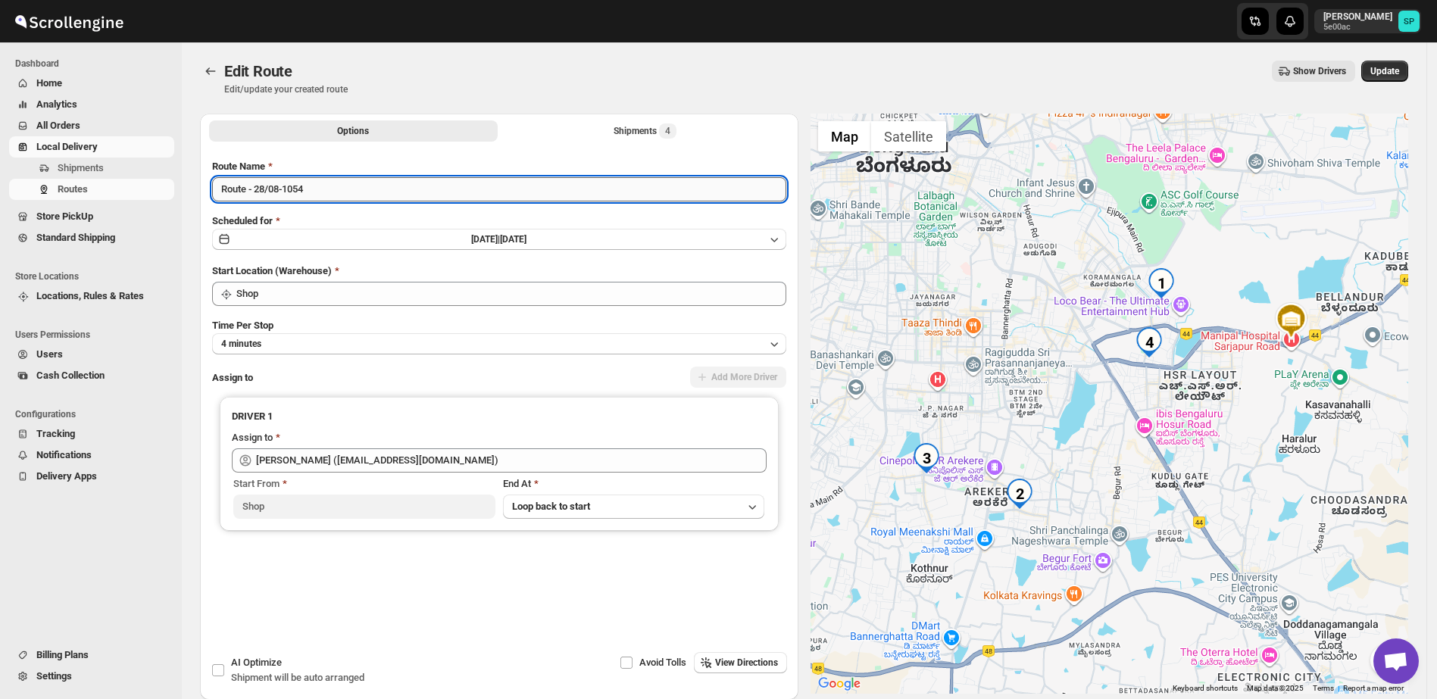
click at [619, 177] on input "Route - 28/08-1054" at bounding box center [499, 189] width 574 height 24
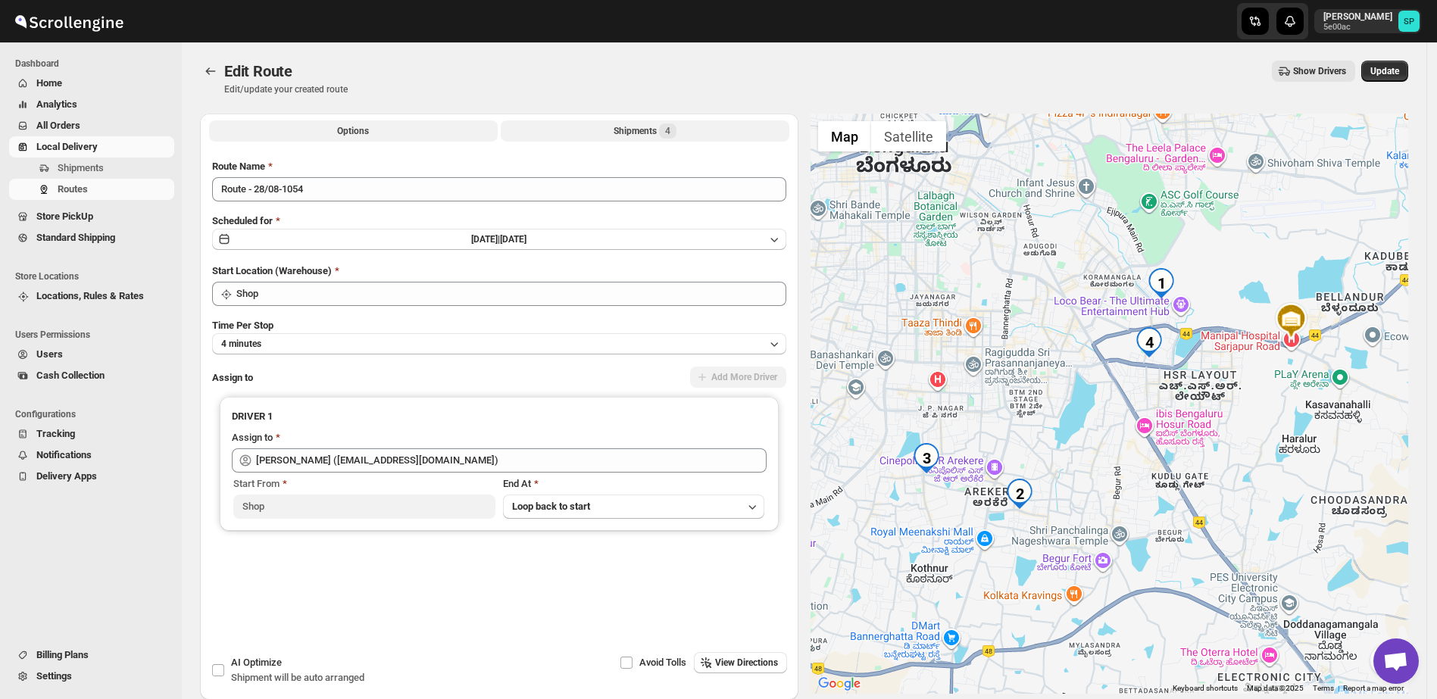
click at [638, 124] on div "Shipments 4" at bounding box center [644, 130] width 63 height 15
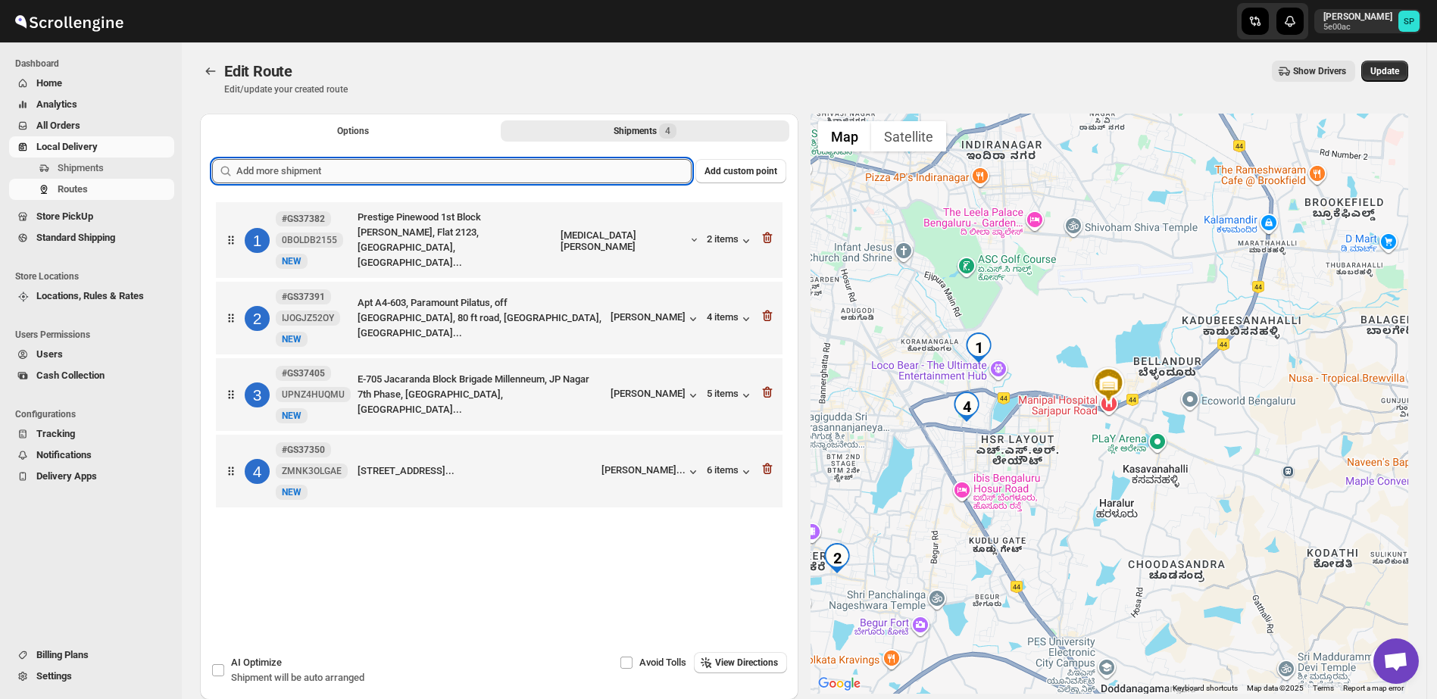
click at [586, 176] on input "text" at bounding box center [463, 171] width 455 height 24
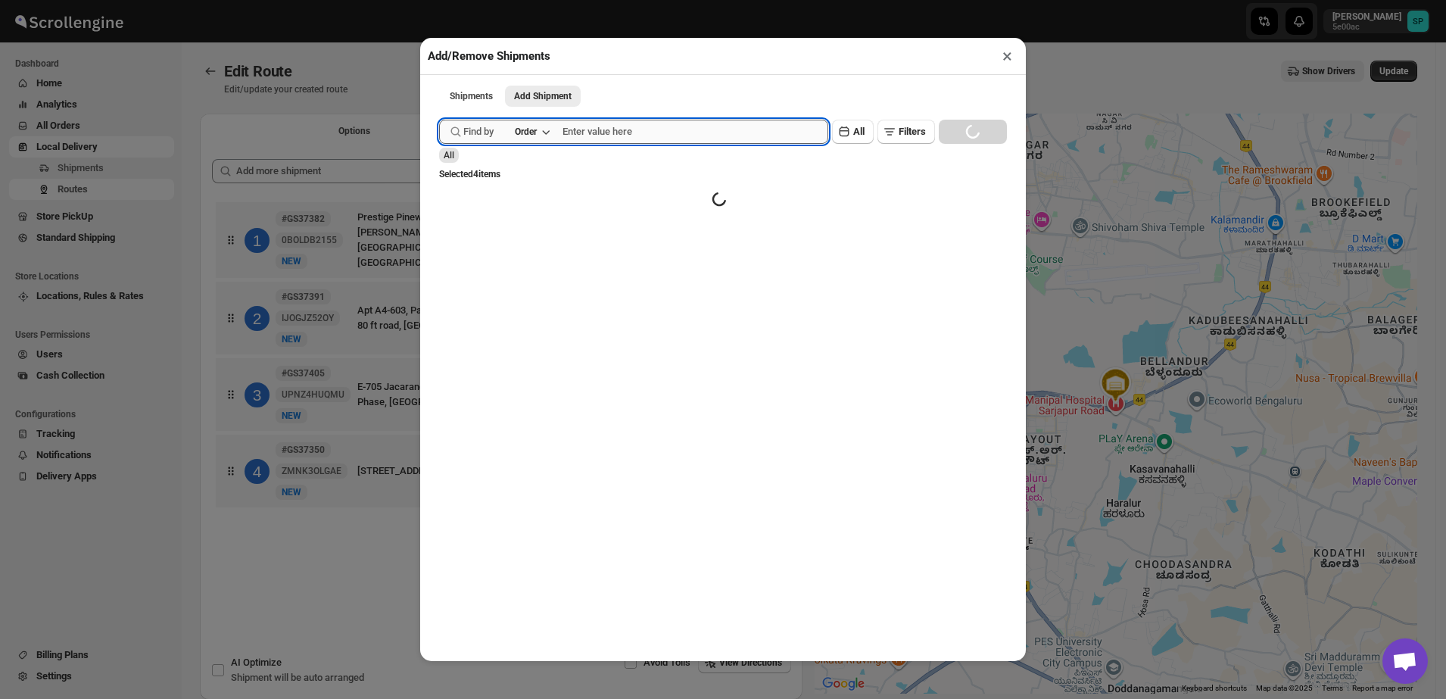
click at [608, 129] on input "text" at bounding box center [696, 132] width 266 height 24
paste input "GS37321"
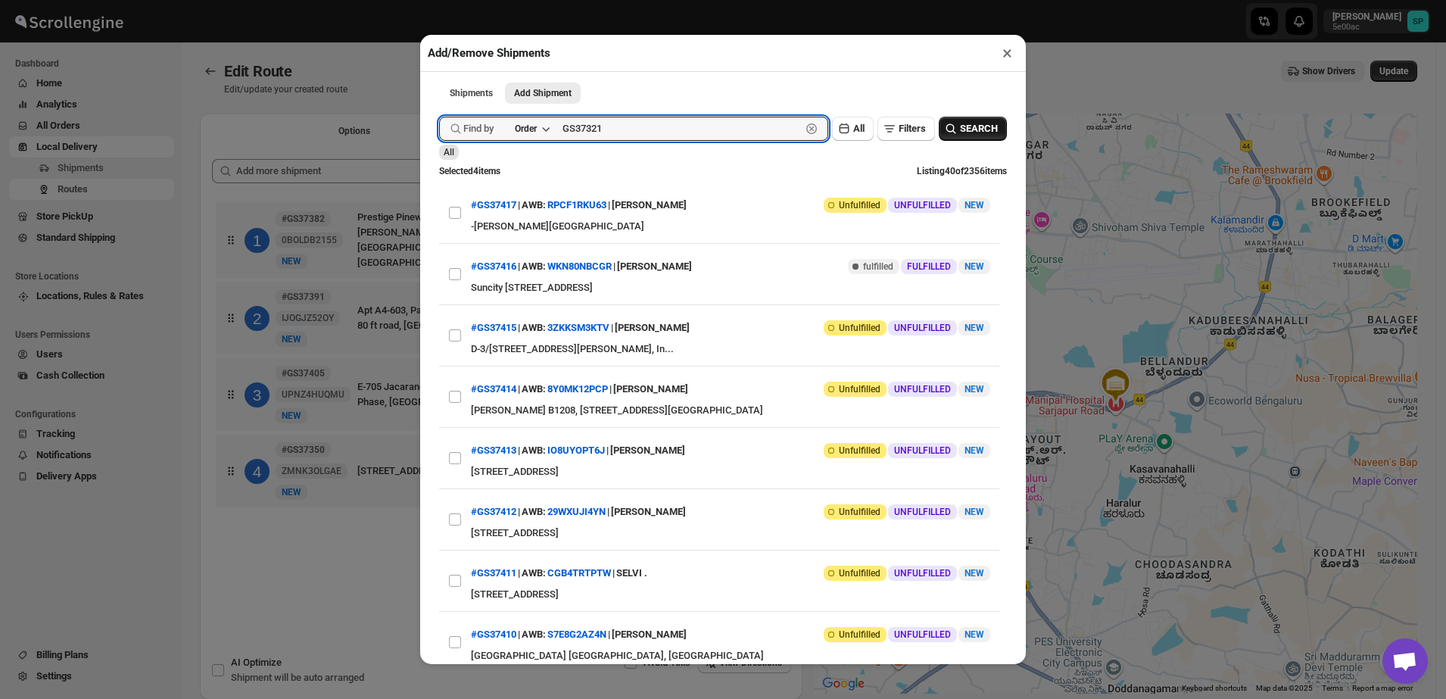
type input "GS37321"
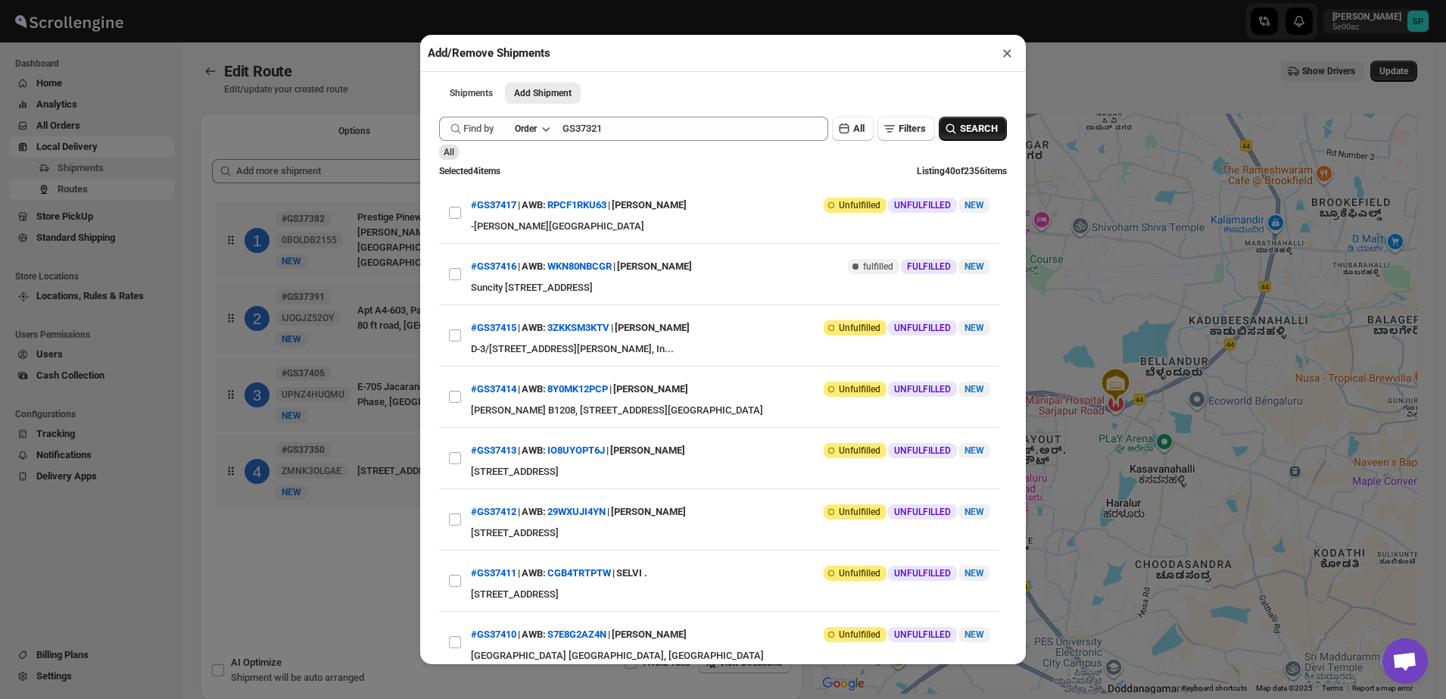
click at [960, 133] on span "SEARCH" at bounding box center [979, 128] width 38 height 15
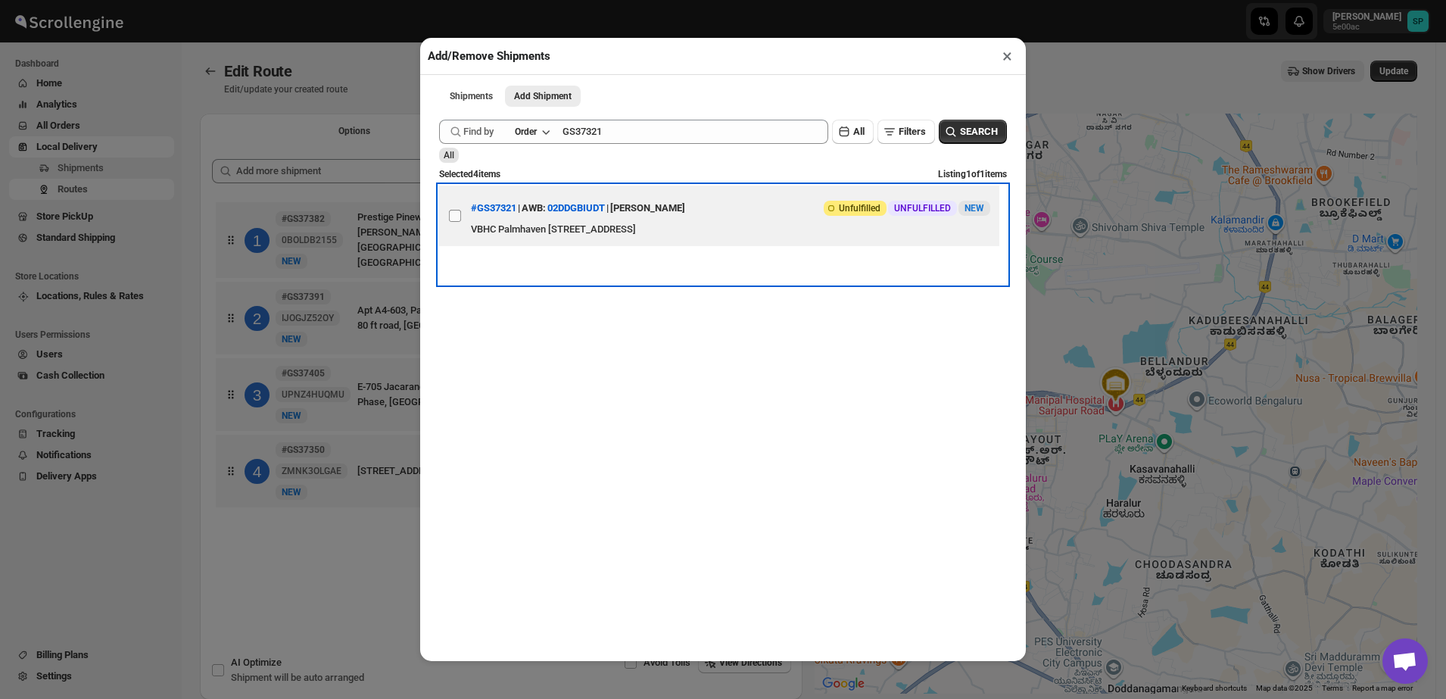
click at [446, 220] on label "View details for 68ab5c70fc41024ff29d2ed2" at bounding box center [455, 216] width 32 height 61
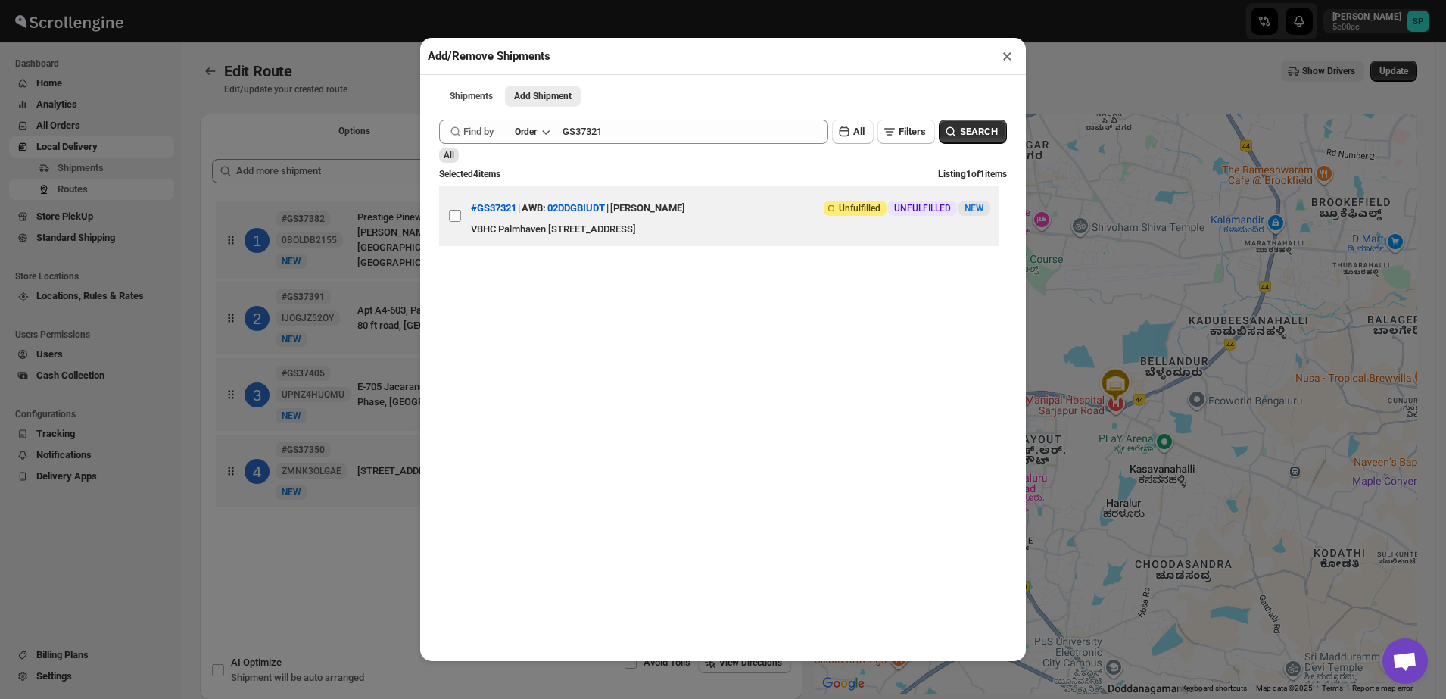
click at [449, 220] on input "View details for 68ab5c70fc41024ff29d2ed2" at bounding box center [455, 216] width 12 height 12
checkbox input "true"
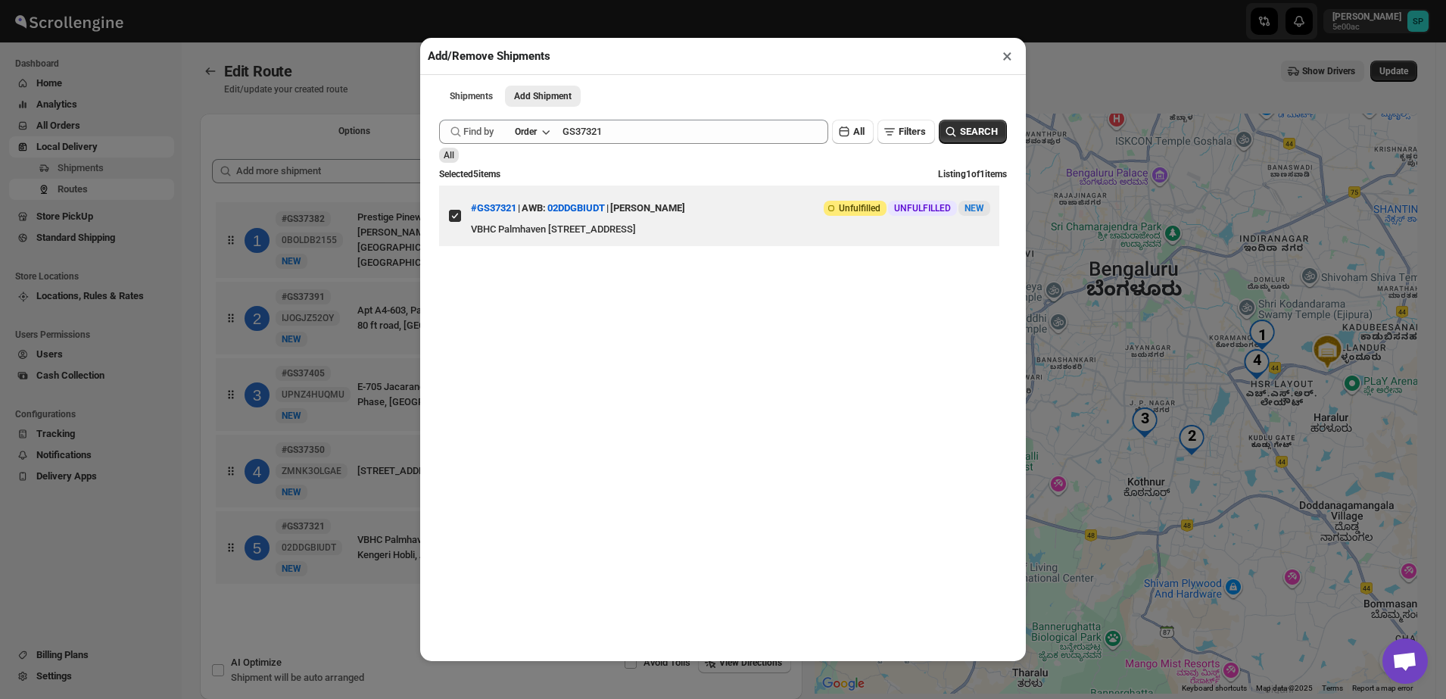
click at [1007, 63] on button "×" at bounding box center [1008, 55] width 22 height 21
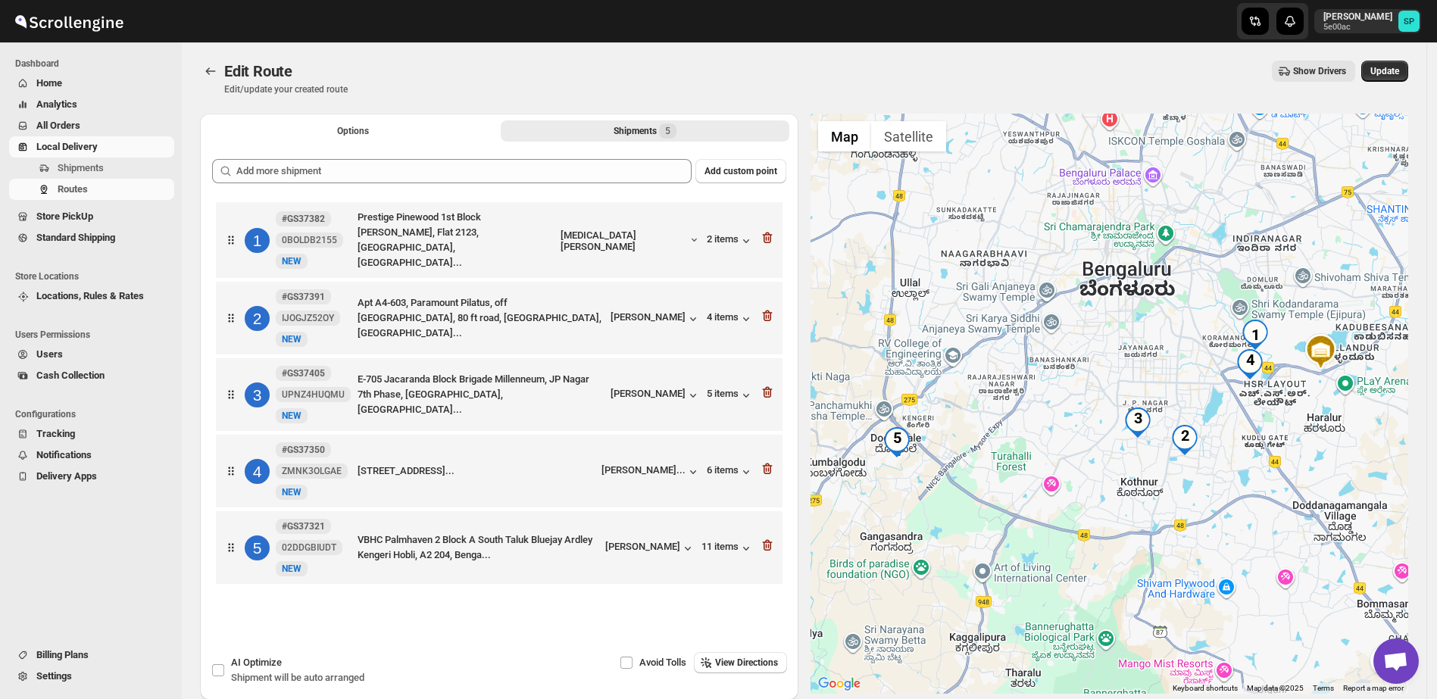
click at [369, 143] on div "Options Shipments 5 More views Options Shipments 5 More views" at bounding box center [499, 130] width 598 height 33
click at [369, 136] on span "Options" at bounding box center [353, 131] width 32 height 12
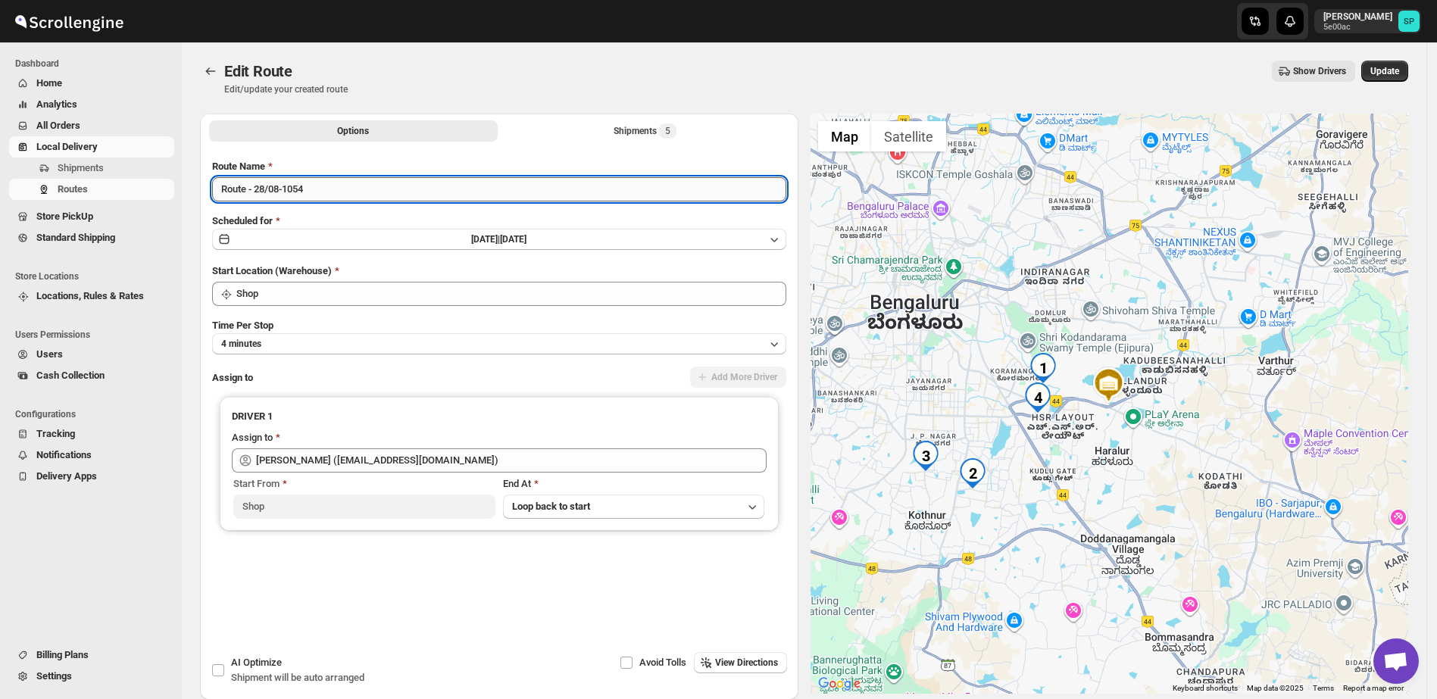
click at [365, 198] on input "Route - 28/08-1054" at bounding box center [499, 189] width 574 height 24
type input "izmal"
click at [212, 114] on button "Submit" at bounding box center [233, 122] width 43 height 16
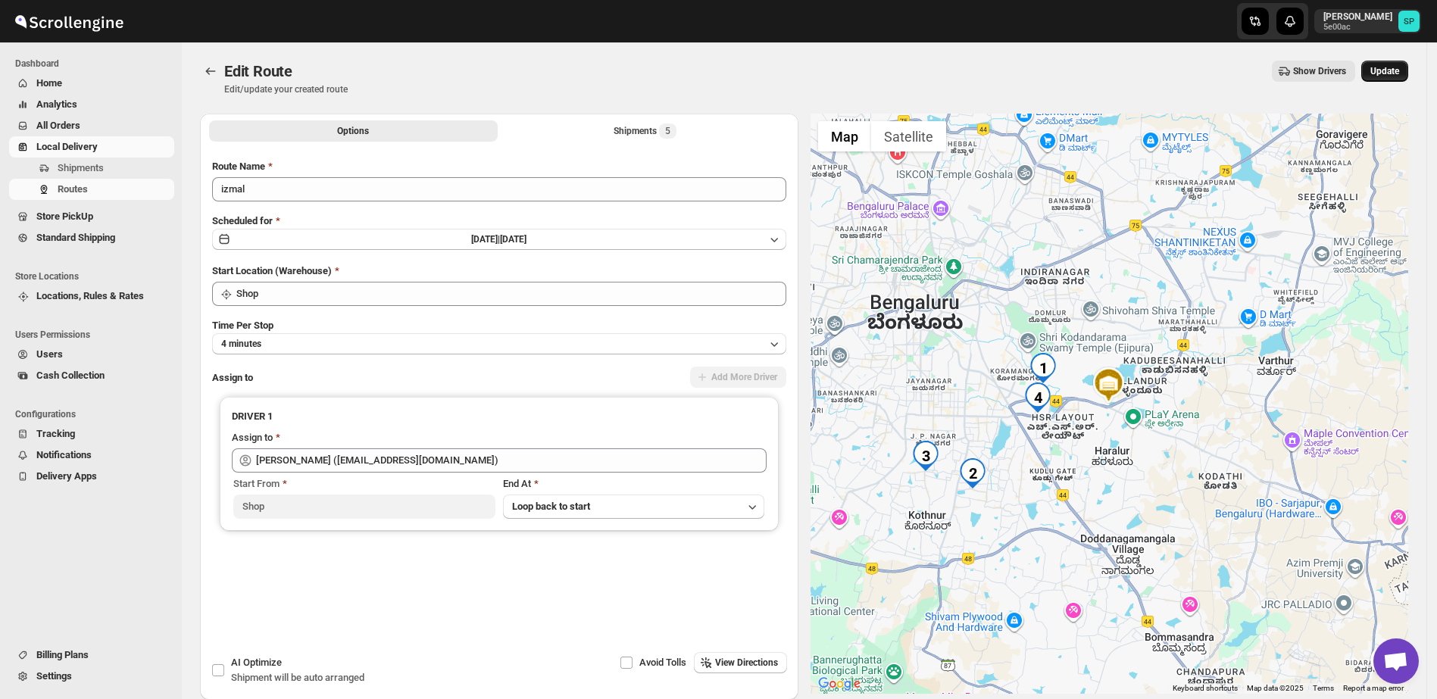
click at [1399, 75] on span "Update" at bounding box center [1384, 71] width 29 height 12
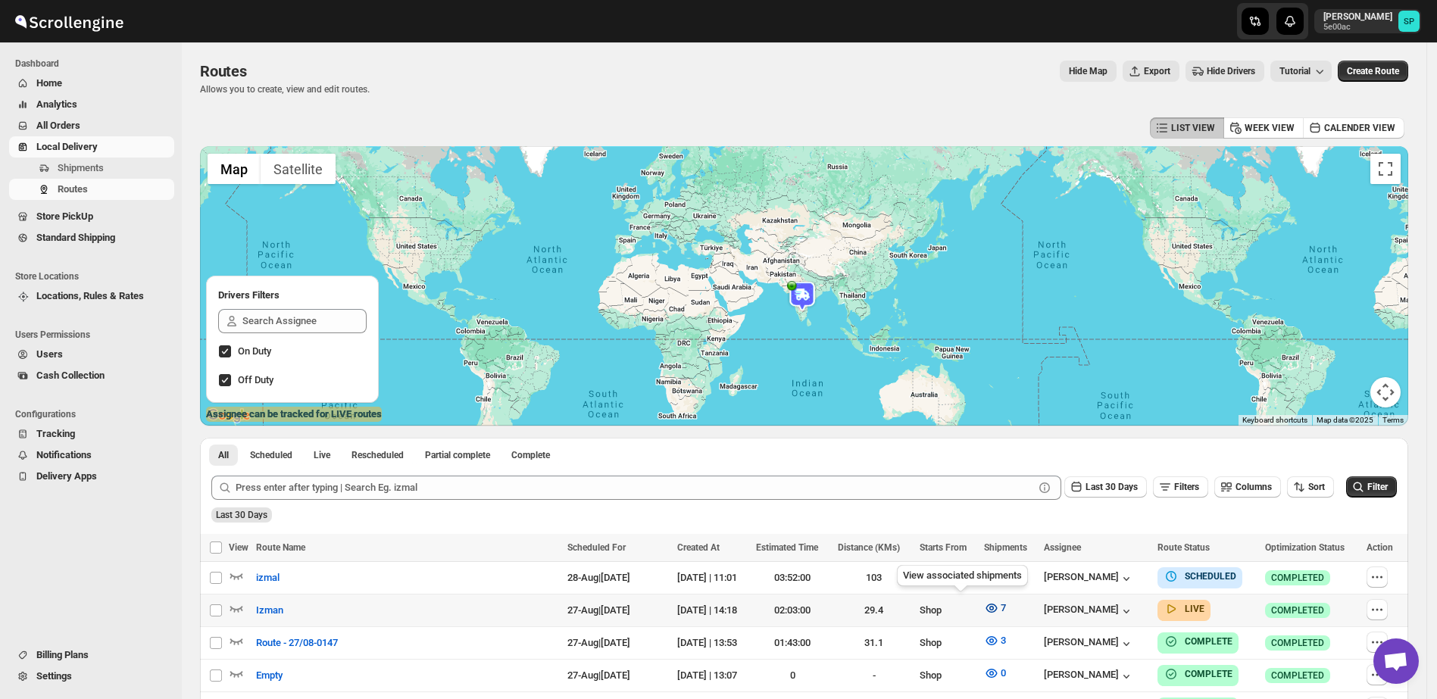
click at [984, 608] on icon "button" at bounding box center [991, 608] width 15 height 15
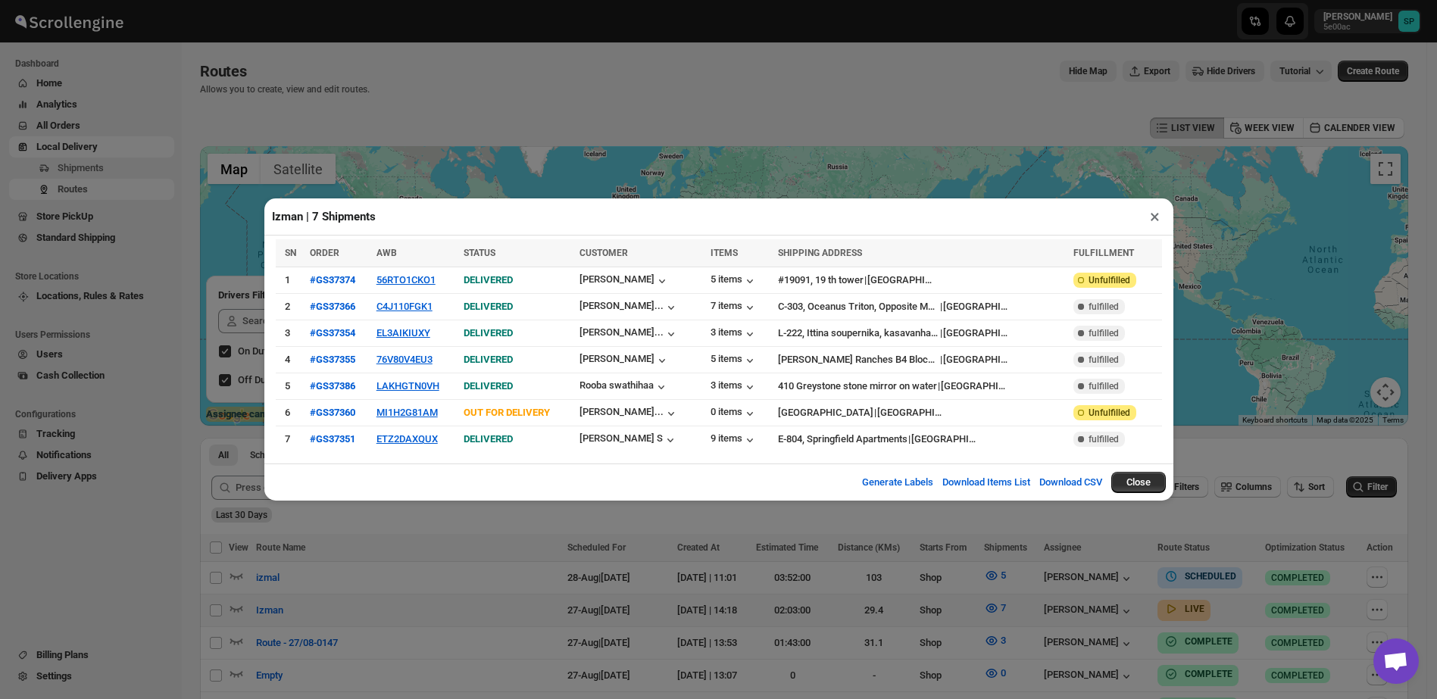
click at [1150, 216] on button "×" at bounding box center [1155, 216] width 22 height 21
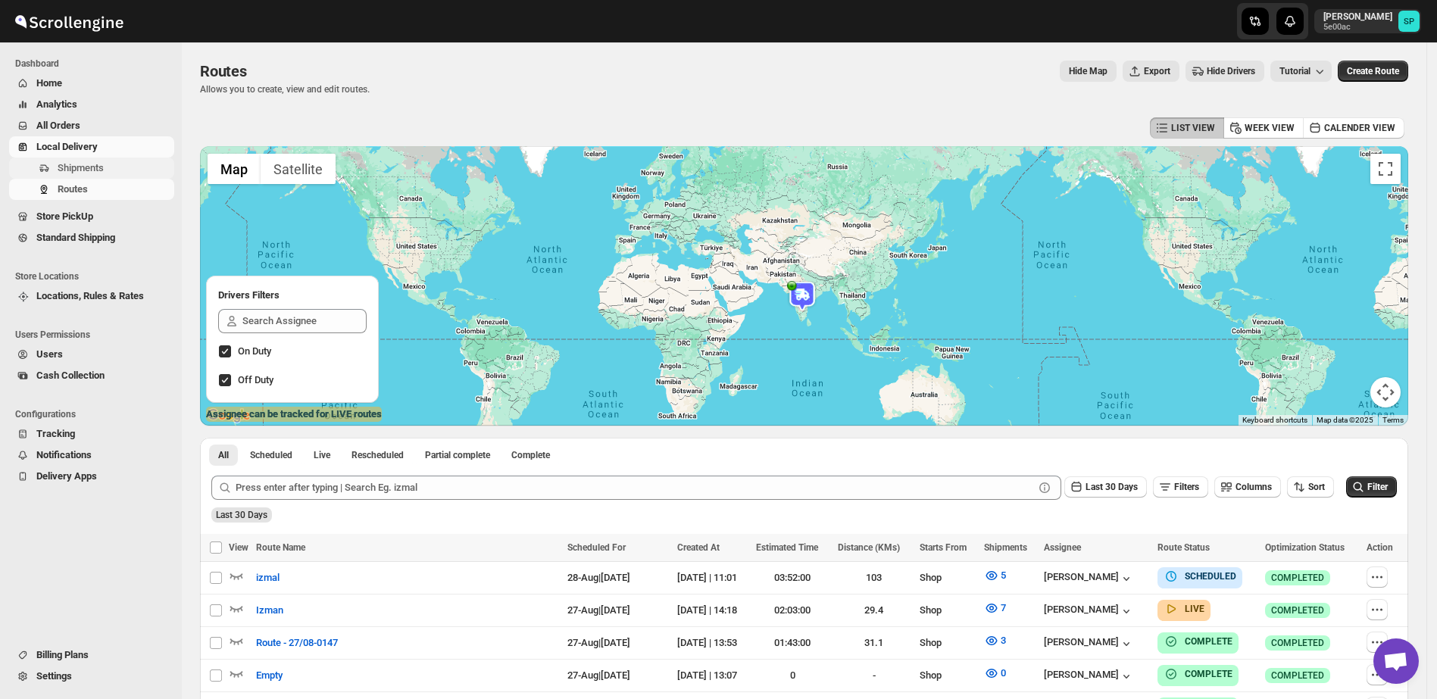
click at [84, 161] on span "Shipments" at bounding box center [115, 168] width 114 height 15
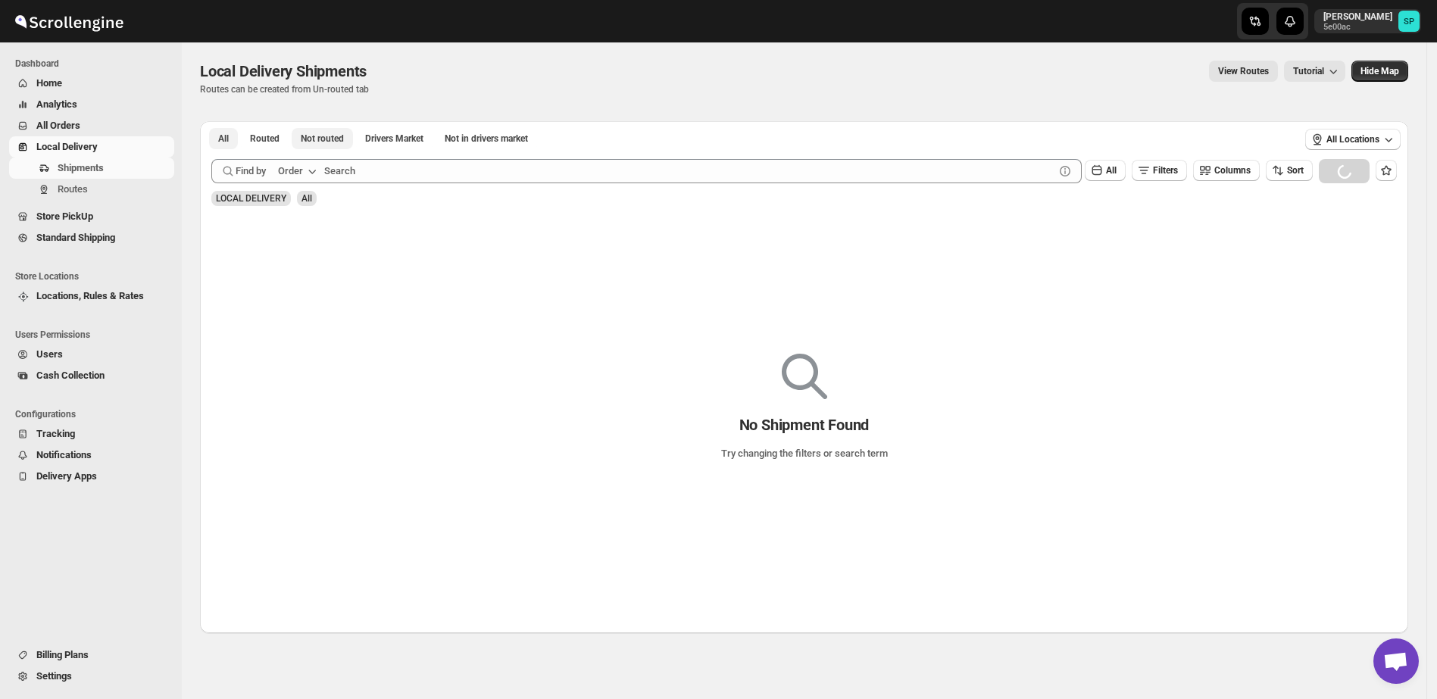
click at [335, 140] on span "Not routed" at bounding box center [322, 139] width 43 height 12
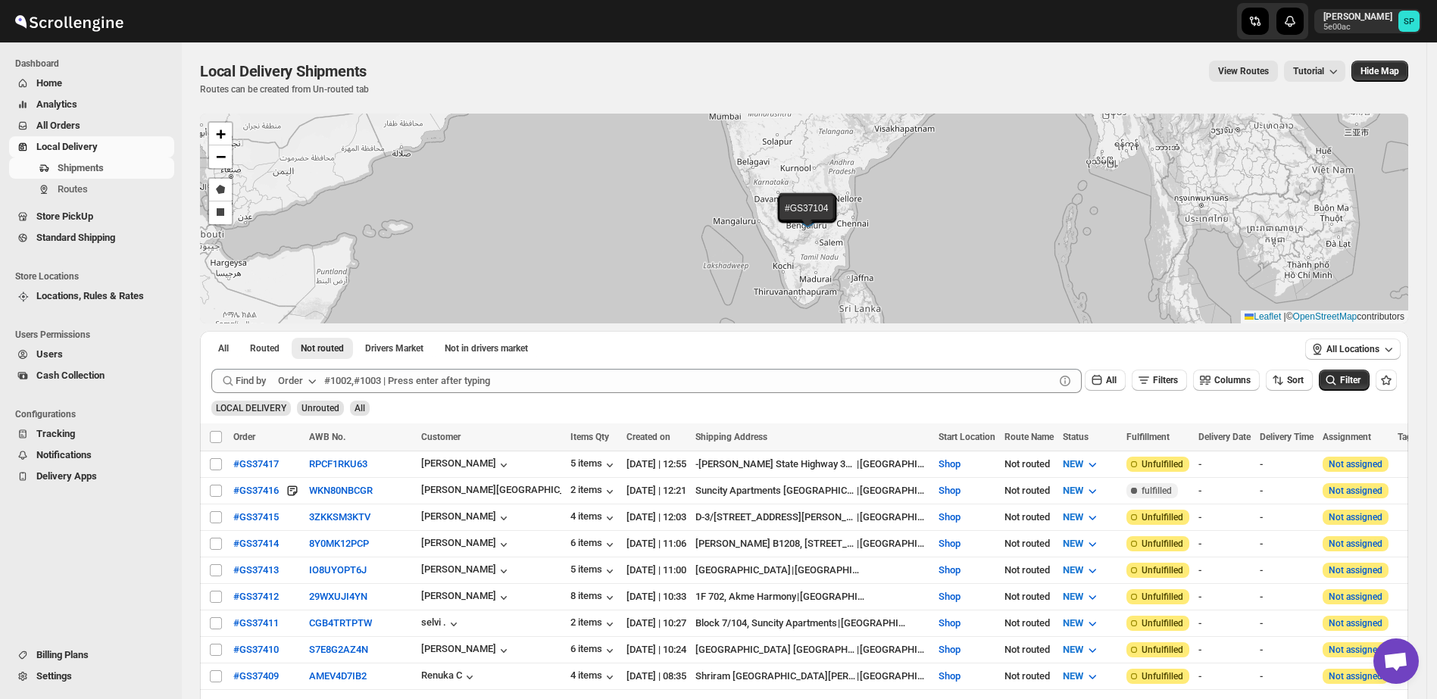
click at [300, 382] on div "Order" at bounding box center [290, 380] width 25 height 15
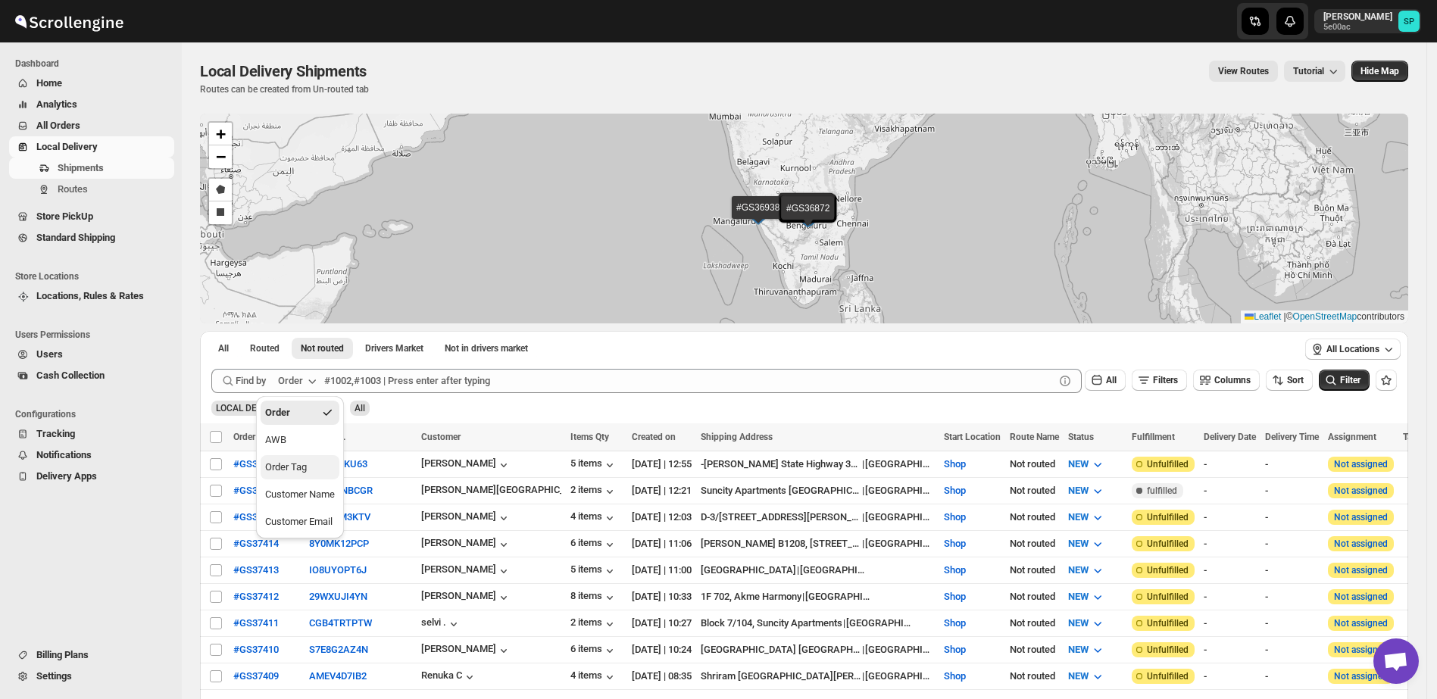
click at [298, 468] on div "Order Tag" at bounding box center [286, 467] width 42 height 15
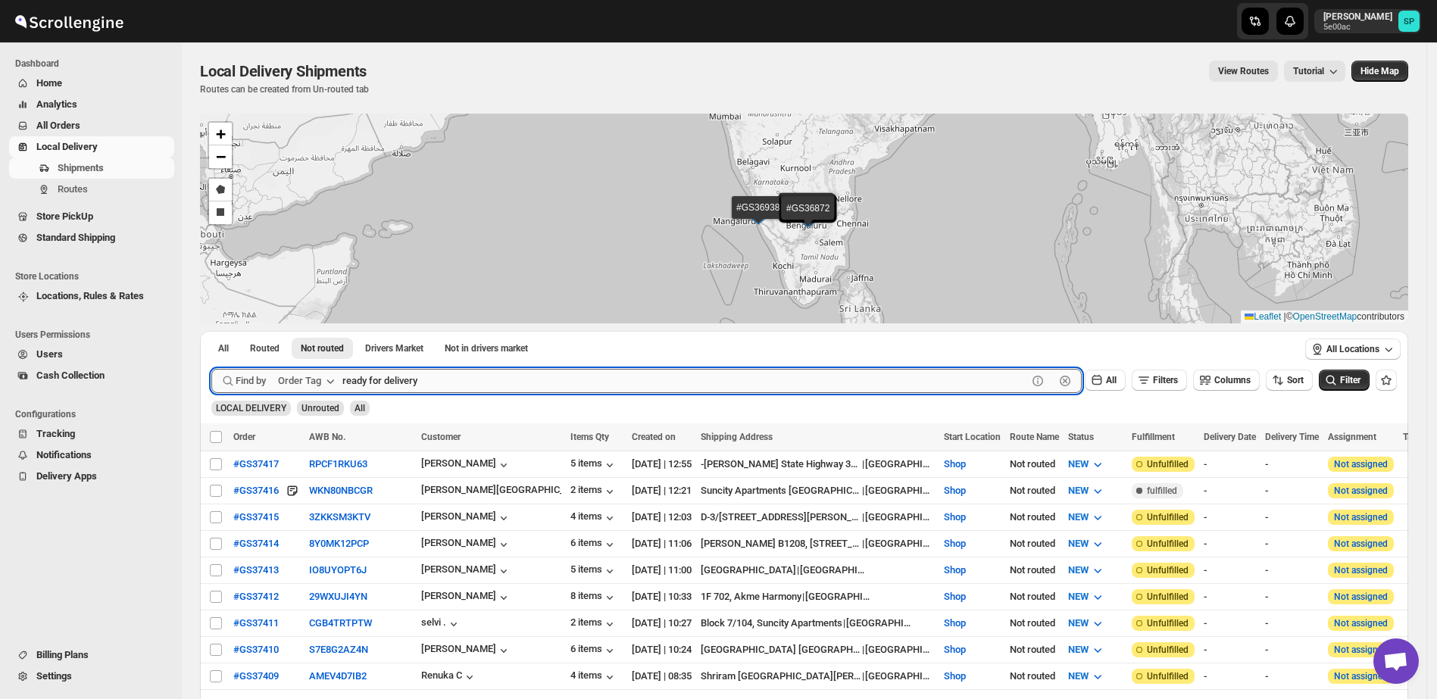
type input "ready for delivery"
click at [211, 331] on button "Submit" at bounding box center [232, 339] width 43 height 16
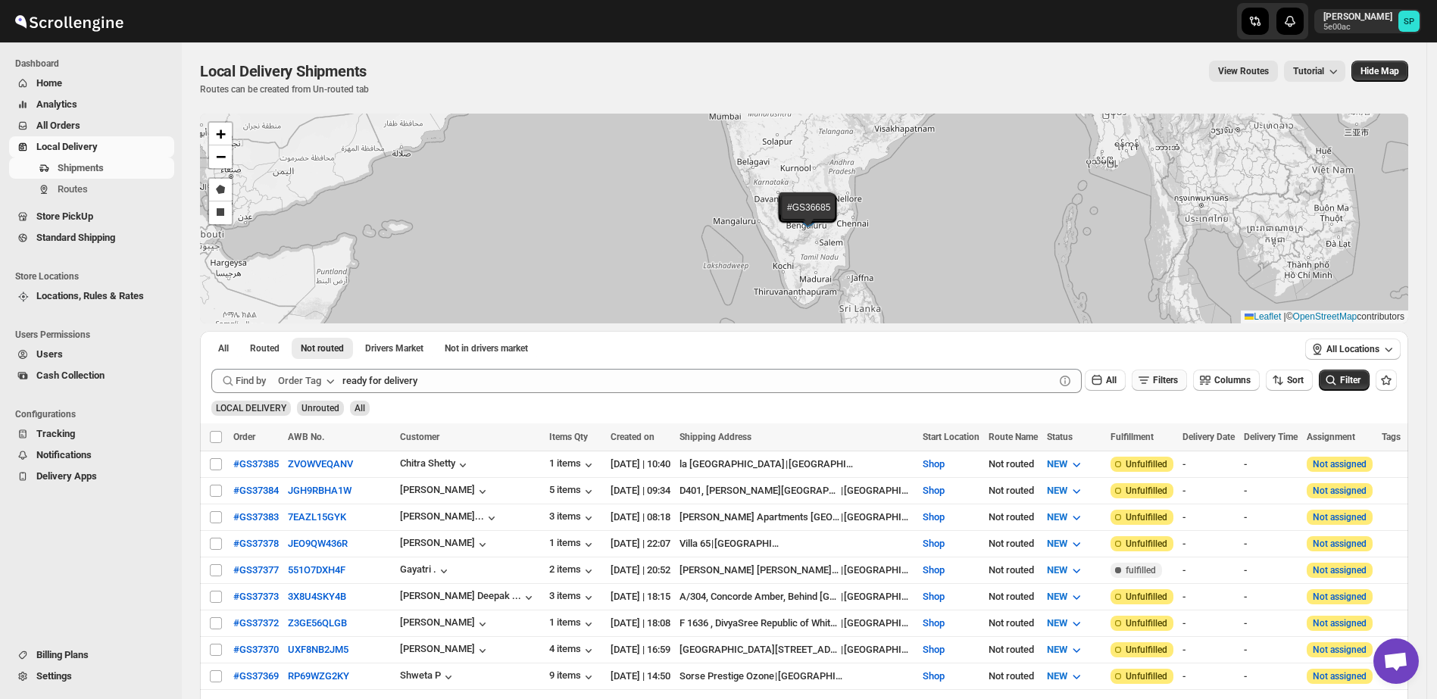
click at [1167, 376] on span "Filters" at bounding box center [1165, 380] width 25 height 11
click at [1168, 442] on span "Add Filter" at bounding box center [1173, 439] width 39 height 12
click at [1095, 441] on icon "button" at bounding box center [1100, 439] width 15 height 15
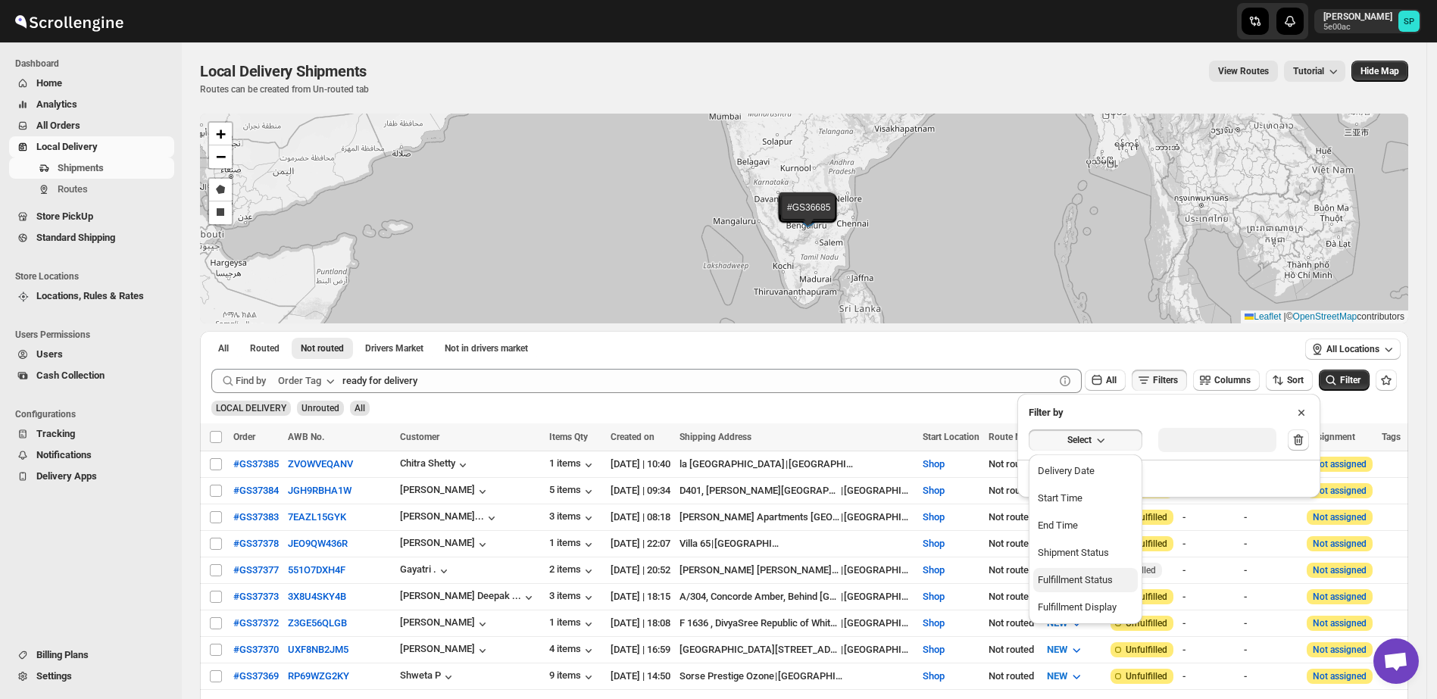
click at [1097, 584] on div "Fulfillment Status" at bounding box center [1075, 580] width 75 height 15
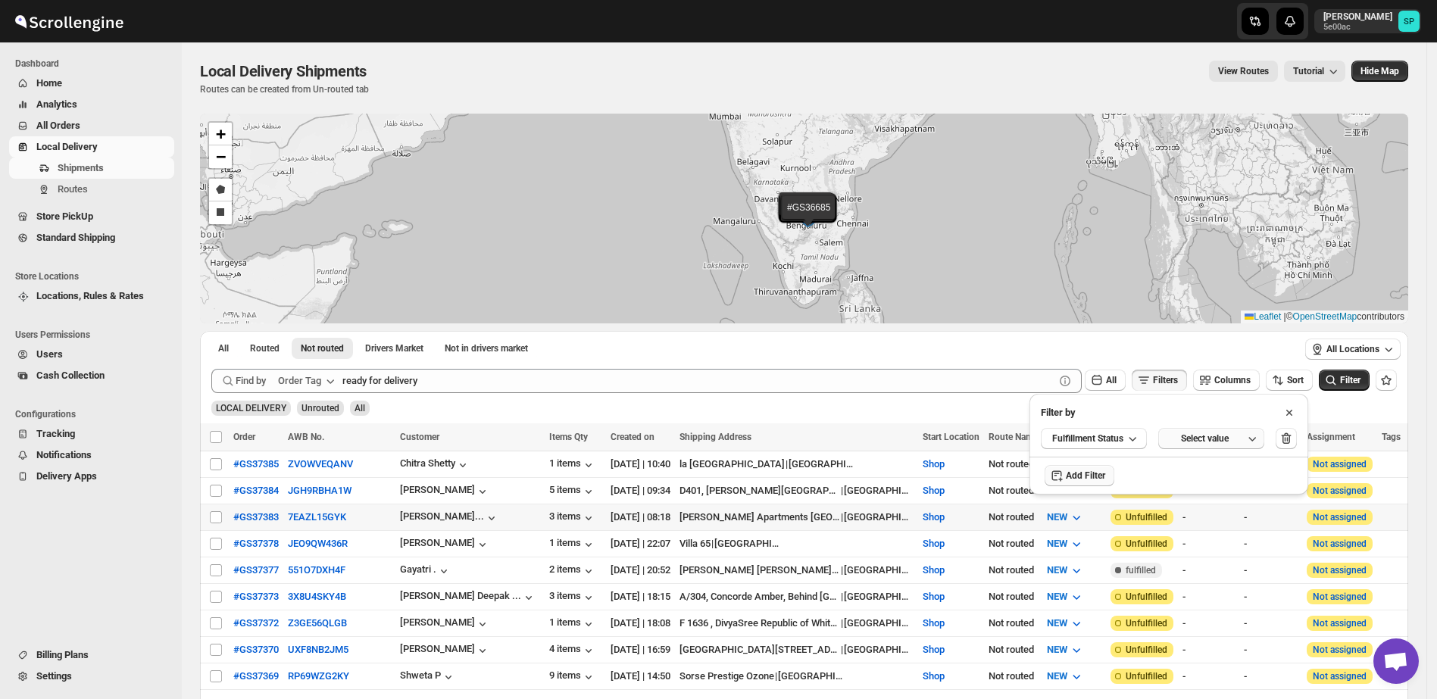
click at [1198, 442] on div "Select value" at bounding box center [1205, 438] width 76 height 12
click at [1203, 489] on span "Unfulfilled" at bounding box center [1210, 492] width 45 height 15
click at [1180, 489] on input "checkbox" at bounding box center [1174, 492] width 12 height 12
checkbox input "true"
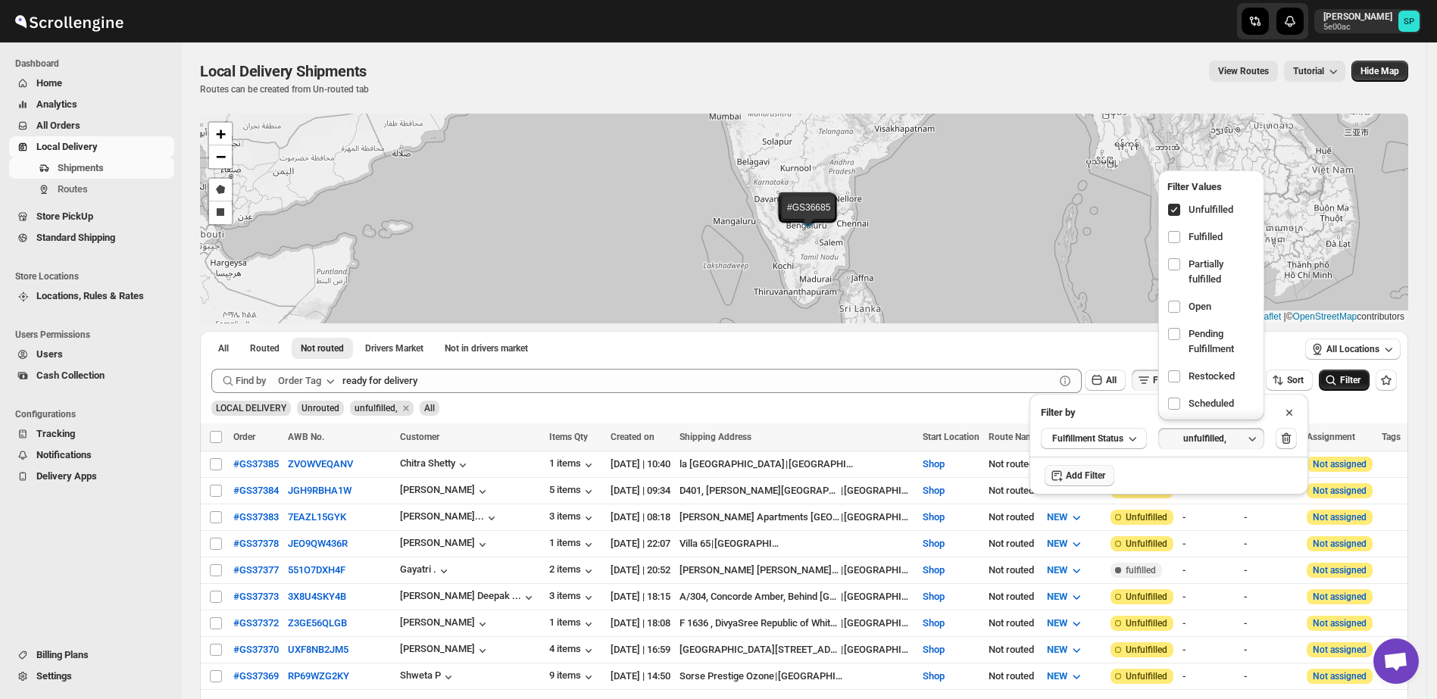
click at [1360, 379] on span "Filter" at bounding box center [1350, 380] width 20 height 11
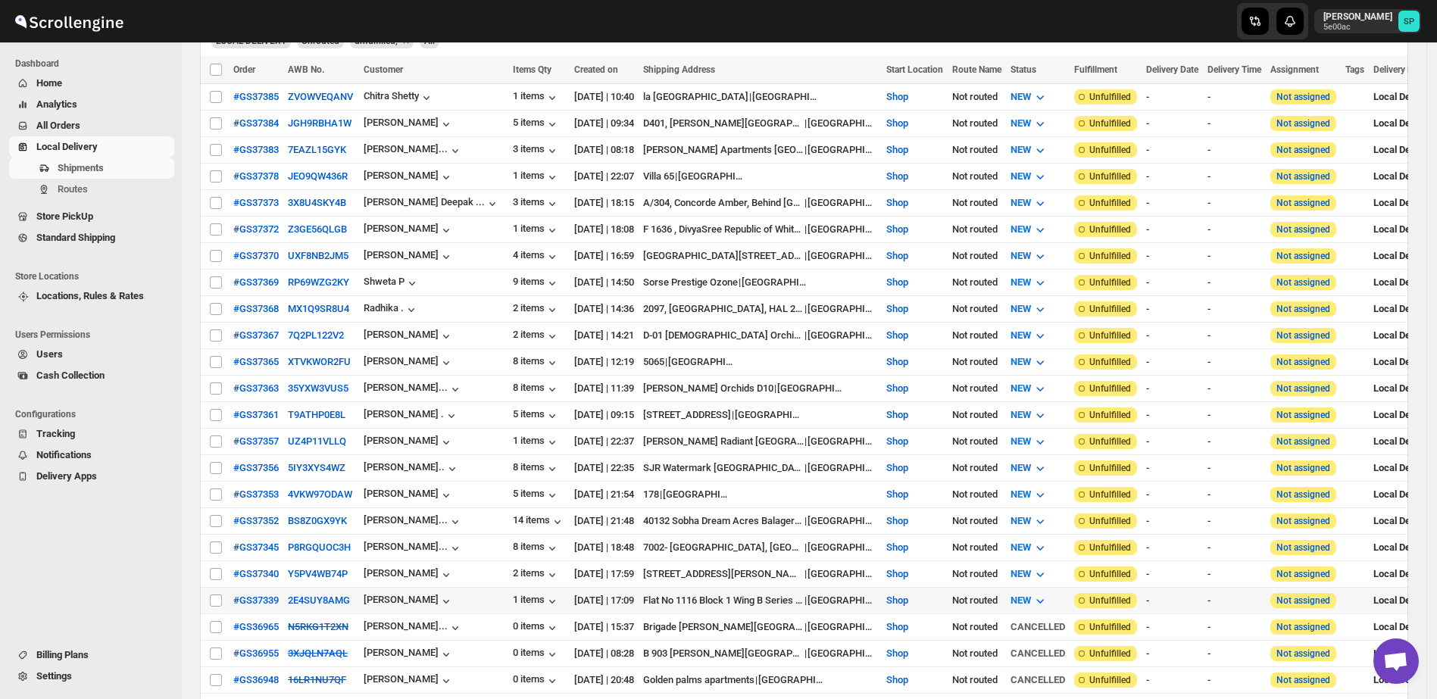
scroll to position [379, 0]
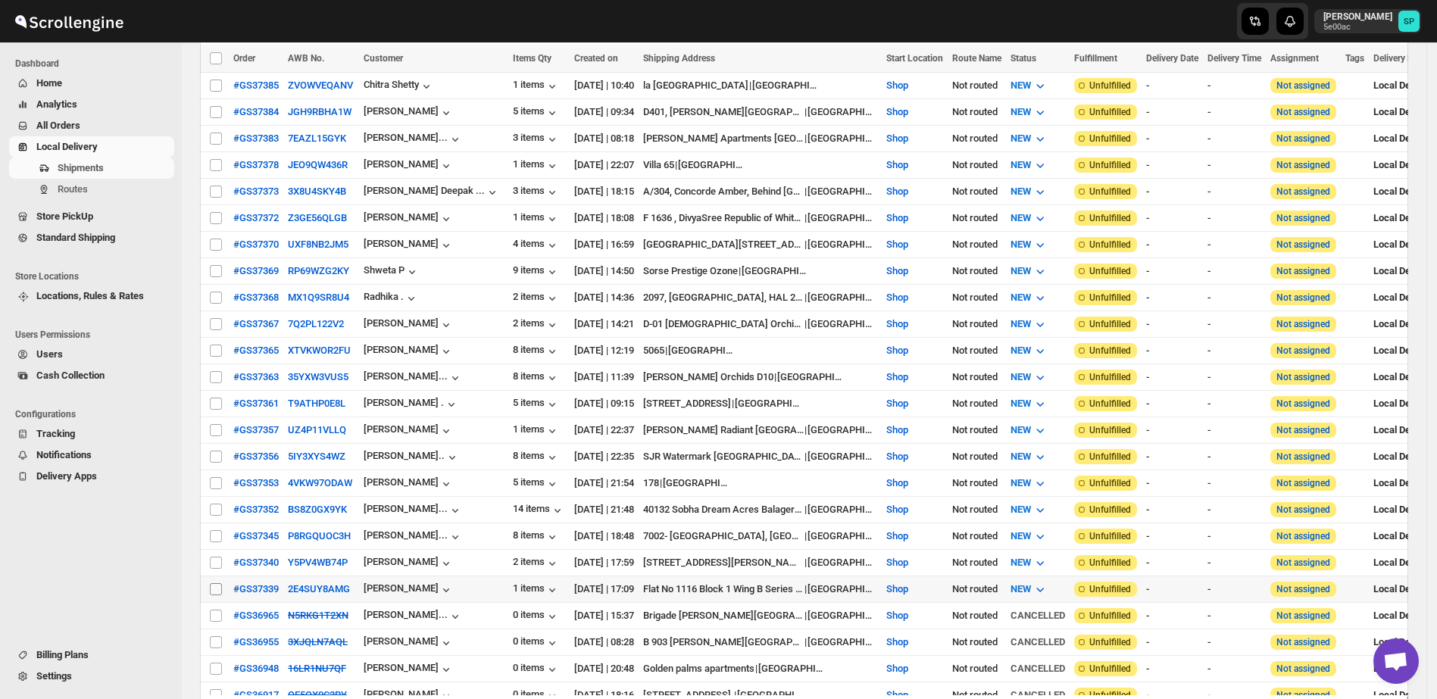
click at [214, 583] on input "Select shipment" at bounding box center [216, 589] width 12 height 12
checkbox input "true"
click at [214, 557] on input "Select shipment" at bounding box center [216, 563] width 12 height 12
checkbox input "true"
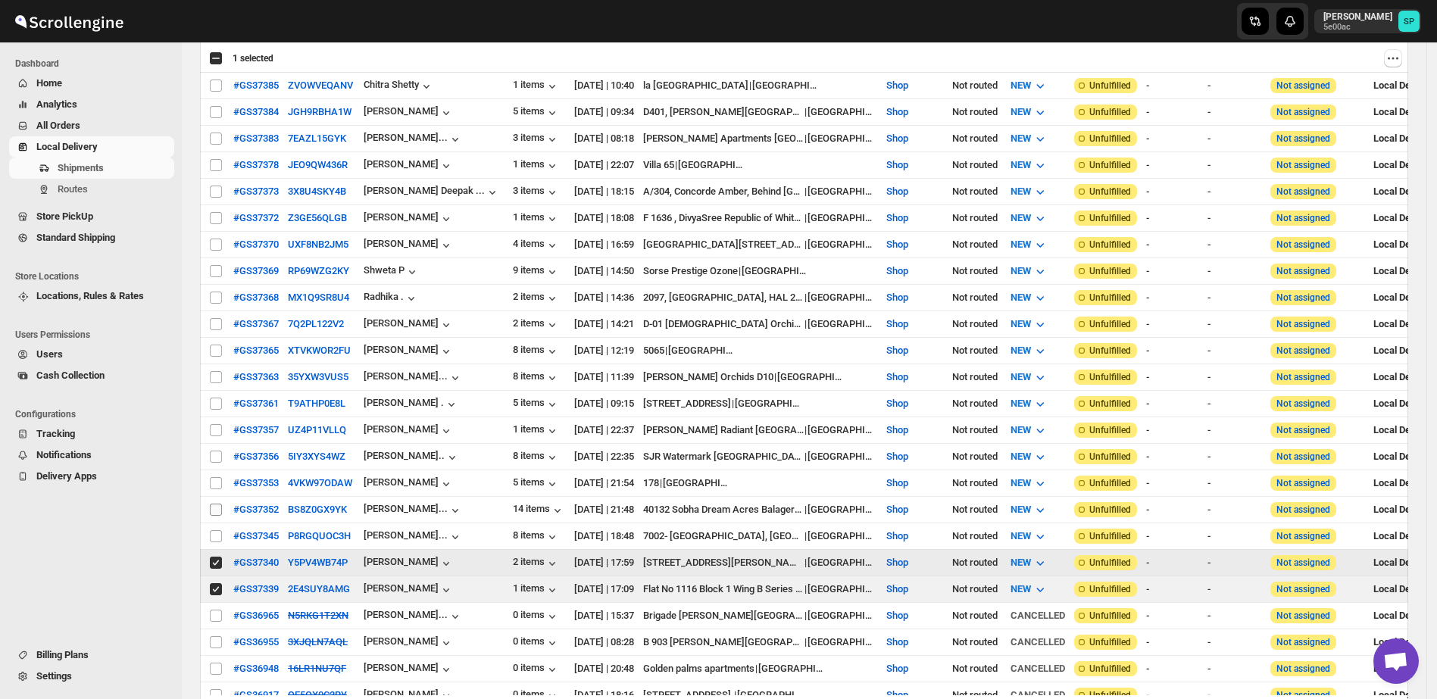
click at [214, 530] on input "Select shipment" at bounding box center [216, 536] width 12 height 12
checkbox input "true"
click at [220, 504] on input "Select shipment" at bounding box center [216, 510] width 12 height 12
checkbox input "true"
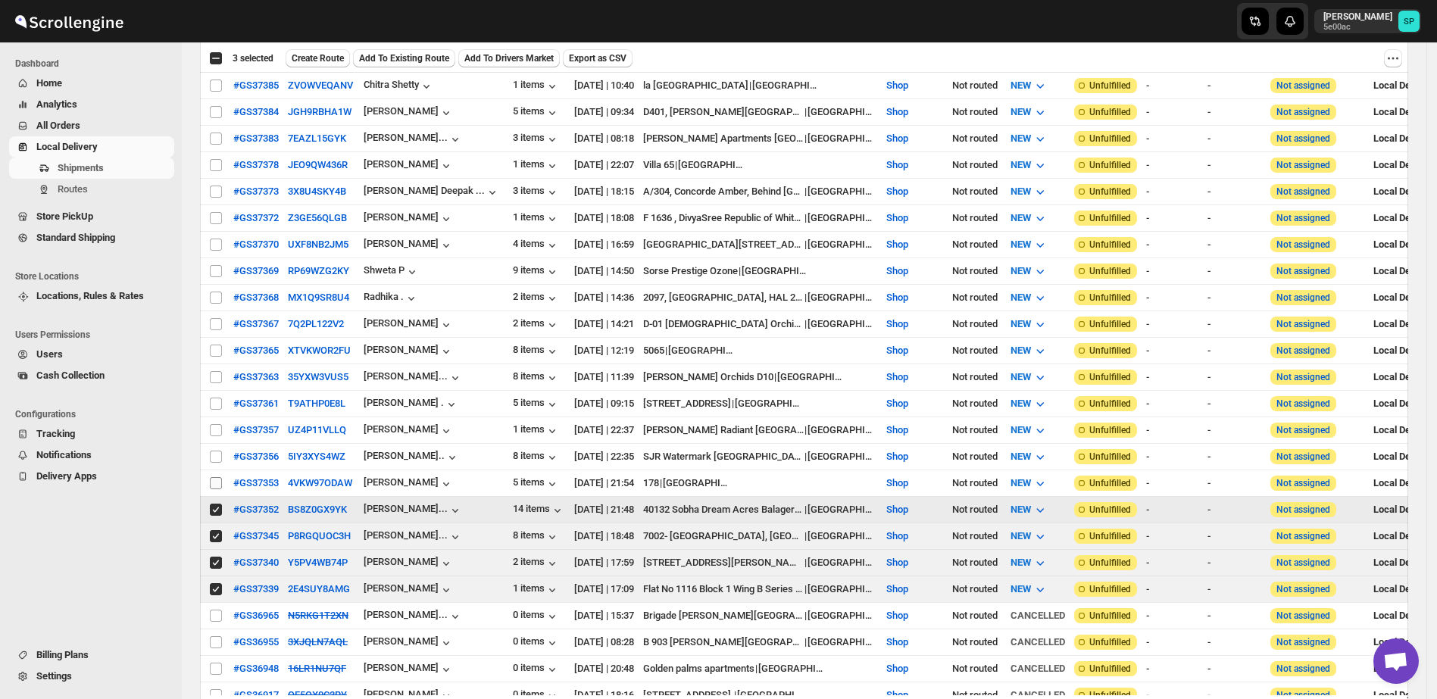
click at [216, 477] on input "Select shipment" at bounding box center [216, 483] width 12 height 12
checkbox input "true"
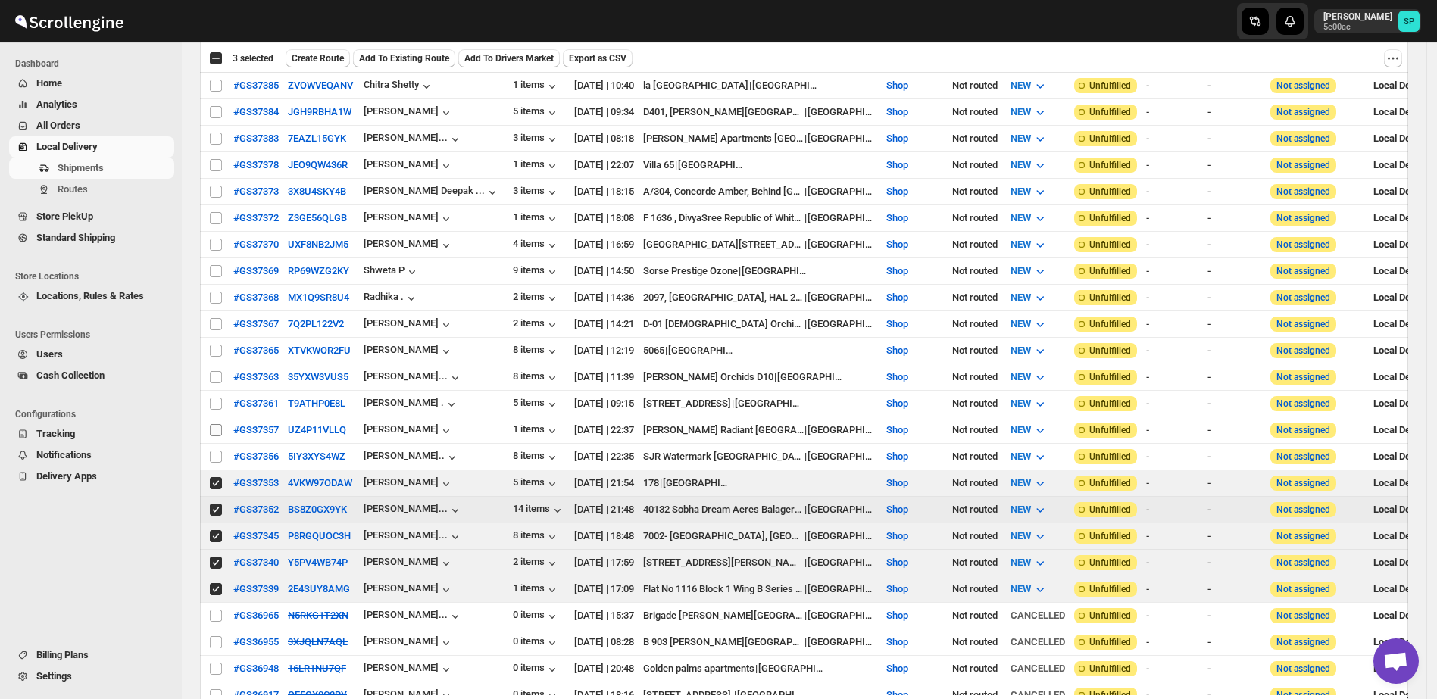
click at [214, 451] on input "Select shipment" at bounding box center [216, 457] width 12 height 12
checkbox input "true"
click at [215, 424] on input "Select shipment" at bounding box center [216, 430] width 12 height 12
checkbox input "true"
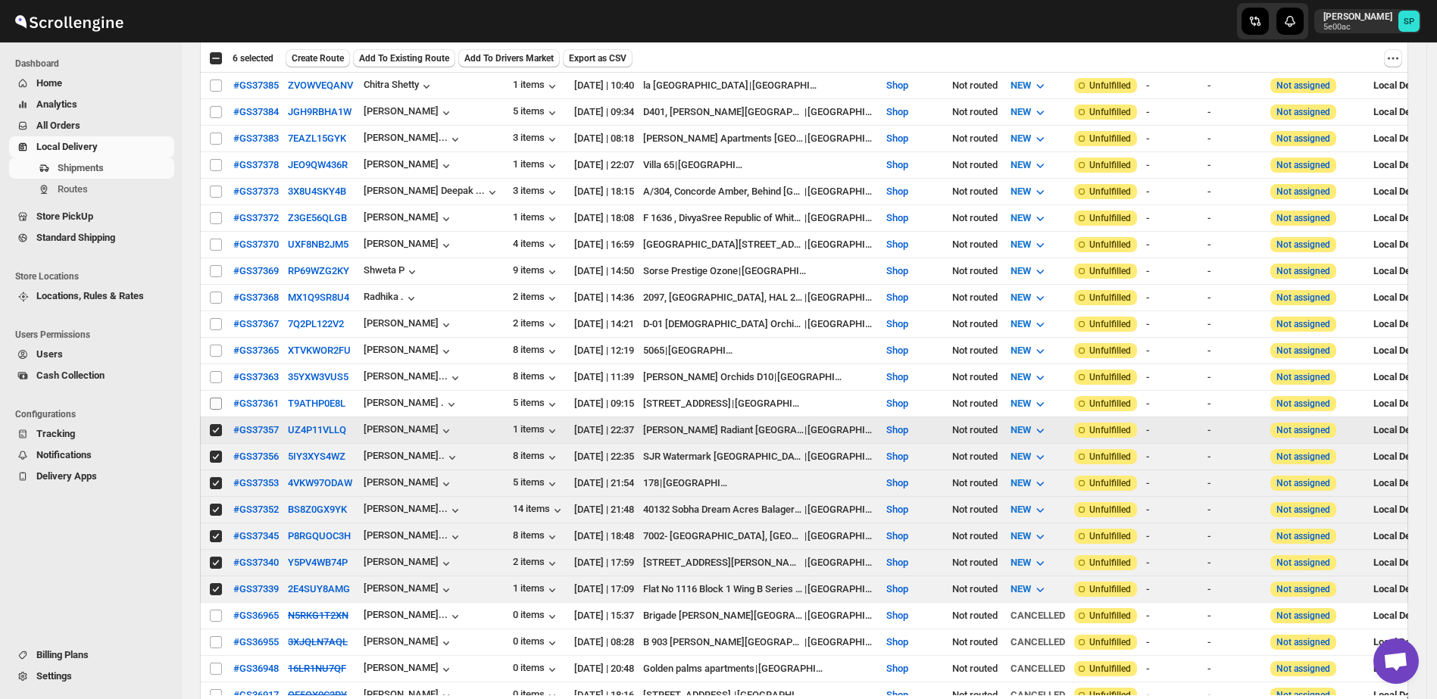
click at [213, 398] on input "Select shipment" at bounding box center [216, 404] width 12 height 12
checkbox input "true"
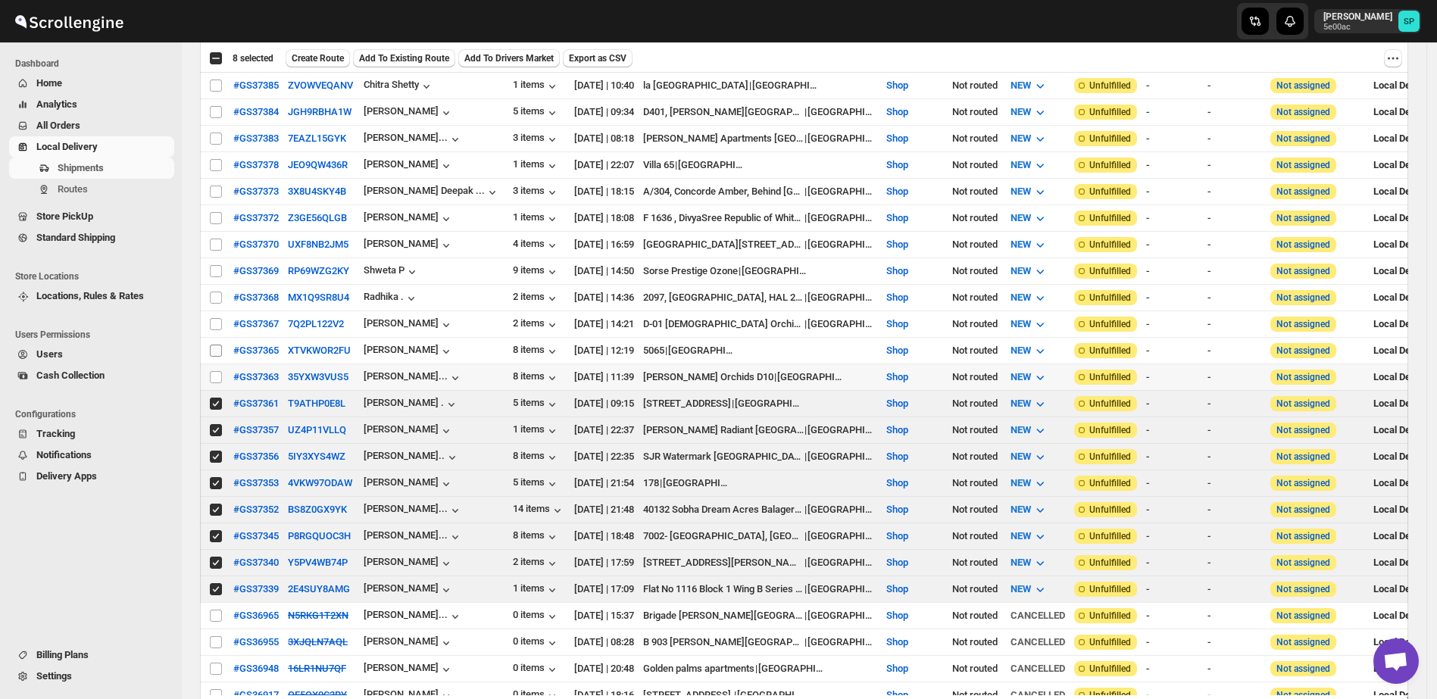
click at [214, 371] on input "Select shipment" at bounding box center [216, 377] width 12 height 12
checkbox input "true"
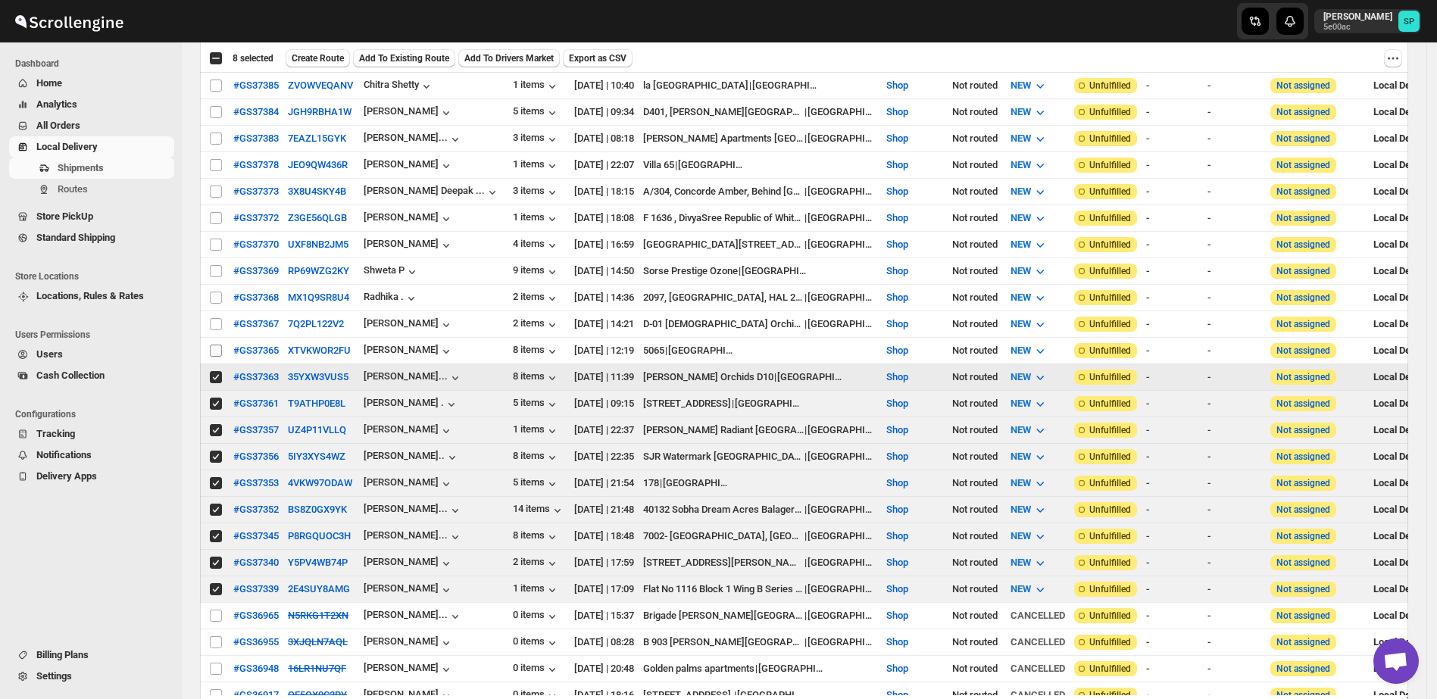
click at [220, 345] on input "Select shipment" at bounding box center [216, 351] width 12 height 12
checkbox input "true"
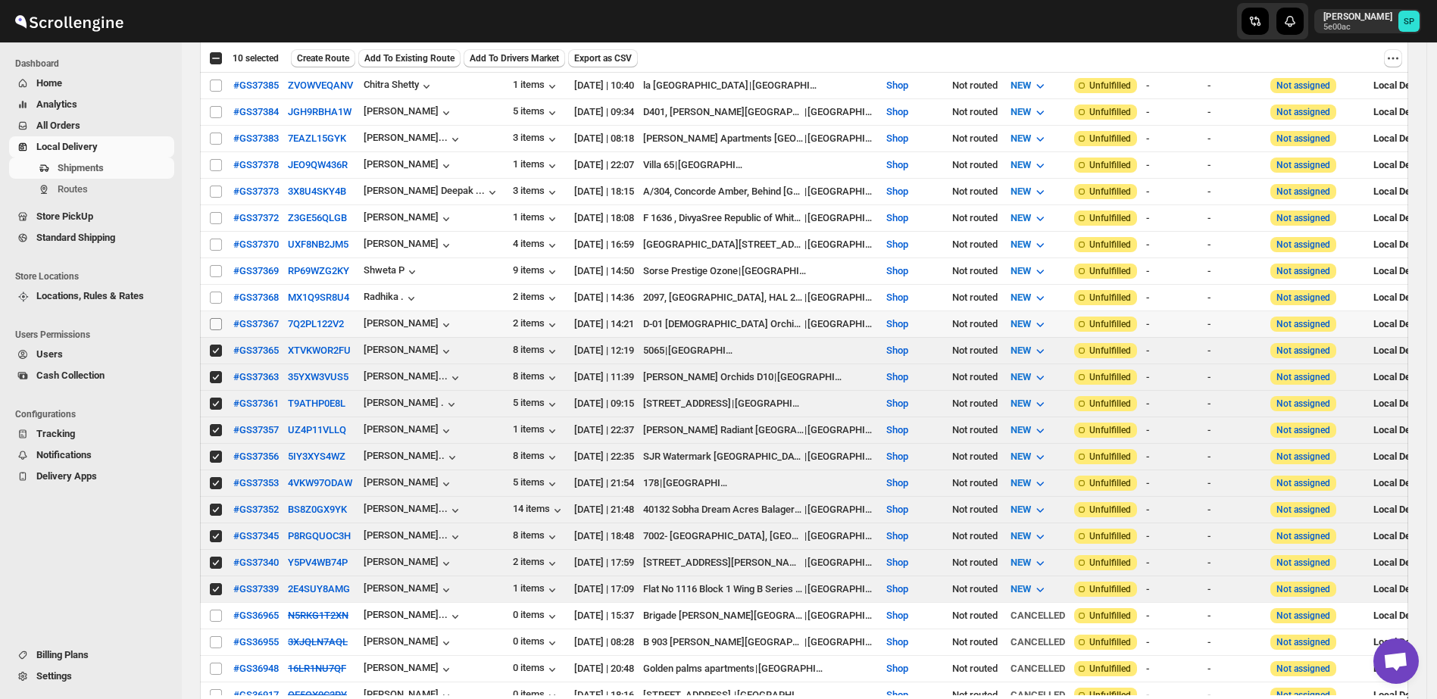
click at [214, 318] on input "Select shipment" at bounding box center [216, 324] width 12 height 12
checkbox input "true"
click at [214, 292] on input "Select shipment" at bounding box center [216, 298] width 12 height 12
checkbox input "true"
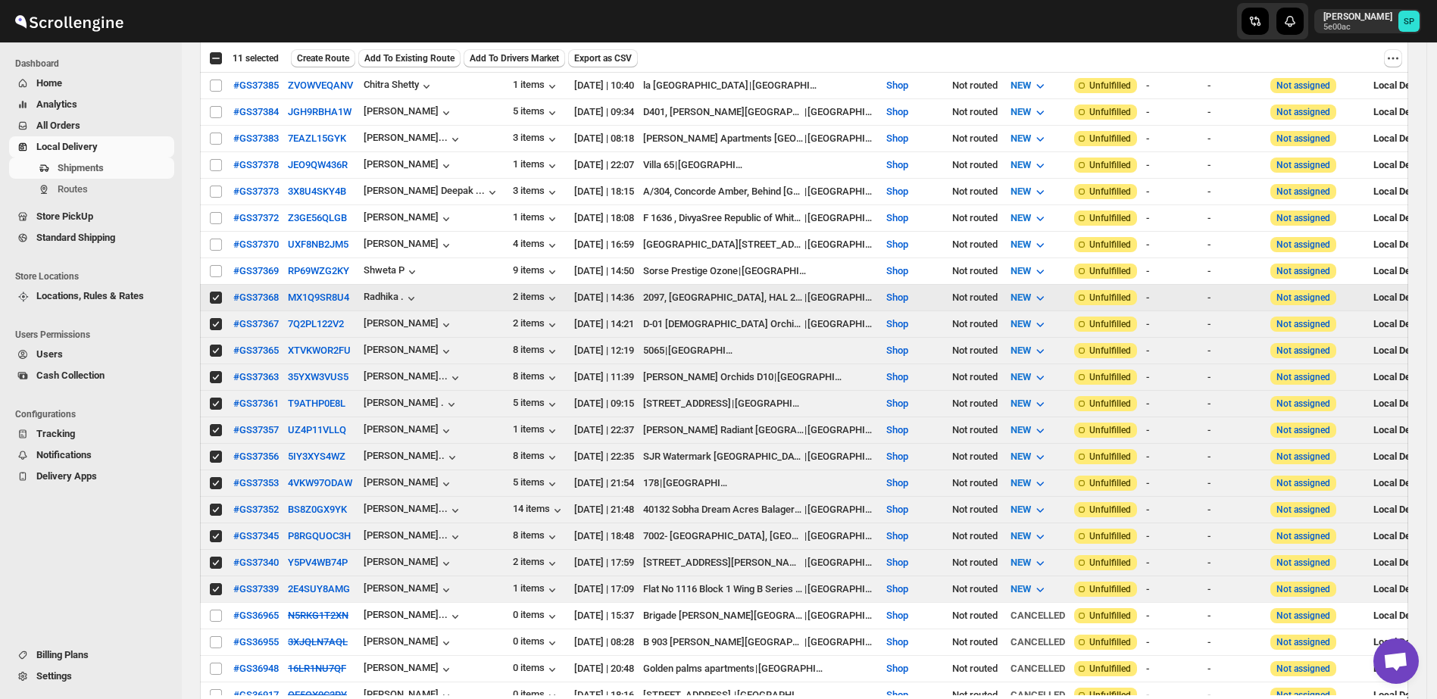
click at [215, 257] on td "Select shipment" at bounding box center [214, 270] width 29 height 27
click at [211, 239] on input "Select shipment" at bounding box center [216, 245] width 12 height 12
checkbox input "true"
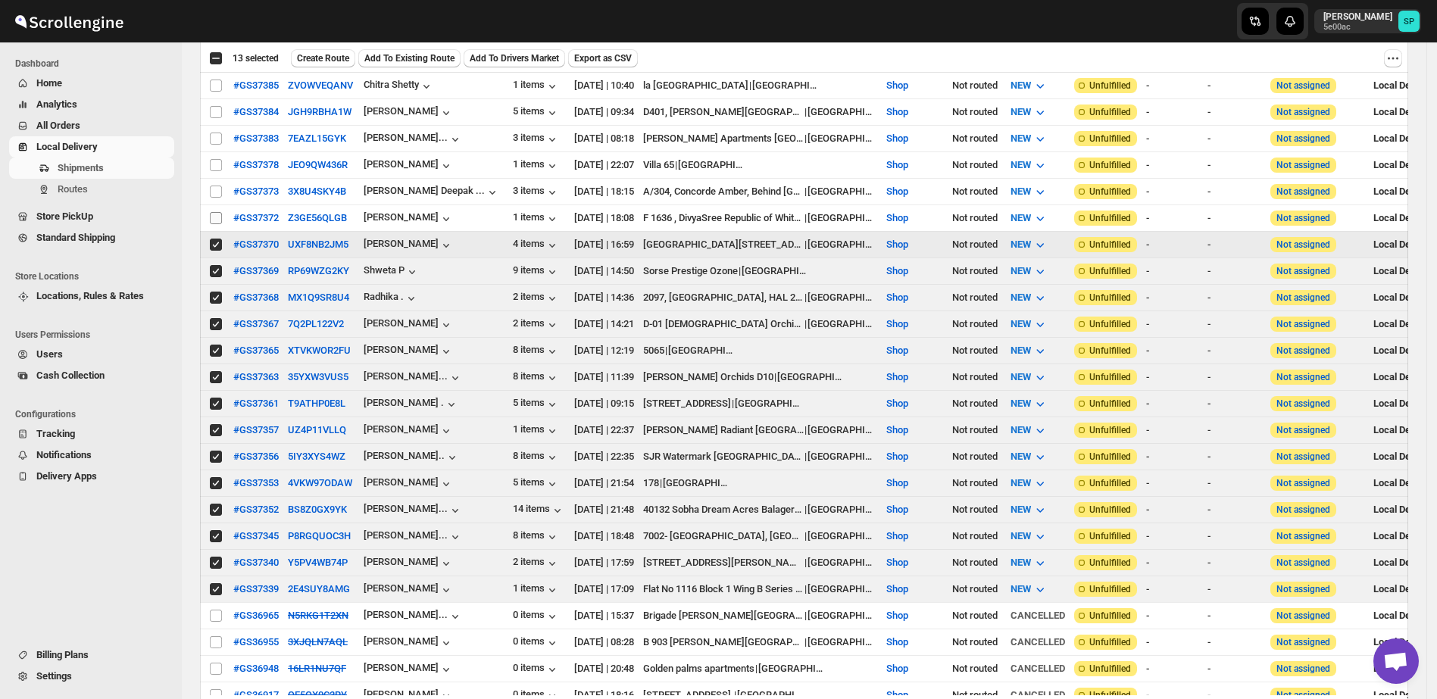
checkbox input "true"
click at [214, 212] on input "Select shipment" at bounding box center [216, 218] width 12 height 12
checkbox input "true"
click at [214, 186] on input "Select shipment" at bounding box center [216, 192] width 12 height 12
checkbox input "true"
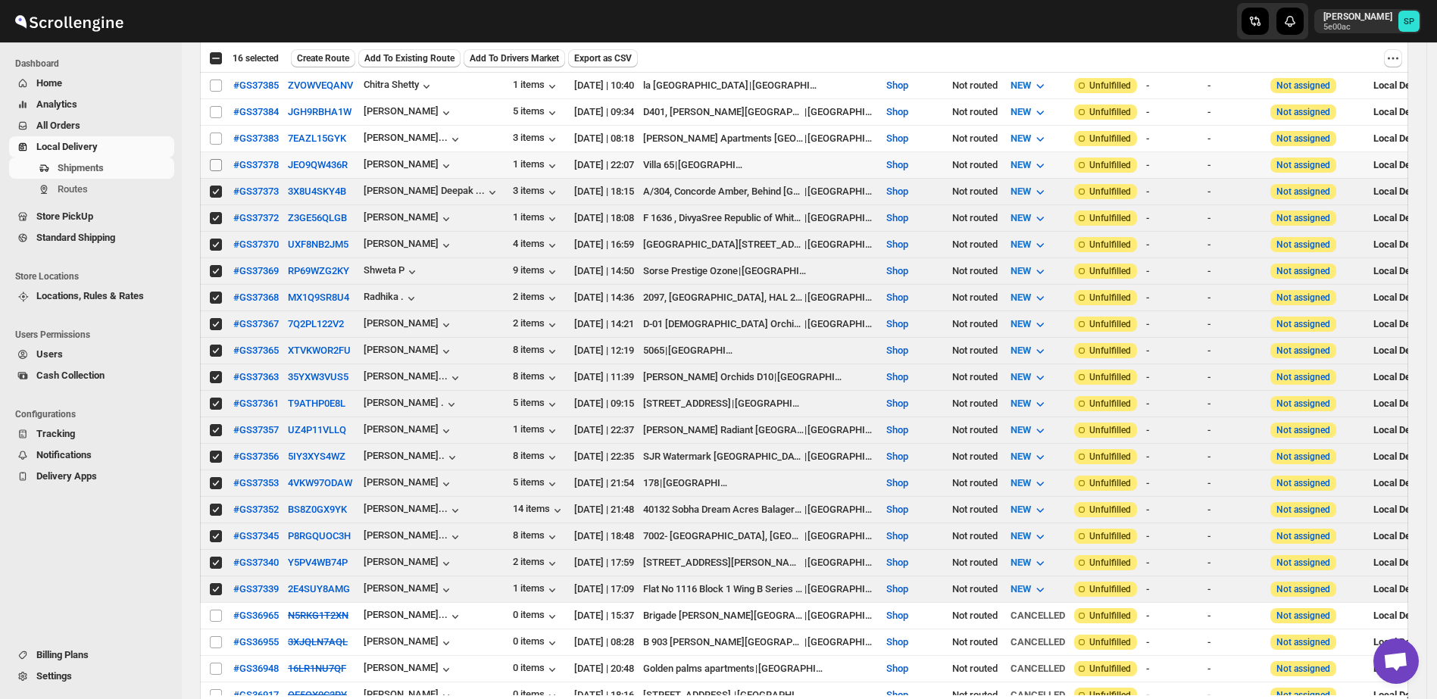
click at [211, 160] on input "Select shipment" at bounding box center [216, 165] width 12 height 12
checkbox input "true"
click at [213, 134] on input "Select shipment" at bounding box center [216, 139] width 12 height 12
checkbox input "true"
click at [214, 107] on input "Select shipment" at bounding box center [216, 112] width 12 height 12
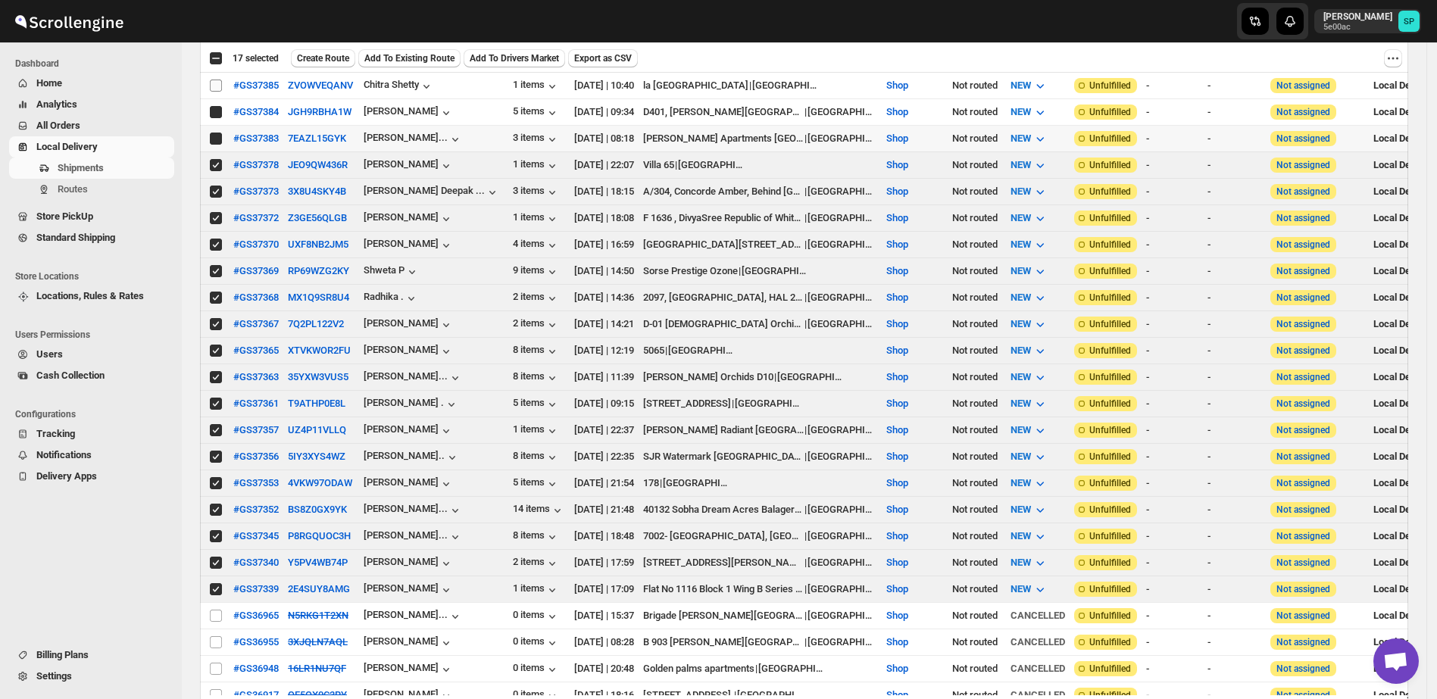
checkbox input "true"
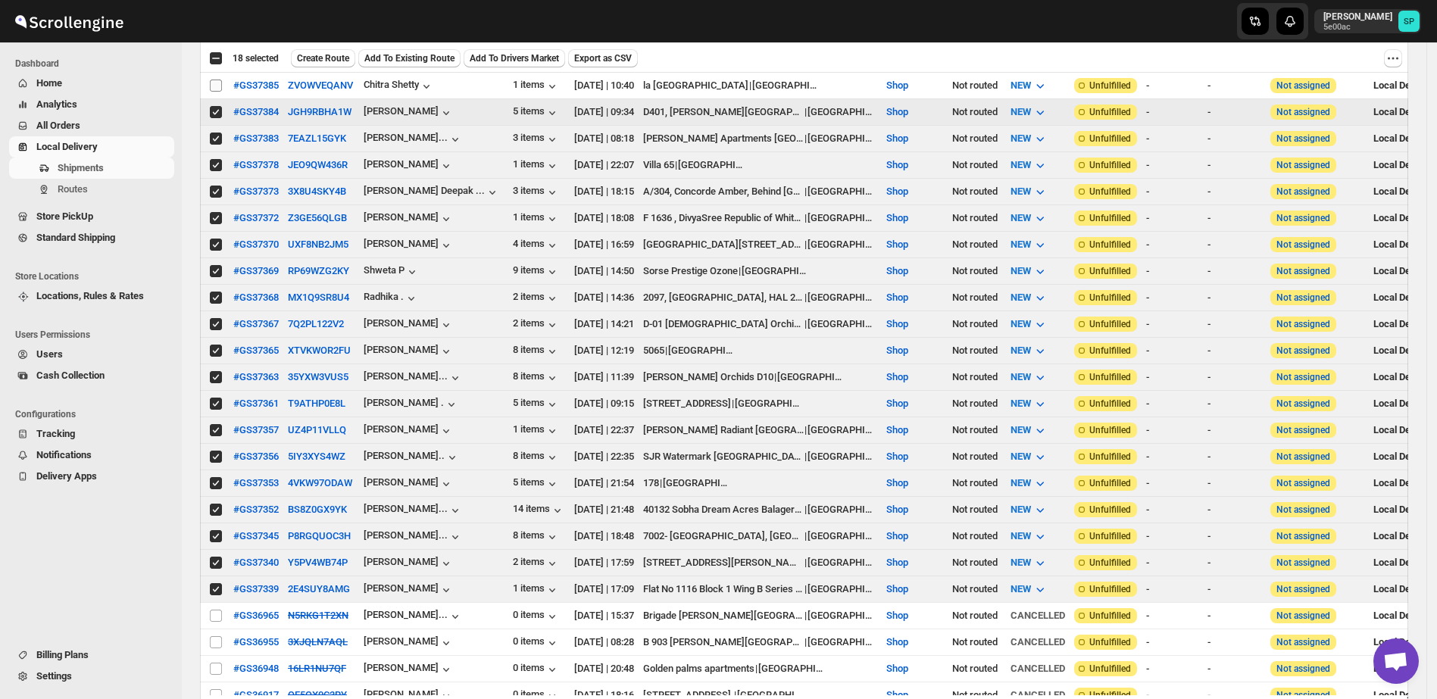
click at [215, 82] on input "Select shipment" at bounding box center [216, 86] width 12 height 12
checkbox input "true"
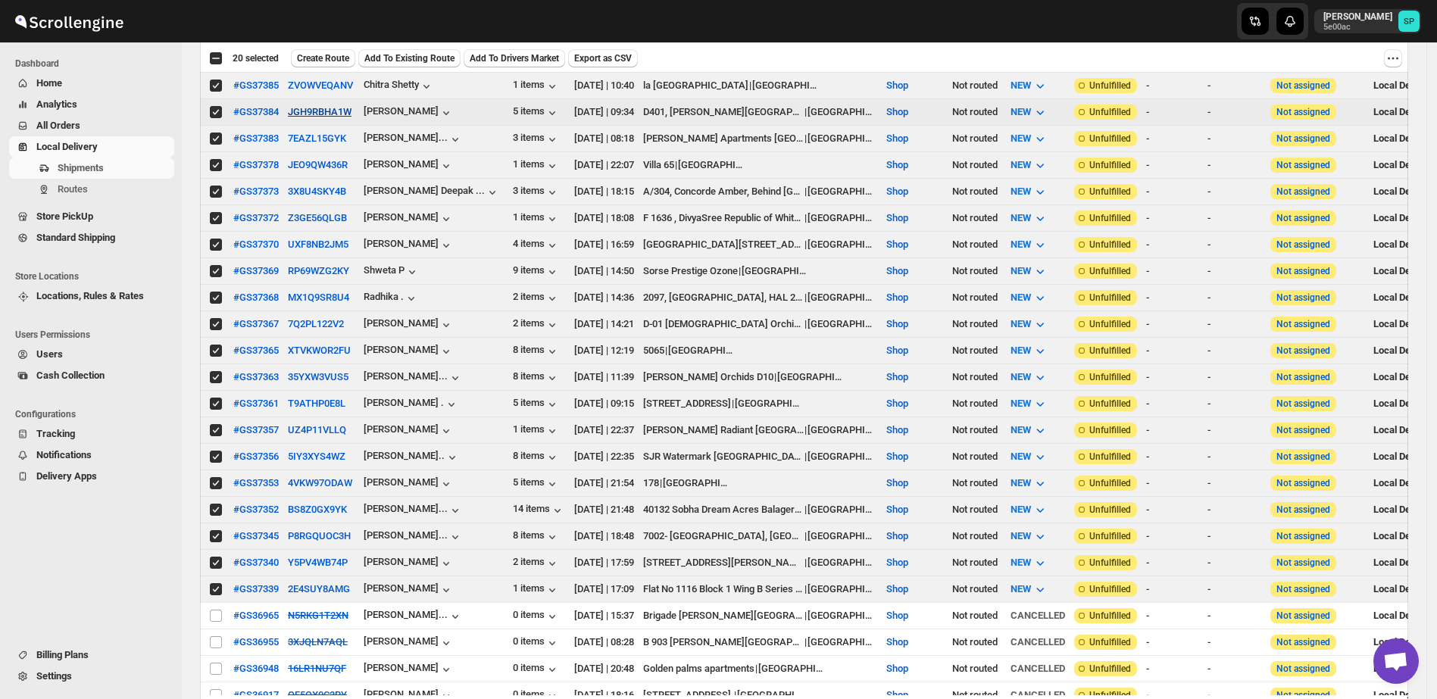
scroll to position [189, 0]
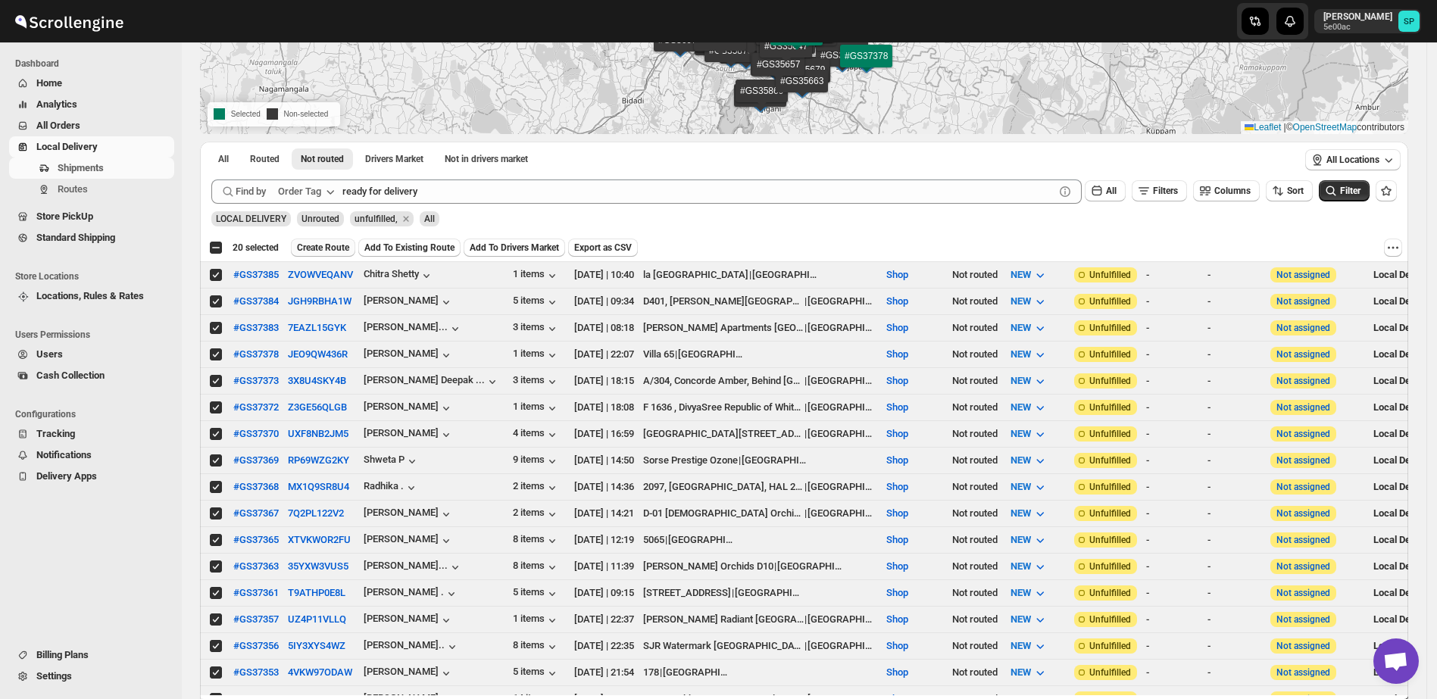
click at [331, 244] on span "Create Route" at bounding box center [323, 248] width 52 height 12
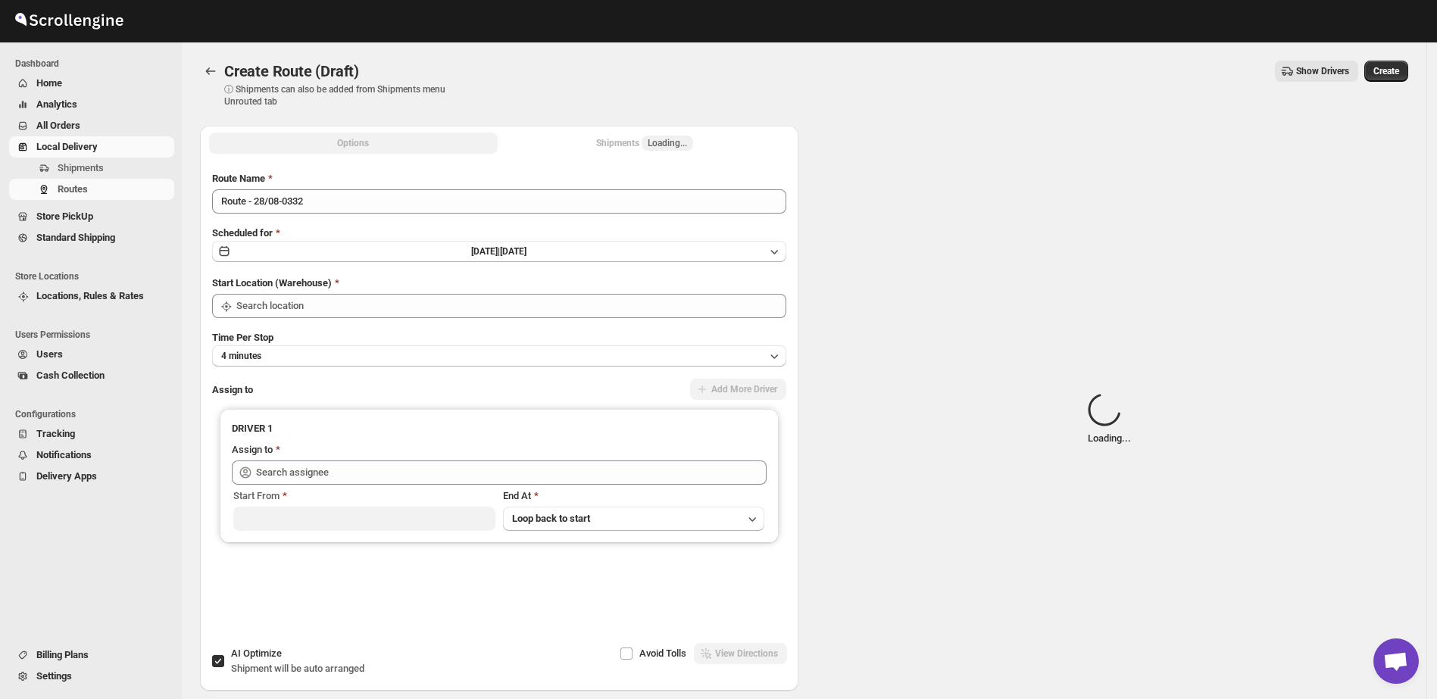
type input "Shop"
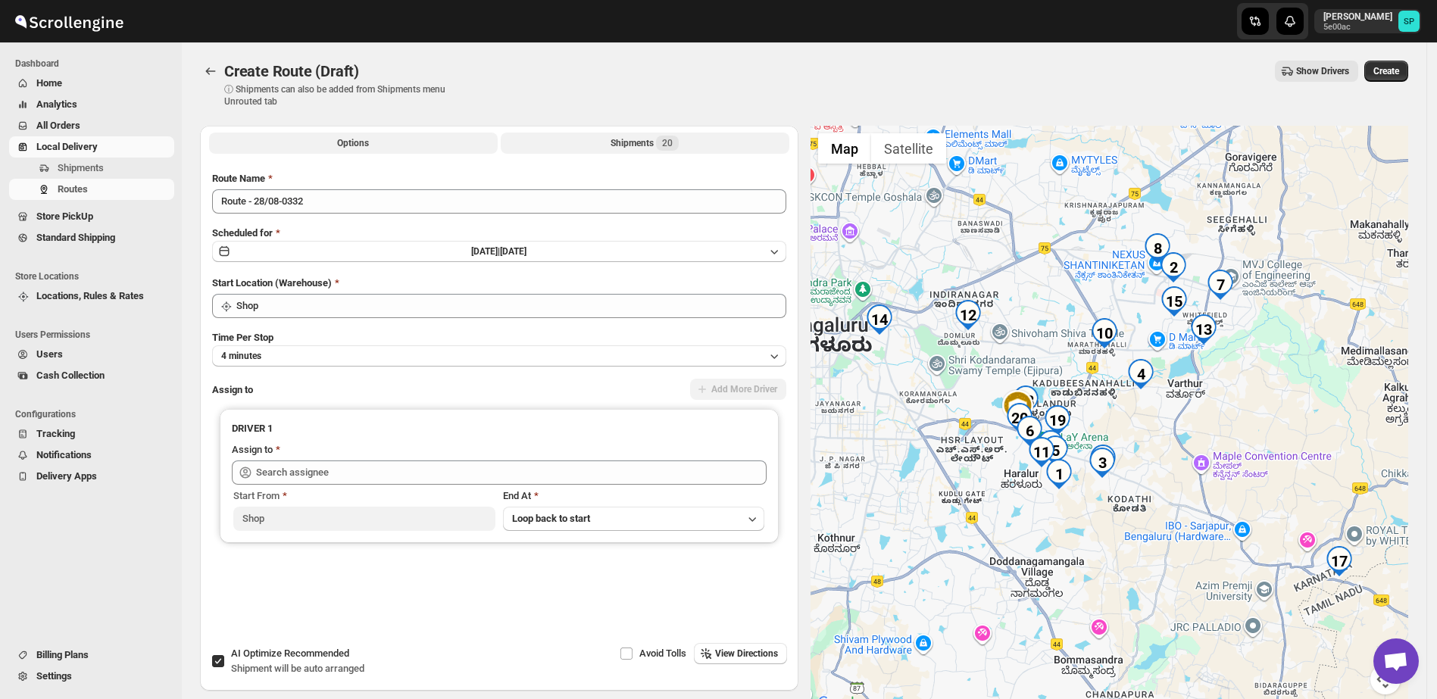
click at [636, 138] on div "Shipments 20" at bounding box center [644, 143] width 68 height 15
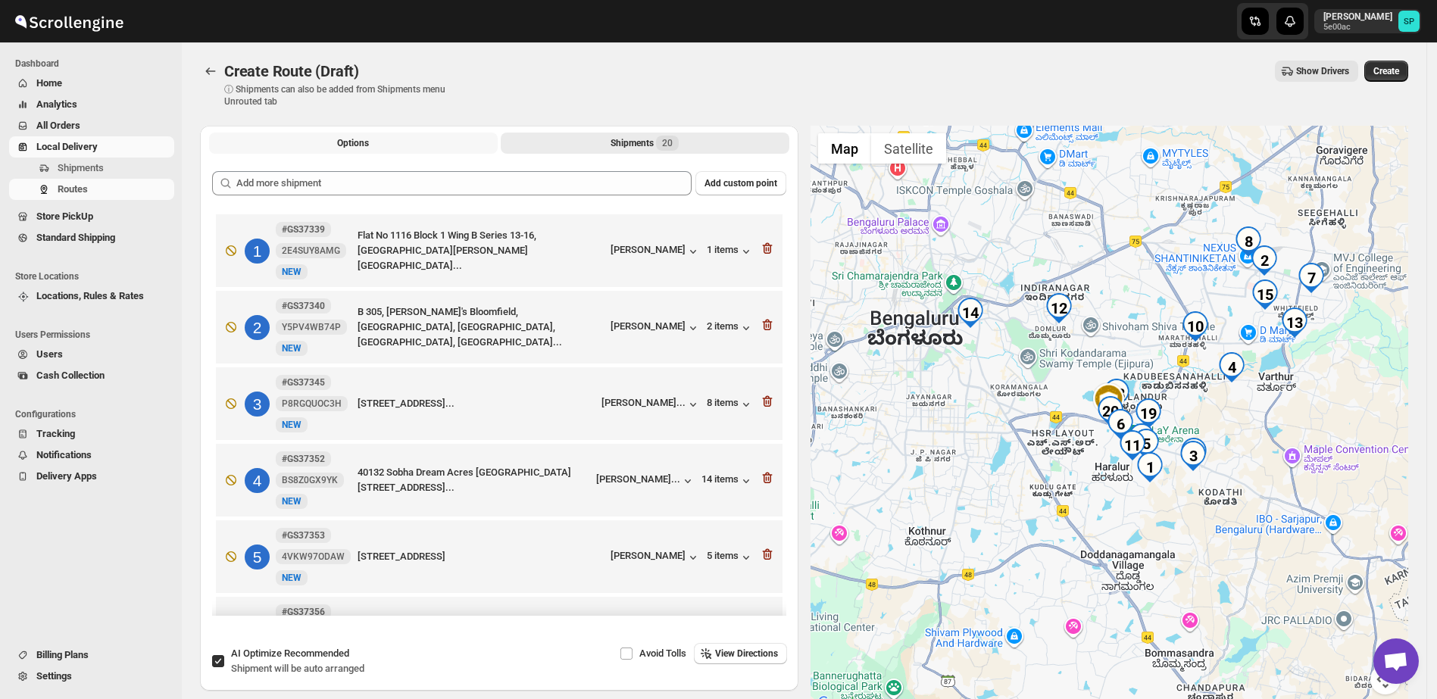
click at [342, 134] on button "Options" at bounding box center [353, 143] width 289 height 21
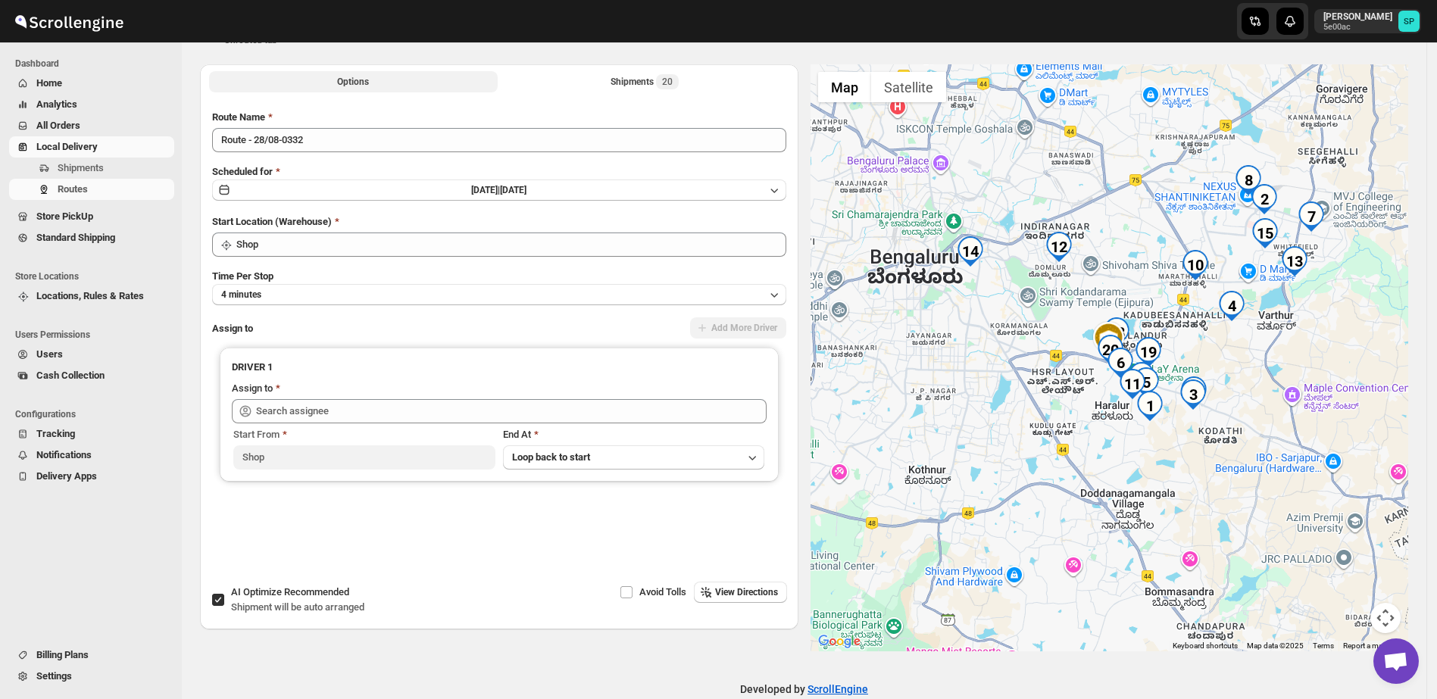
scroll to position [89, 0]
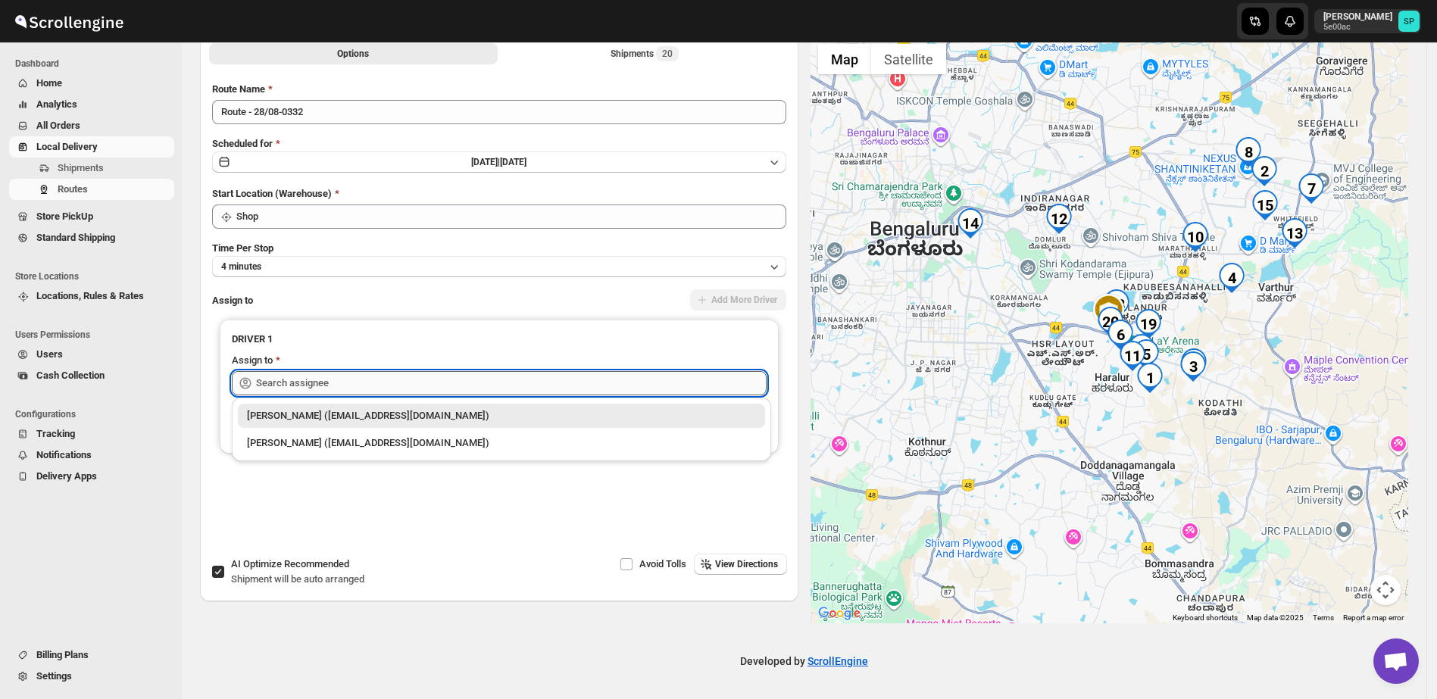
click at [403, 379] on input "text" at bounding box center [511, 383] width 510 height 24
click at [400, 413] on div "Sulakshana Pundle (swasthyago@gmail.com)" at bounding box center [501, 415] width 509 height 15
type input "Sulakshana Pundle (swasthyago@gmail.com)"
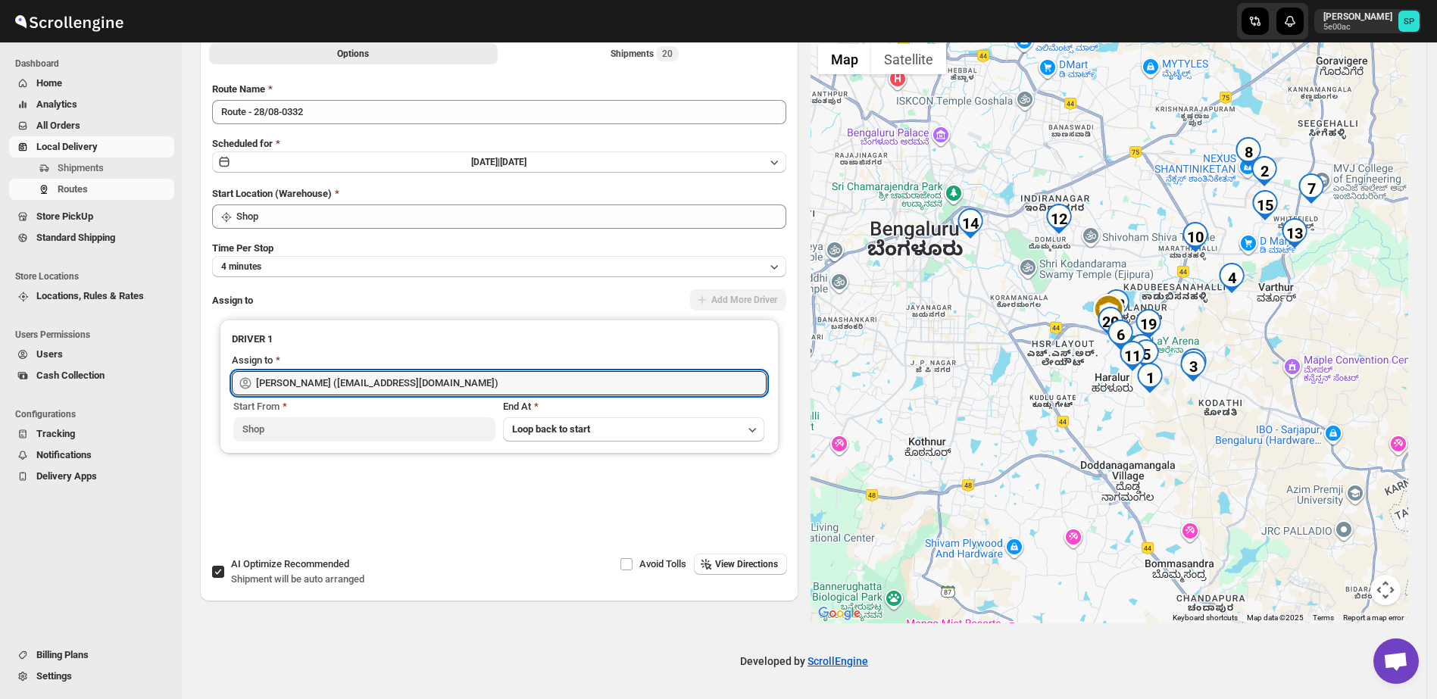
scroll to position [0, 0]
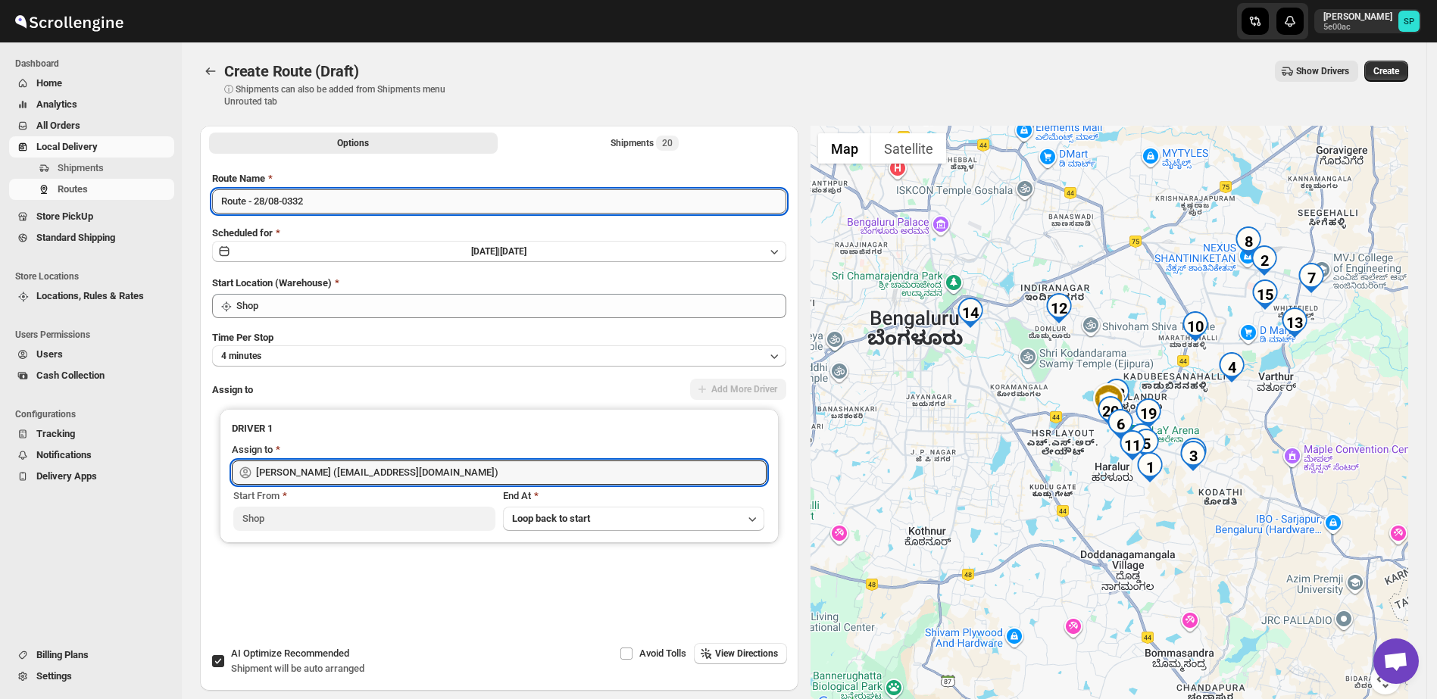
click at [416, 202] on input "Route - 28/08-0332" at bounding box center [499, 201] width 574 height 24
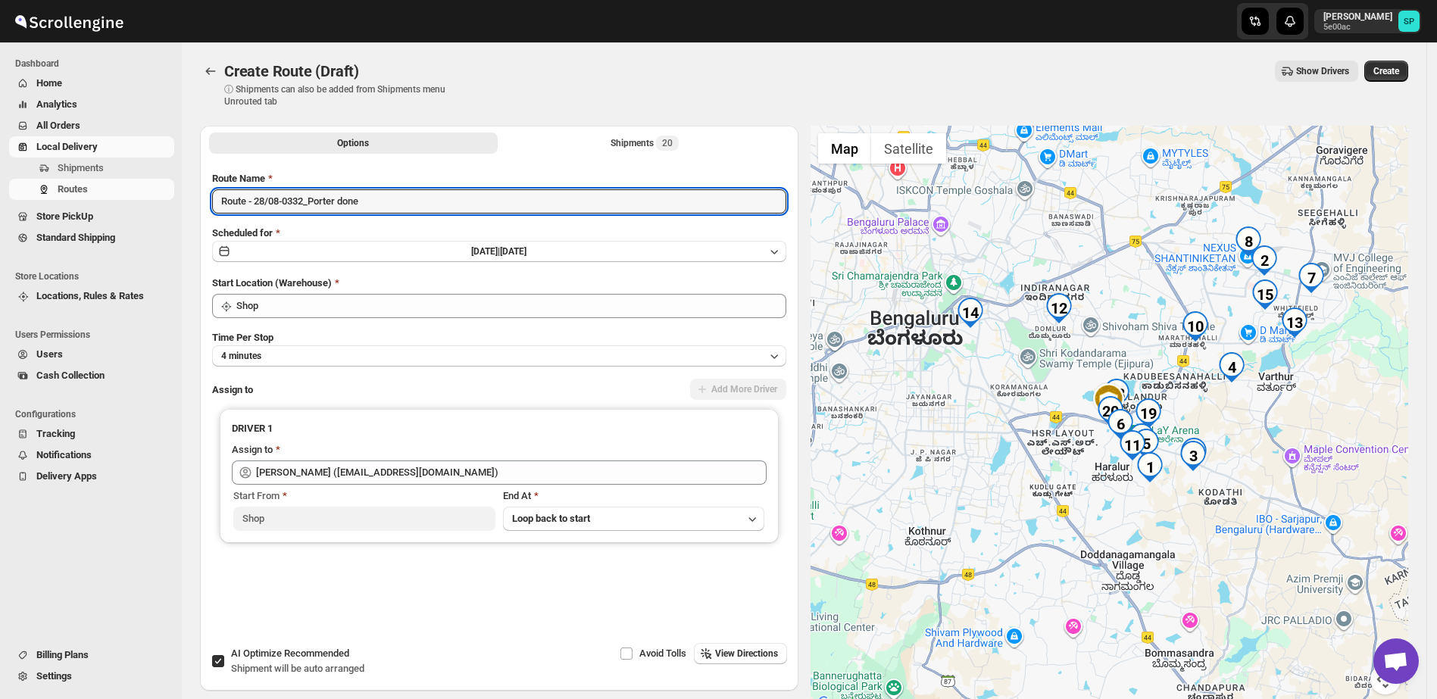
type input "Route - 28/08-0332_Porter done"
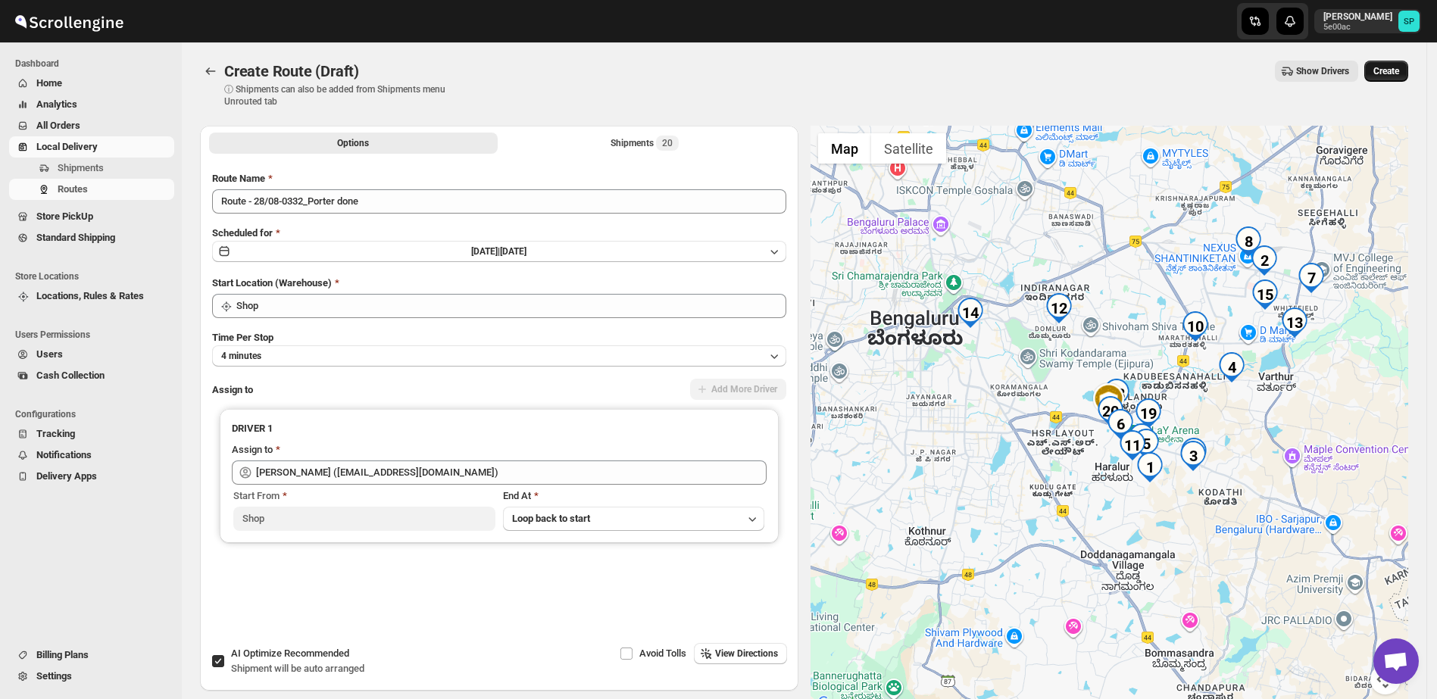
click at [1396, 79] on button "Create" at bounding box center [1386, 71] width 44 height 21
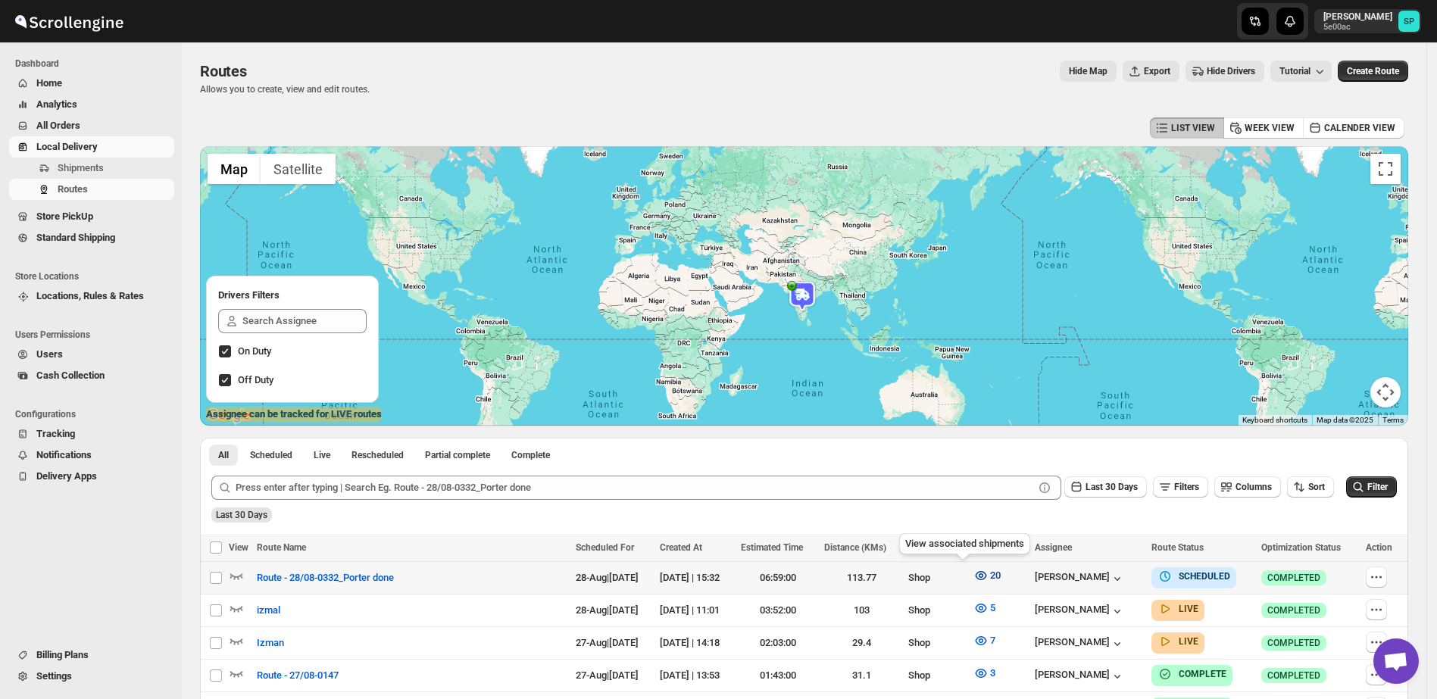
click at [978, 577] on icon "button" at bounding box center [980, 575] width 5 height 5
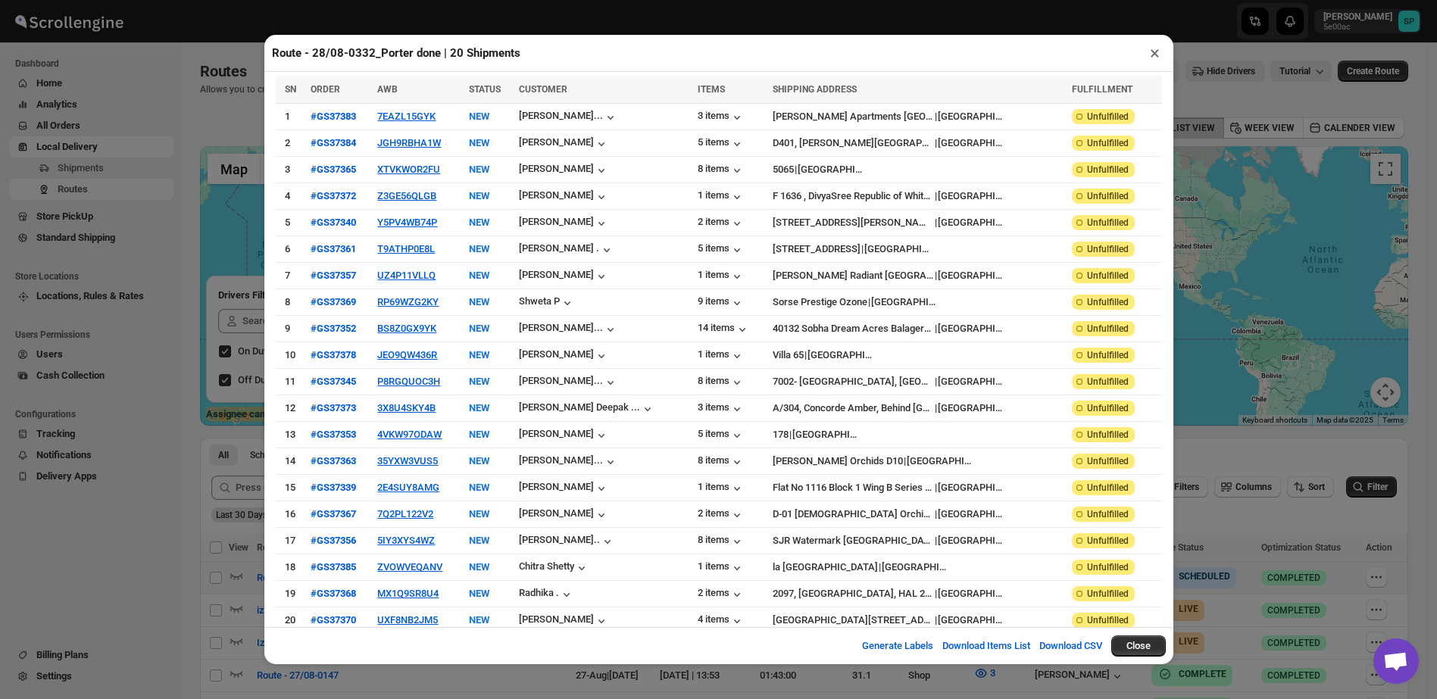
click at [1153, 58] on button "×" at bounding box center [1155, 52] width 22 height 21
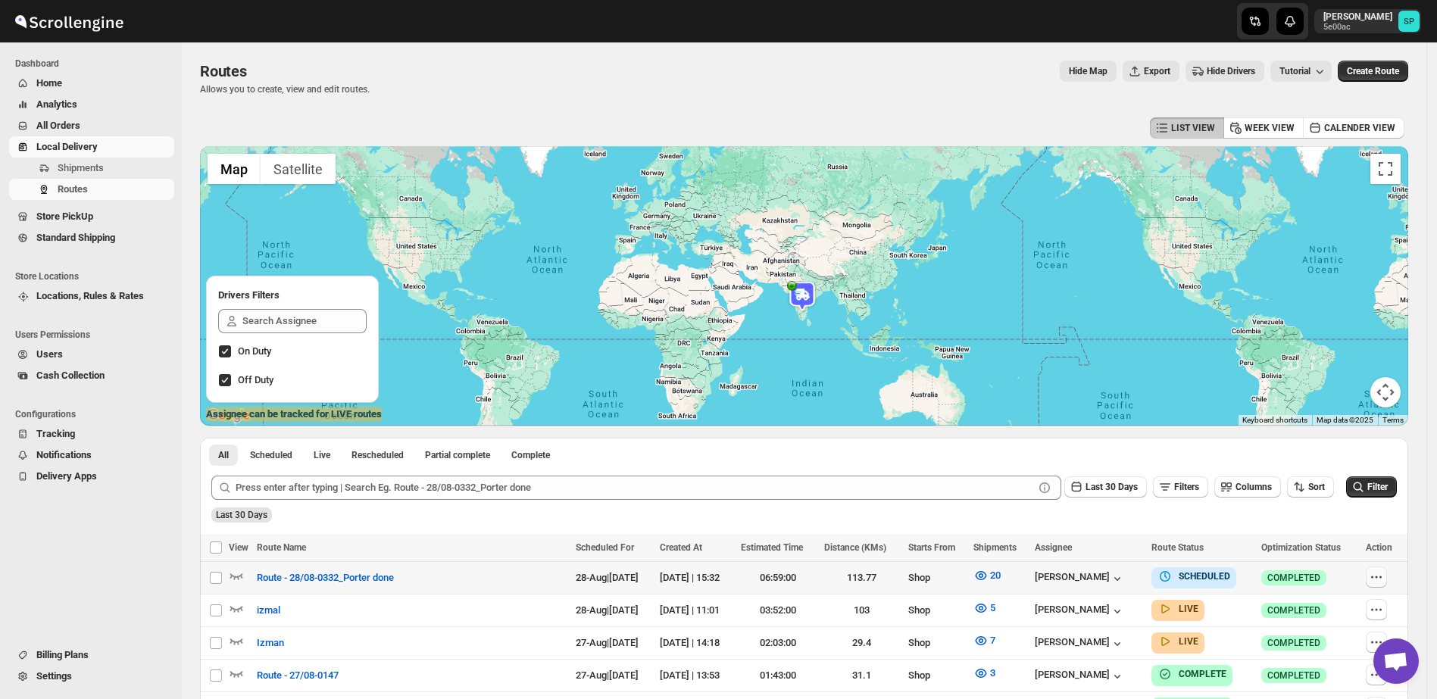
click at [1387, 582] on button "button" at bounding box center [1375, 576] width 21 height 21
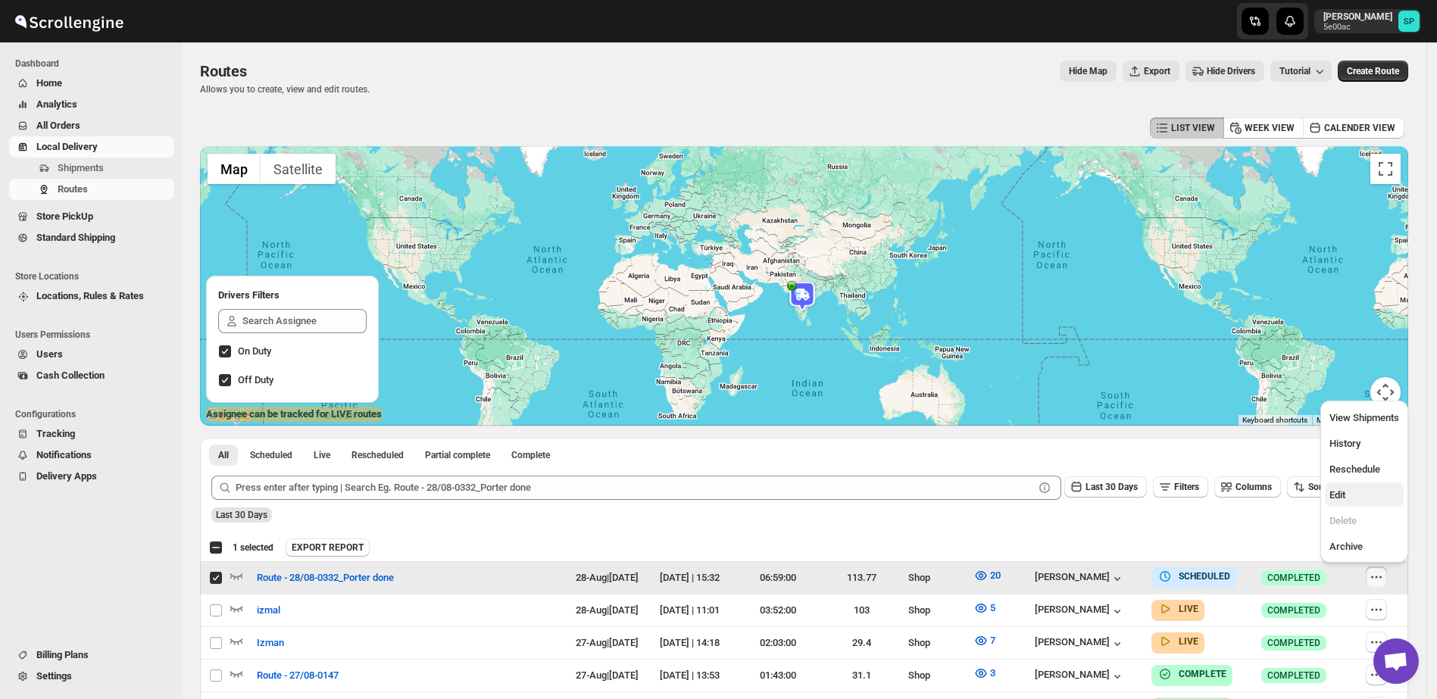
click at [1358, 499] on span "Edit" at bounding box center [1364, 495] width 70 height 15
checkbox input "false"
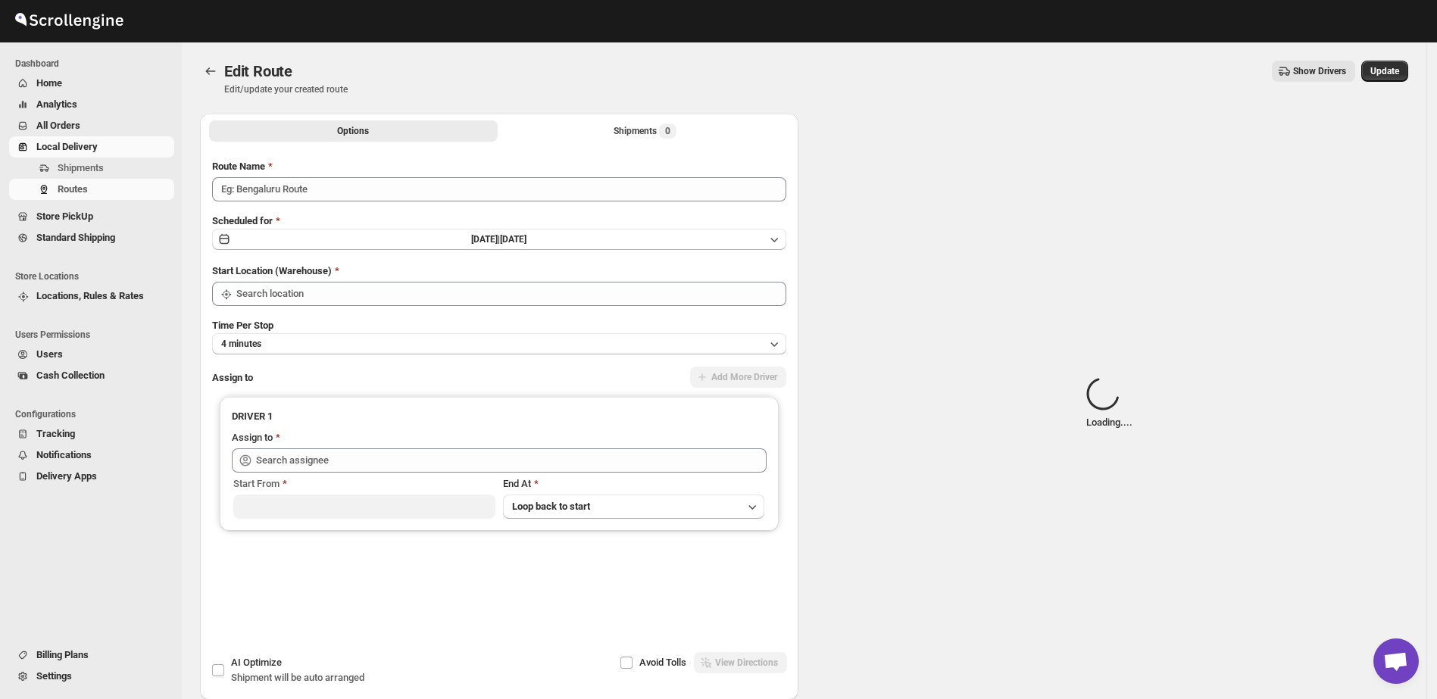
type input "Route - 28/08-0332_Porter done"
type input "Shop"
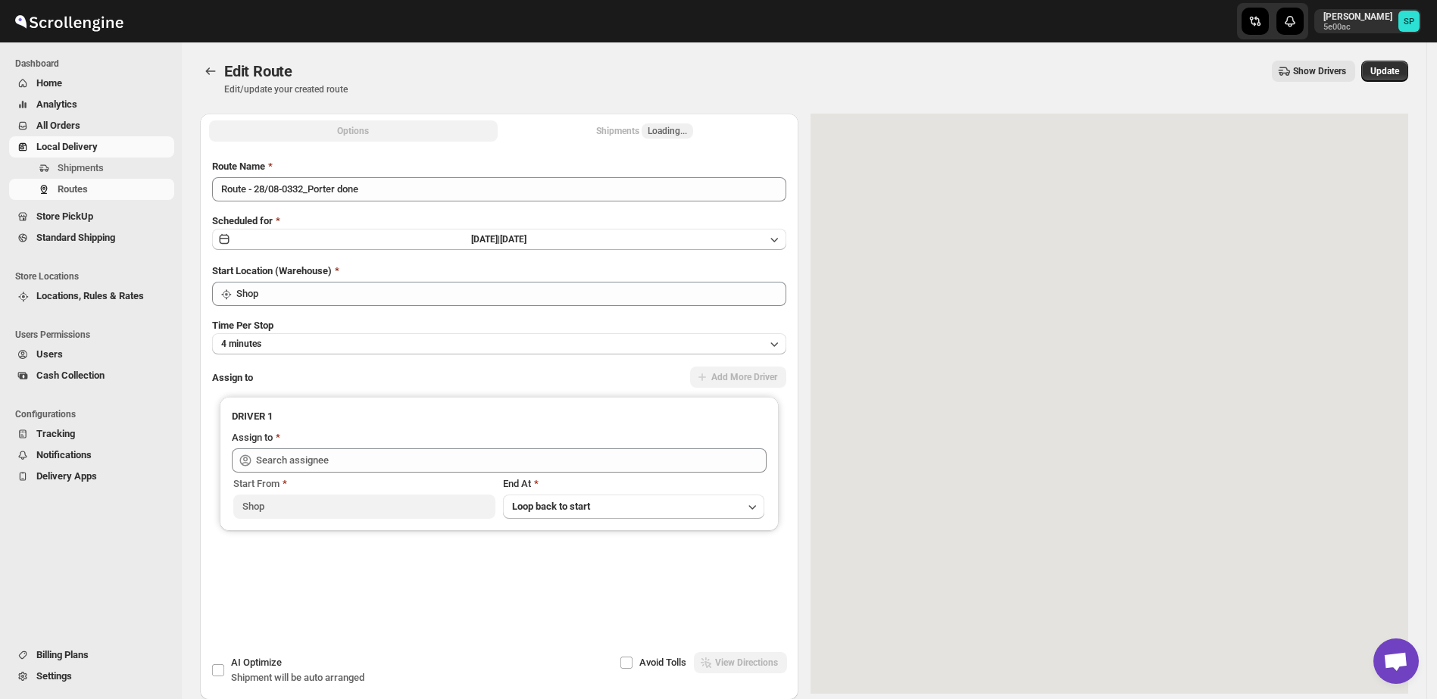
type input "Sulakshana Pundle (swasthyago@gmail.com)"
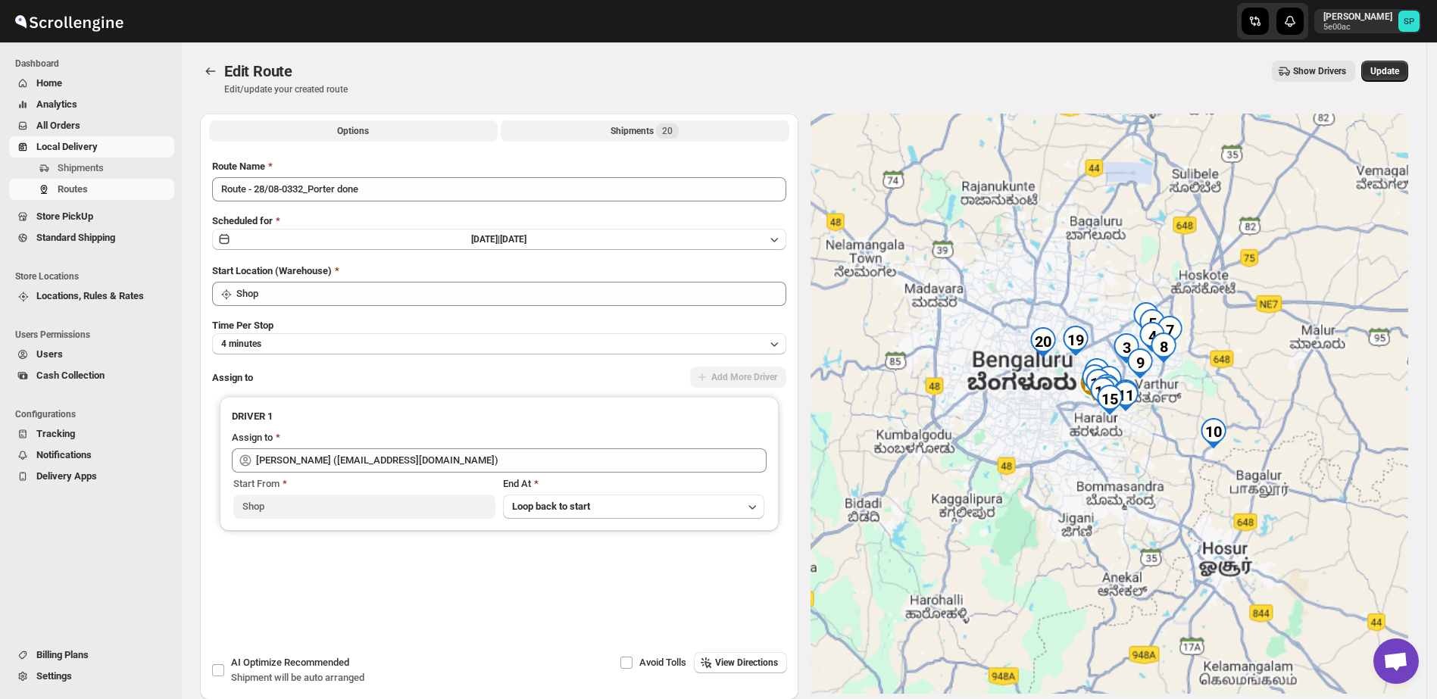
click at [649, 132] on div "Shipments 20" at bounding box center [644, 130] width 68 height 15
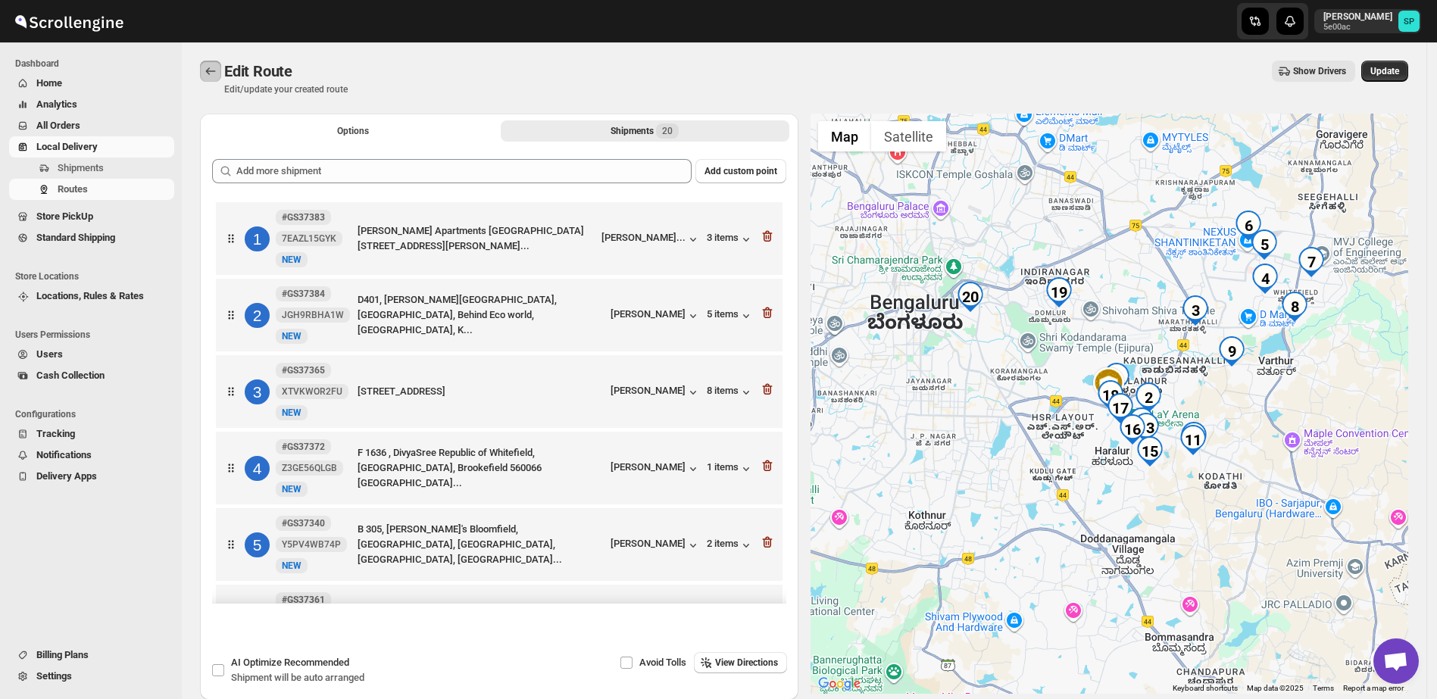
click at [220, 65] on button "Routes" at bounding box center [210, 71] width 21 height 21
